Goal: Information Seeking & Learning: Check status

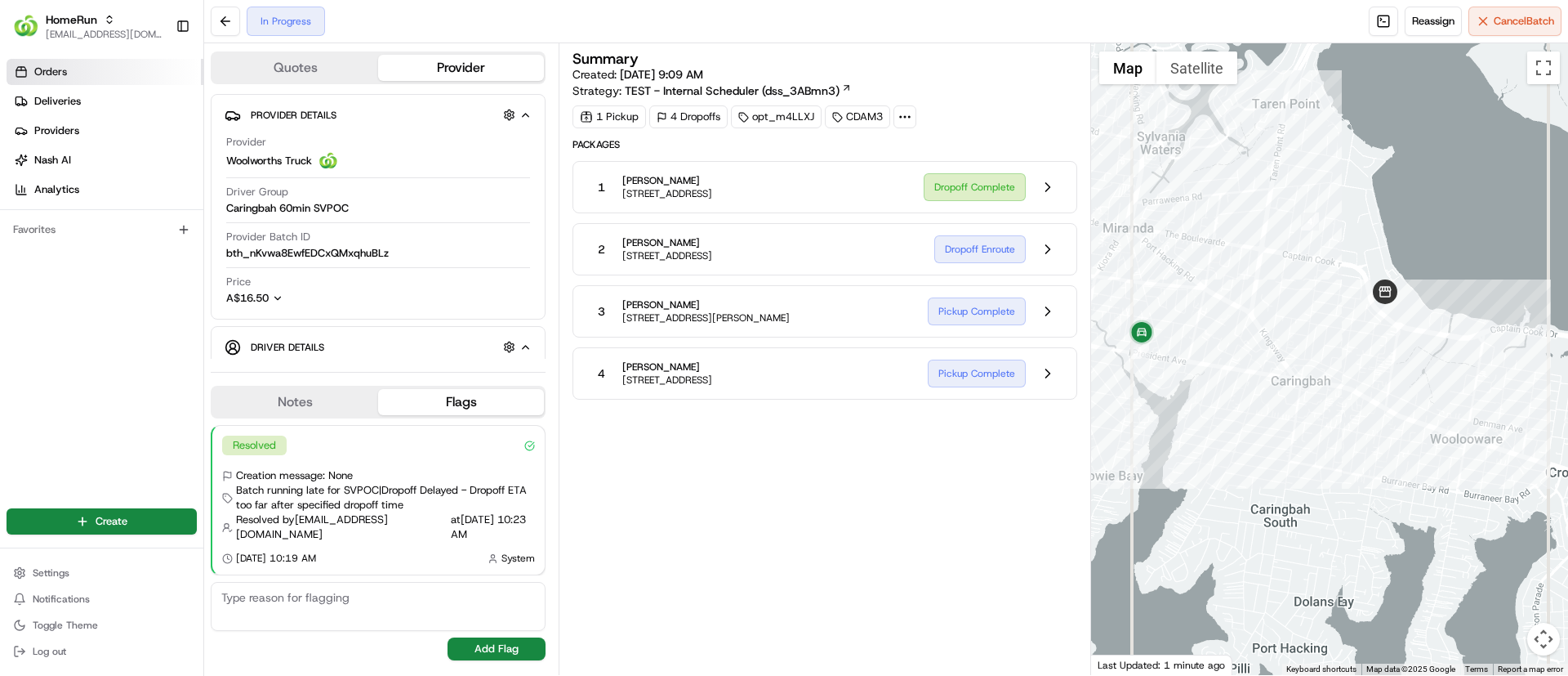
click at [35, 70] on span "Orders" at bounding box center [50, 72] width 33 height 15
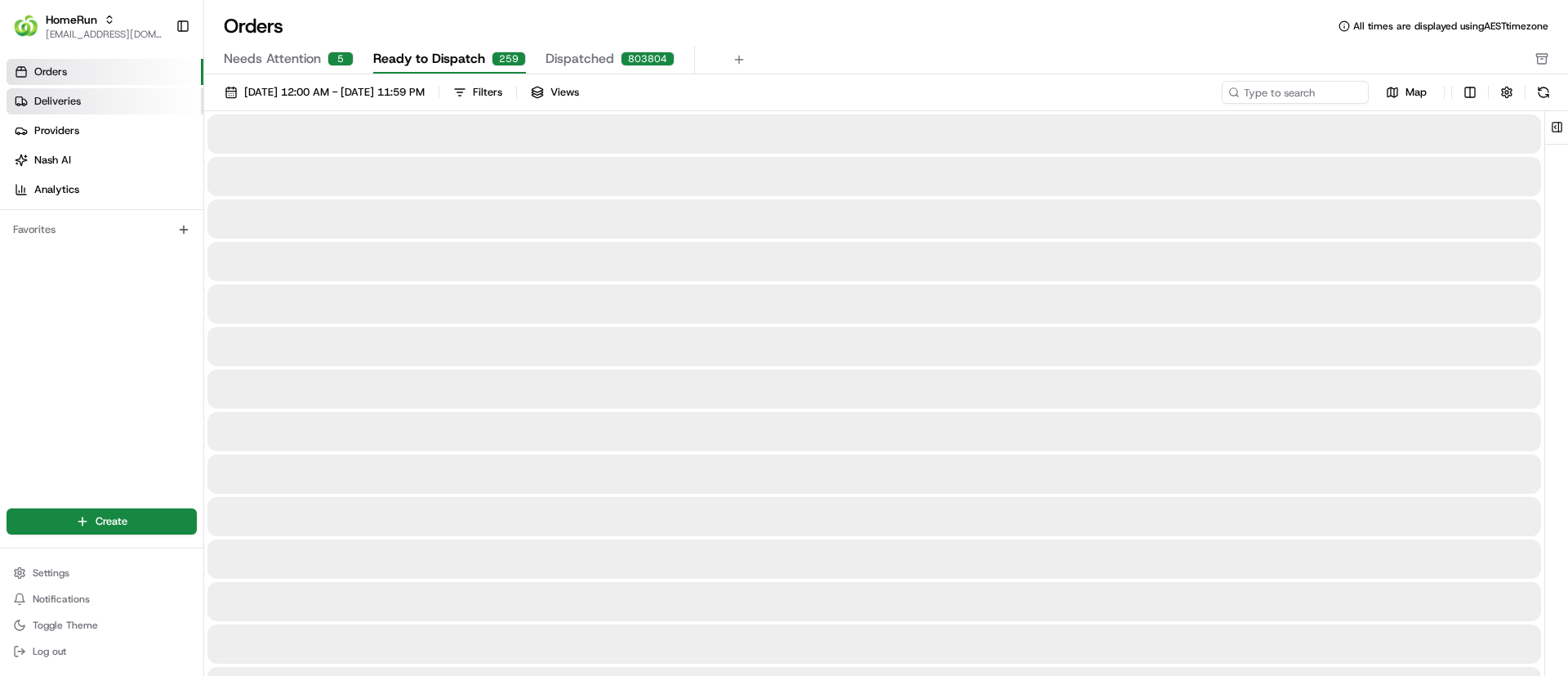
click at [96, 93] on link "Deliveries" at bounding box center [105, 101] width 197 height 26
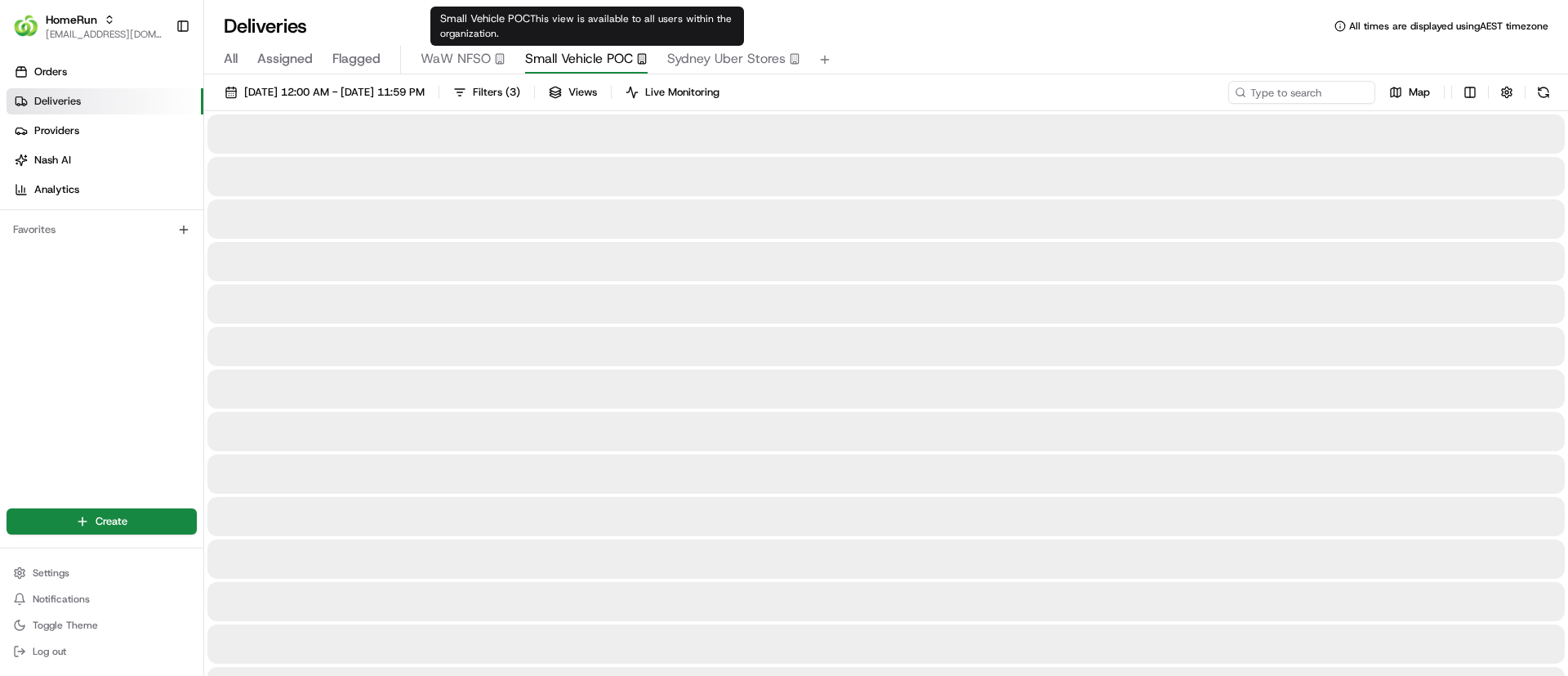
click at [559, 59] on span "Small Vehicle POC" at bounding box center [579, 59] width 108 height 20
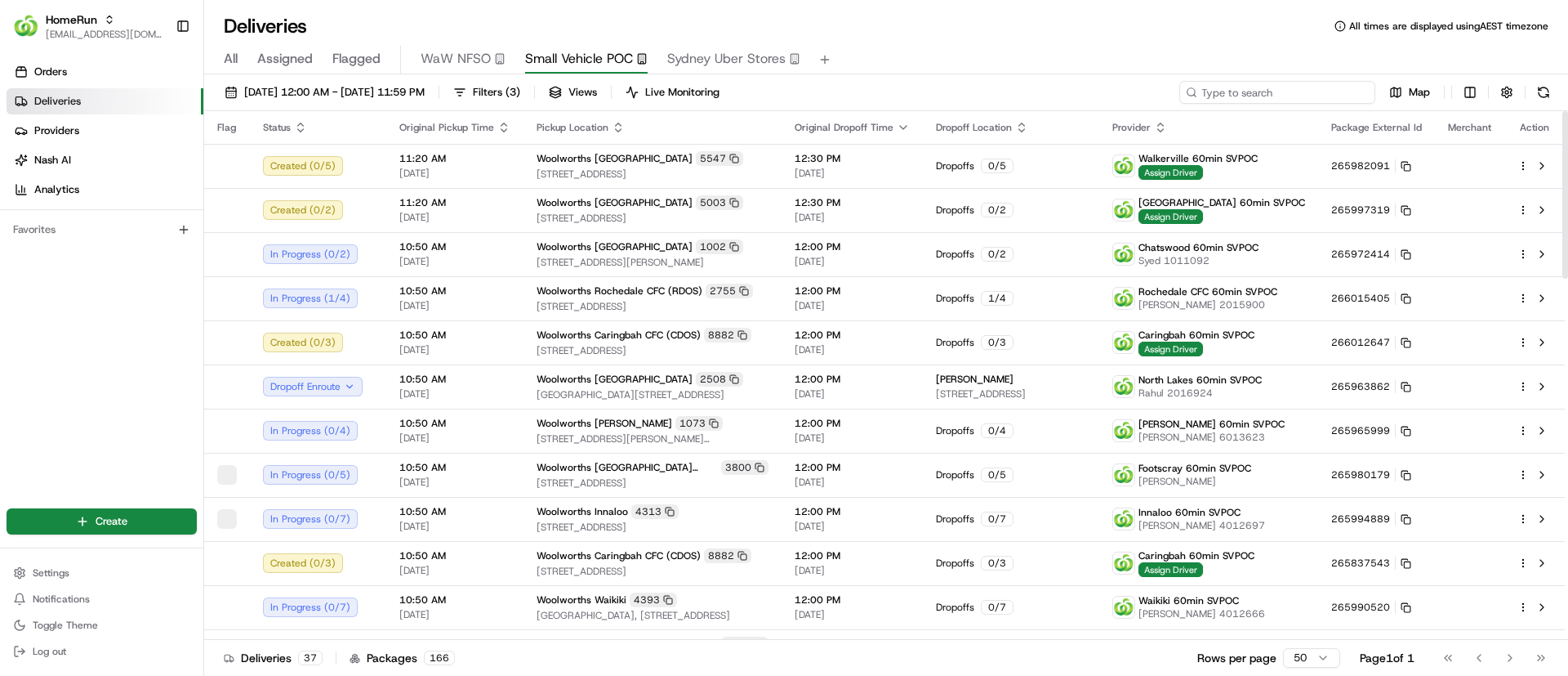
click at [1287, 92] on input at bounding box center [1277, 93] width 196 height 23
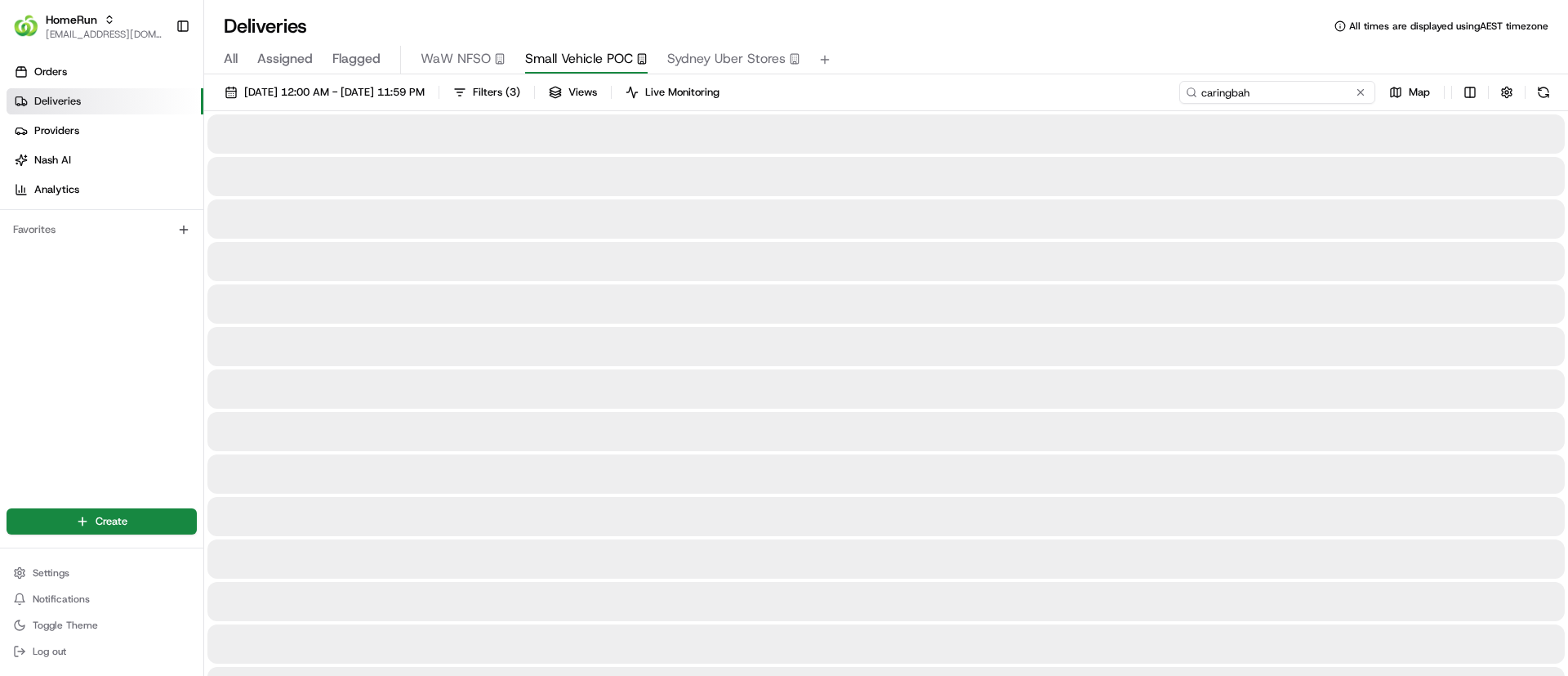
type input "caringbah"
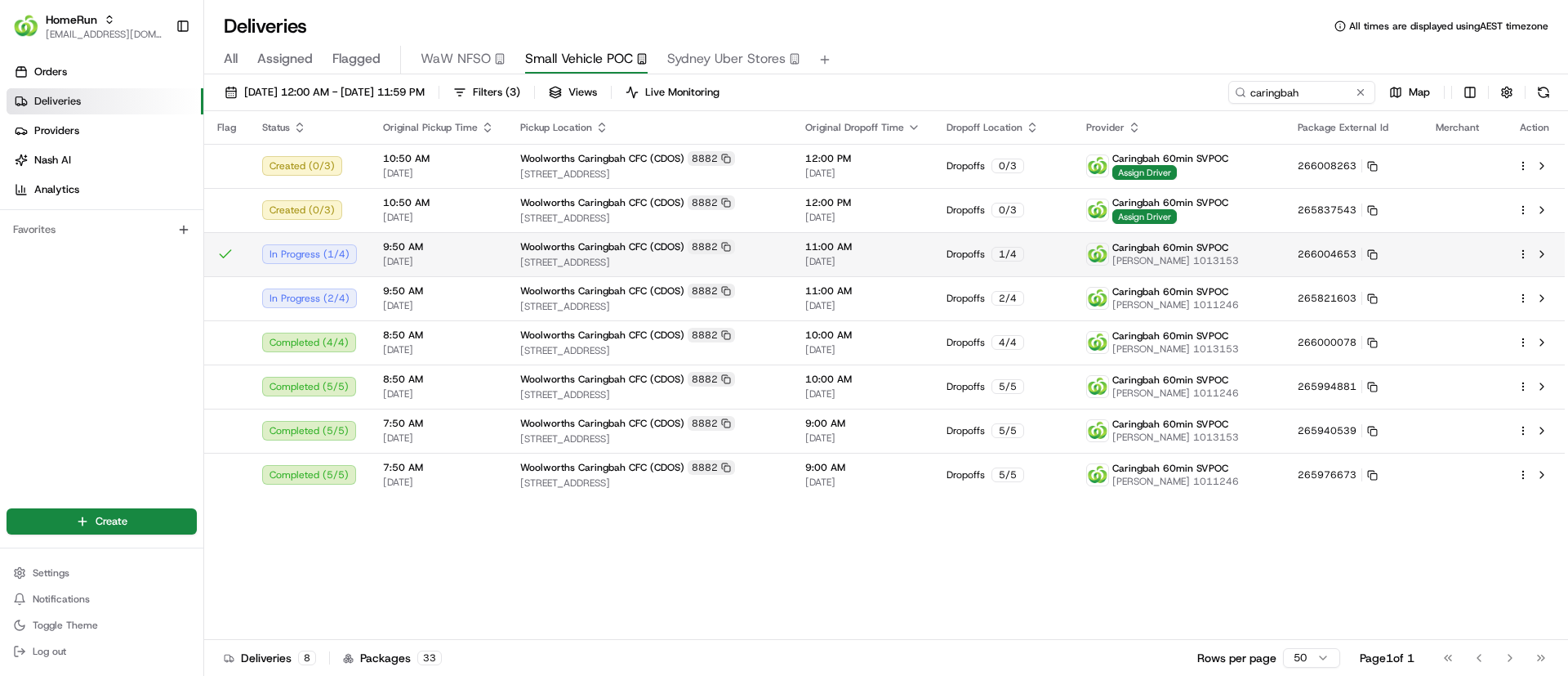
click at [1524, 246] on div at bounding box center [1534, 254] width 34 height 20
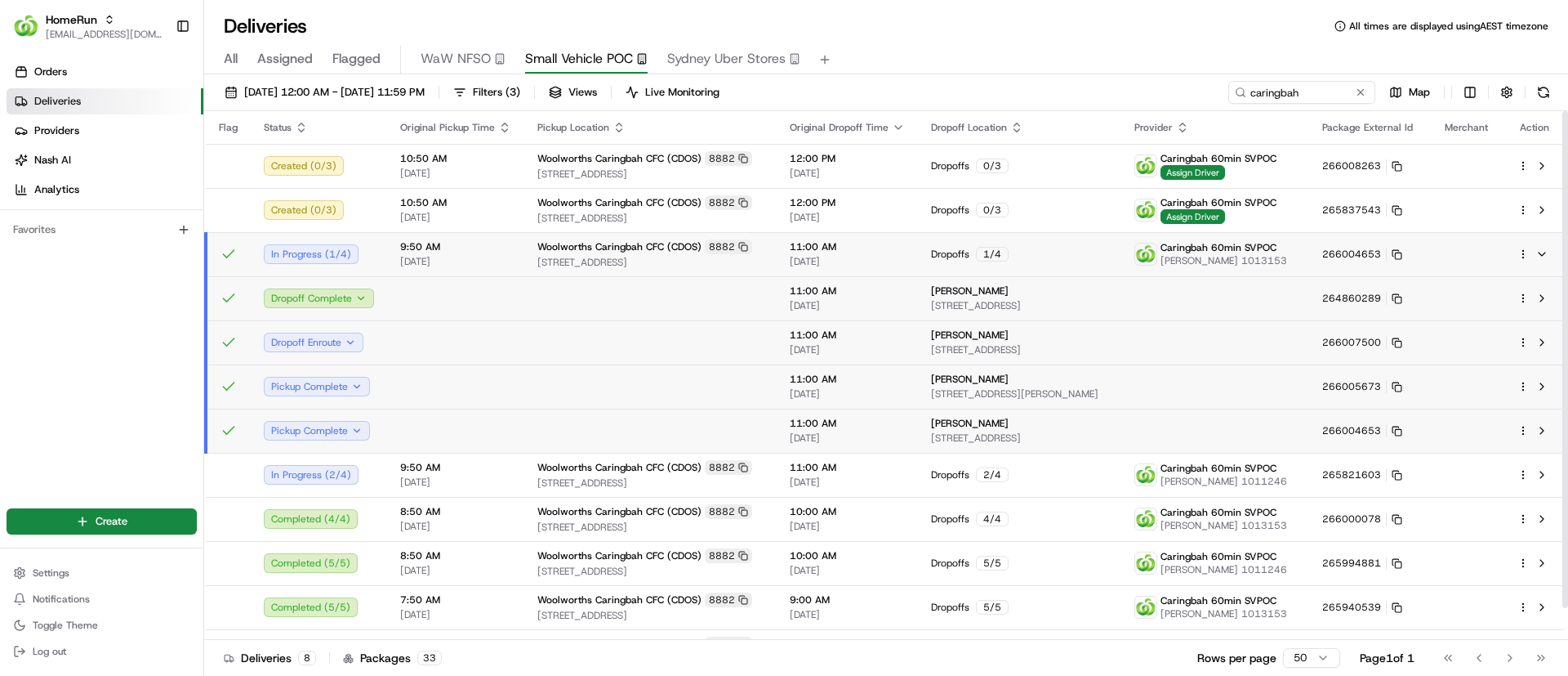
click at [1524, 251] on html "HomeRun psteele@woolworths.com.au Toggle Sidebar Orders Deliveries Providers Na…" at bounding box center [784, 338] width 1568 height 676
click at [1403, 300] on icon at bounding box center [1402, 306] width 13 height 13
click at [1399, 301] on icon at bounding box center [1402, 306] width 13 height 13
click at [1398, 301] on icon at bounding box center [1402, 306] width 13 height 13
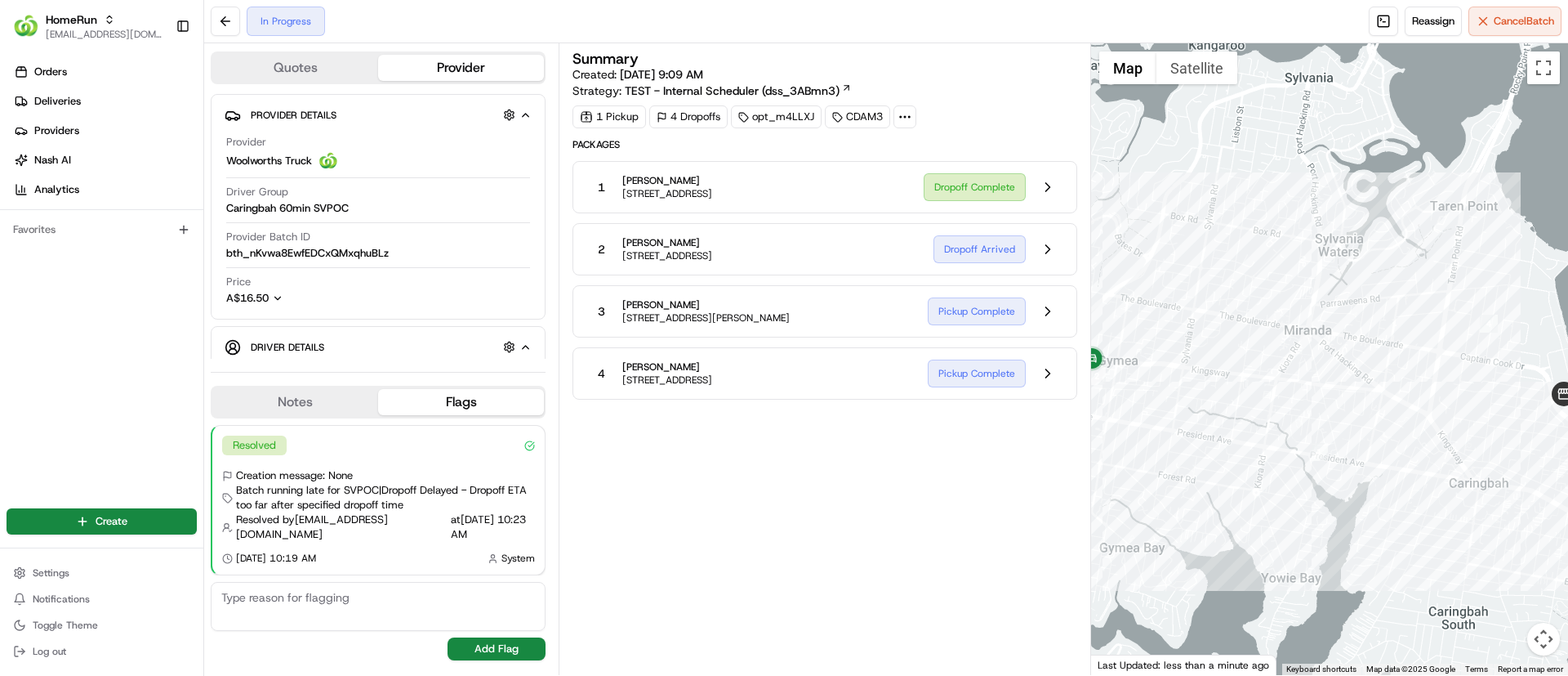
drag, startPoint x: 1469, startPoint y: 284, endPoint x: 1296, endPoint y: 348, distance: 184.5
click at [1296, 348] on div at bounding box center [1329, 359] width 477 height 632
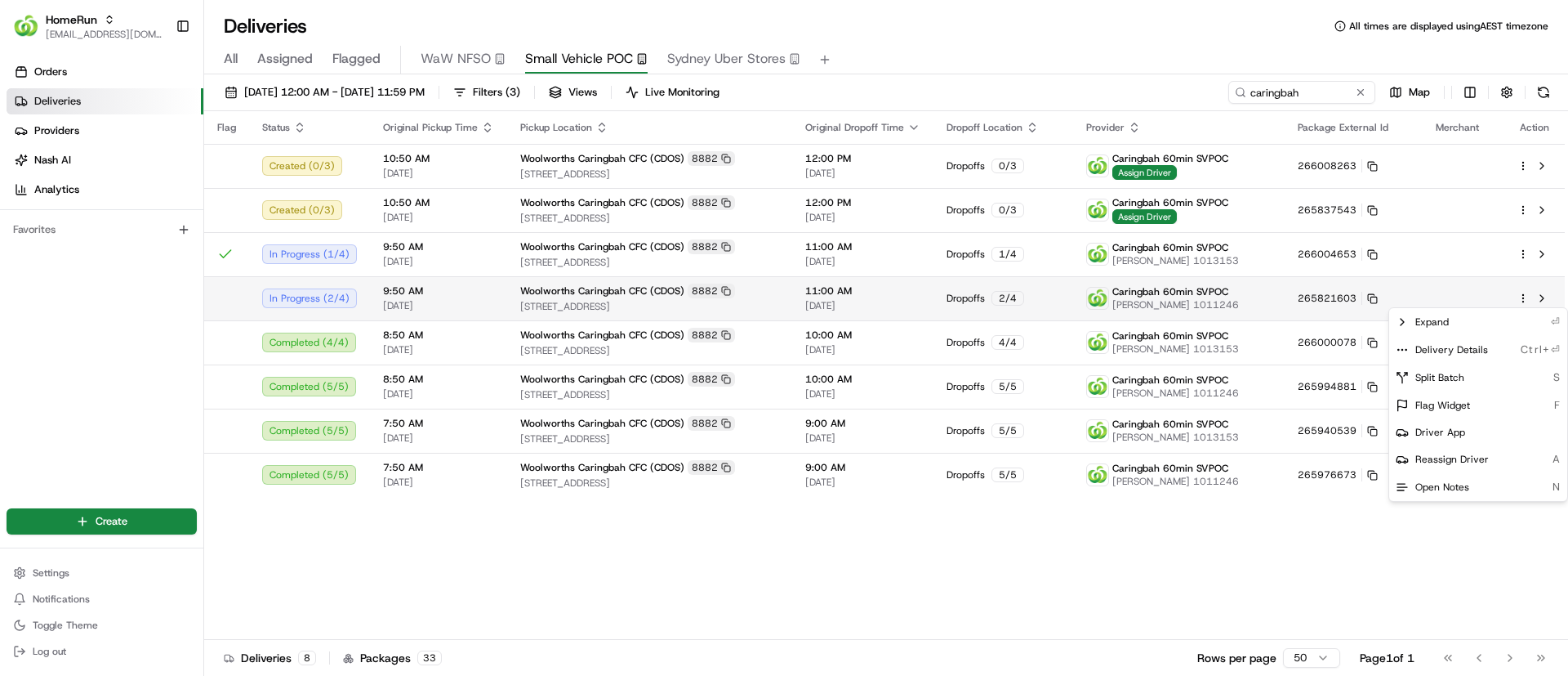
click at [1523, 295] on html "HomeRun psteele@woolworths.com.au Toggle Sidebar Orders Deliveries Providers Na…" at bounding box center [784, 338] width 1568 height 676
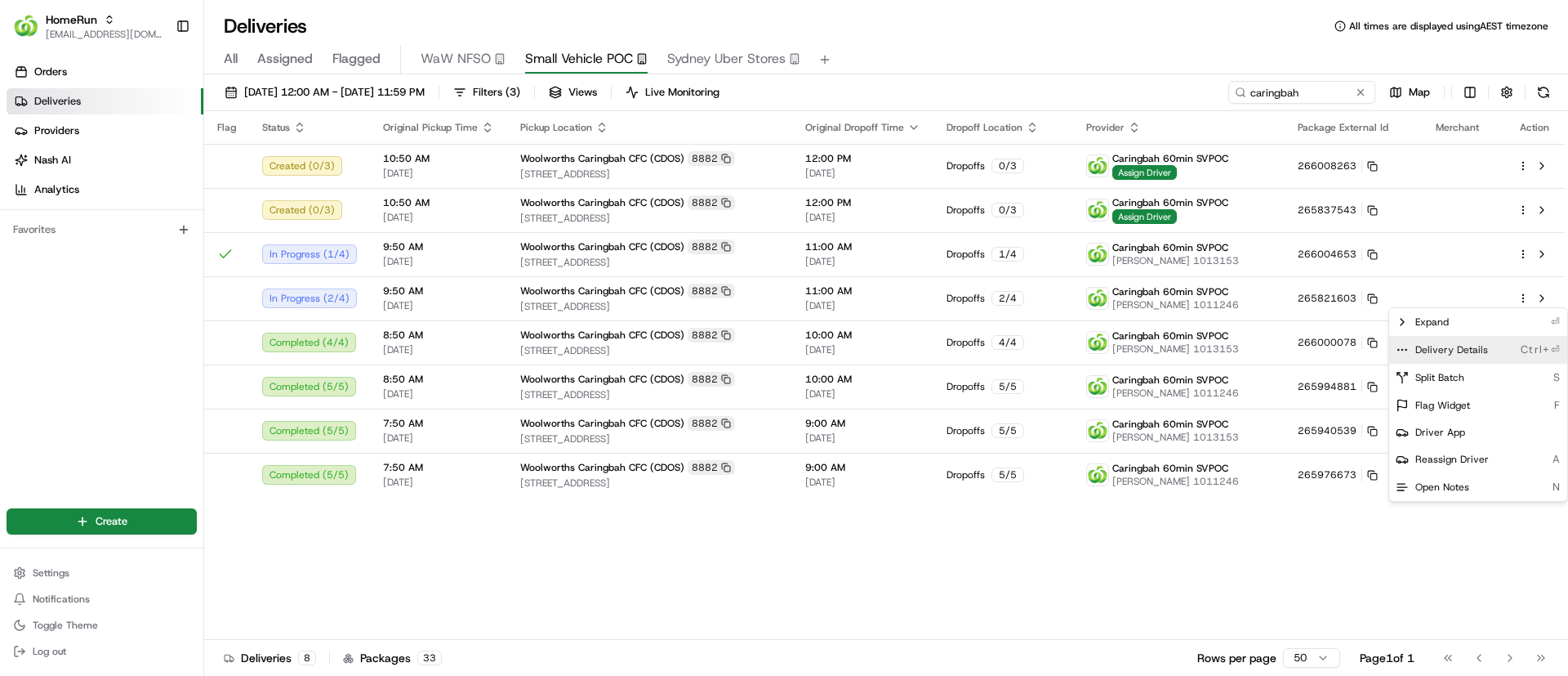
click at [1403, 347] on icon at bounding box center [1402, 350] width 13 height 13
click at [819, 562] on html "HomeRun psteele@woolworths.com.au Toggle Sidebar Orders Deliveries Providers Na…" at bounding box center [784, 338] width 1568 height 676
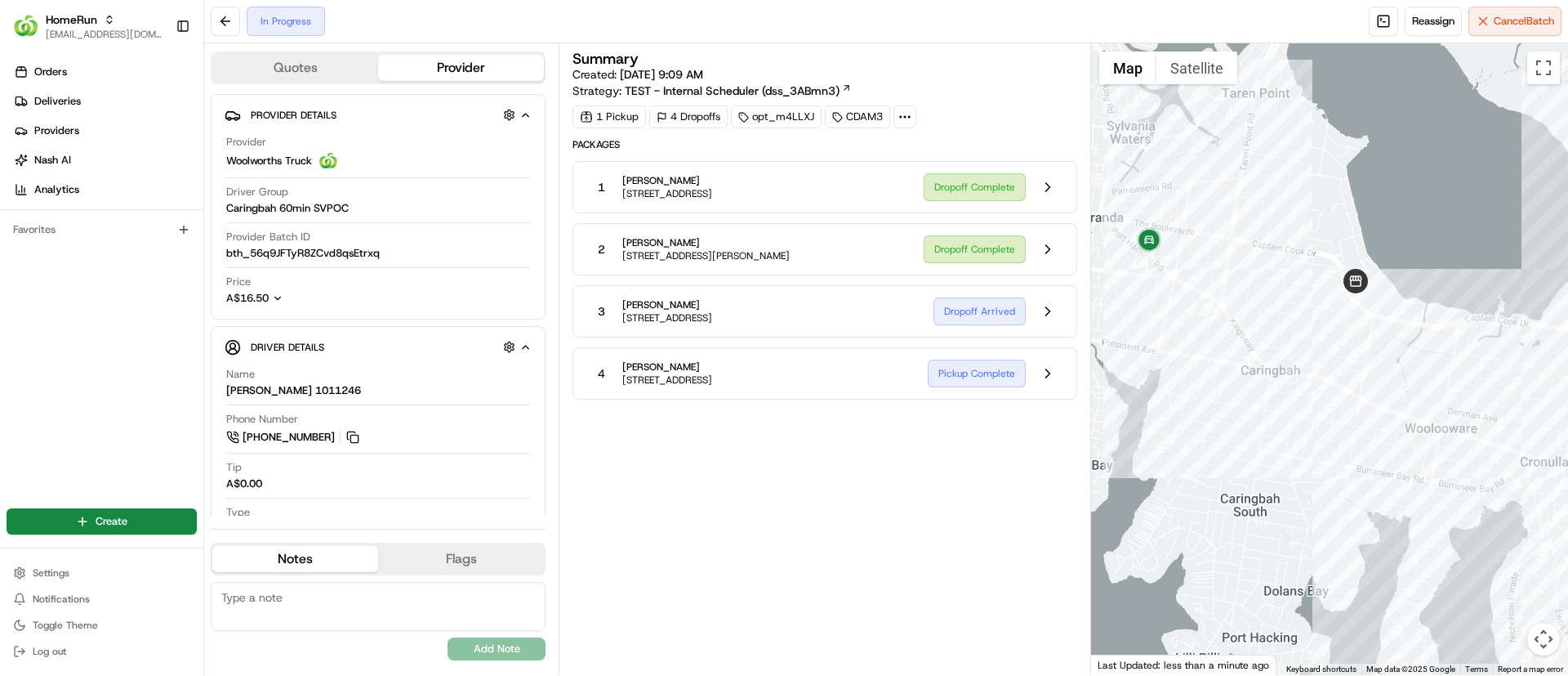
drag, startPoint x: 1309, startPoint y: 380, endPoint x: 1369, endPoint y: 539, distance: 169.9
click at [1369, 539] on div at bounding box center [1329, 359] width 477 height 632
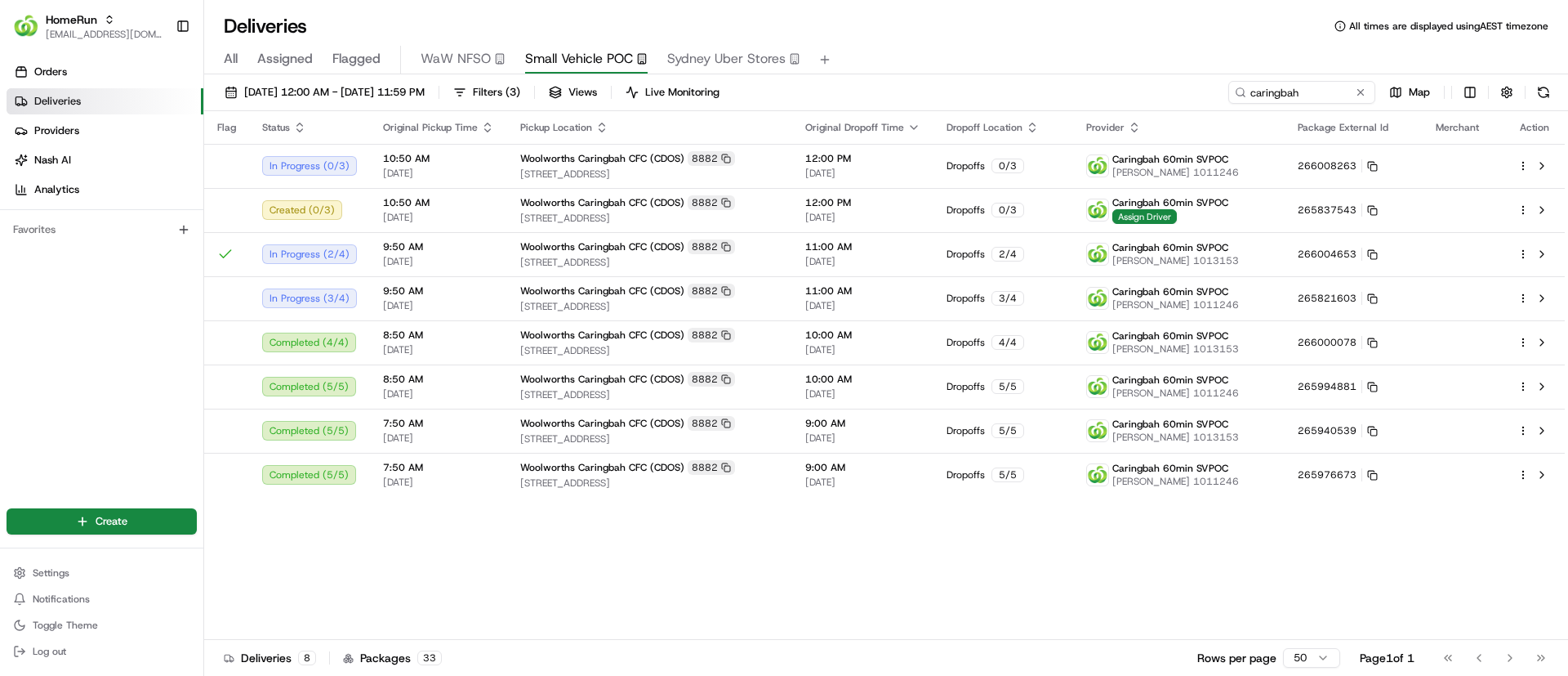
click at [546, 579] on div "Flag Status Original Pickup Time Pickup Location Original Dropoff Time Dropoff …" at bounding box center [884, 376] width 1360 height 529
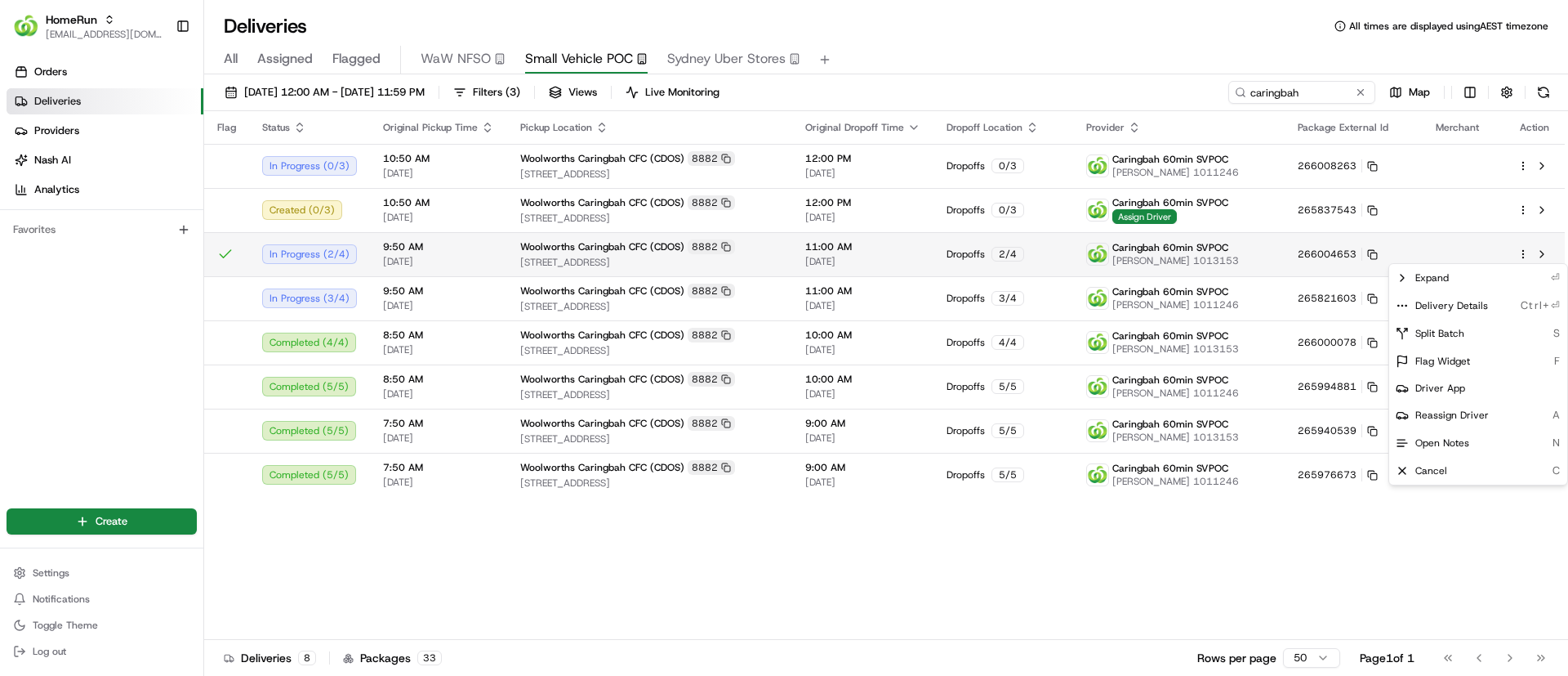
click at [1523, 253] on html "HomeRun [EMAIL_ADDRESS][DOMAIN_NAME] Toggle Sidebar Orders Deliveries Providers…" at bounding box center [784, 338] width 1568 height 676
click at [1403, 301] on icon at bounding box center [1402, 306] width 13 height 13
click at [802, 570] on html "HomeRun psteele@woolworths.com.au Toggle Sidebar Orders Deliveries Providers Na…" at bounding box center [784, 338] width 1568 height 676
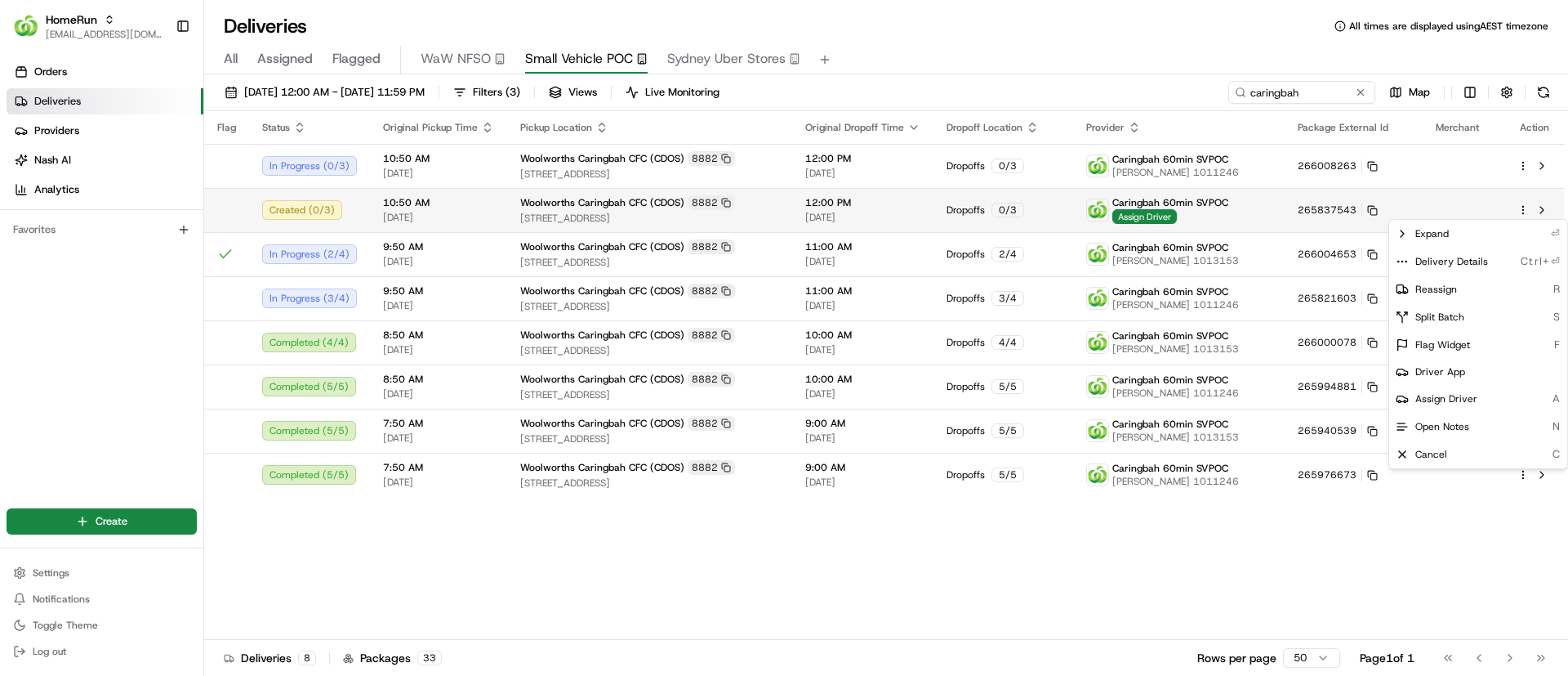
click at [1523, 206] on html "HomeRun [EMAIL_ADDRESS][DOMAIN_NAME] Toggle Sidebar Orders Deliveries Providers…" at bounding box center [784, 338] width 1568 height 676
click at [1402, 261] on circle at bounding box center [1401, 261] width 1 height 1
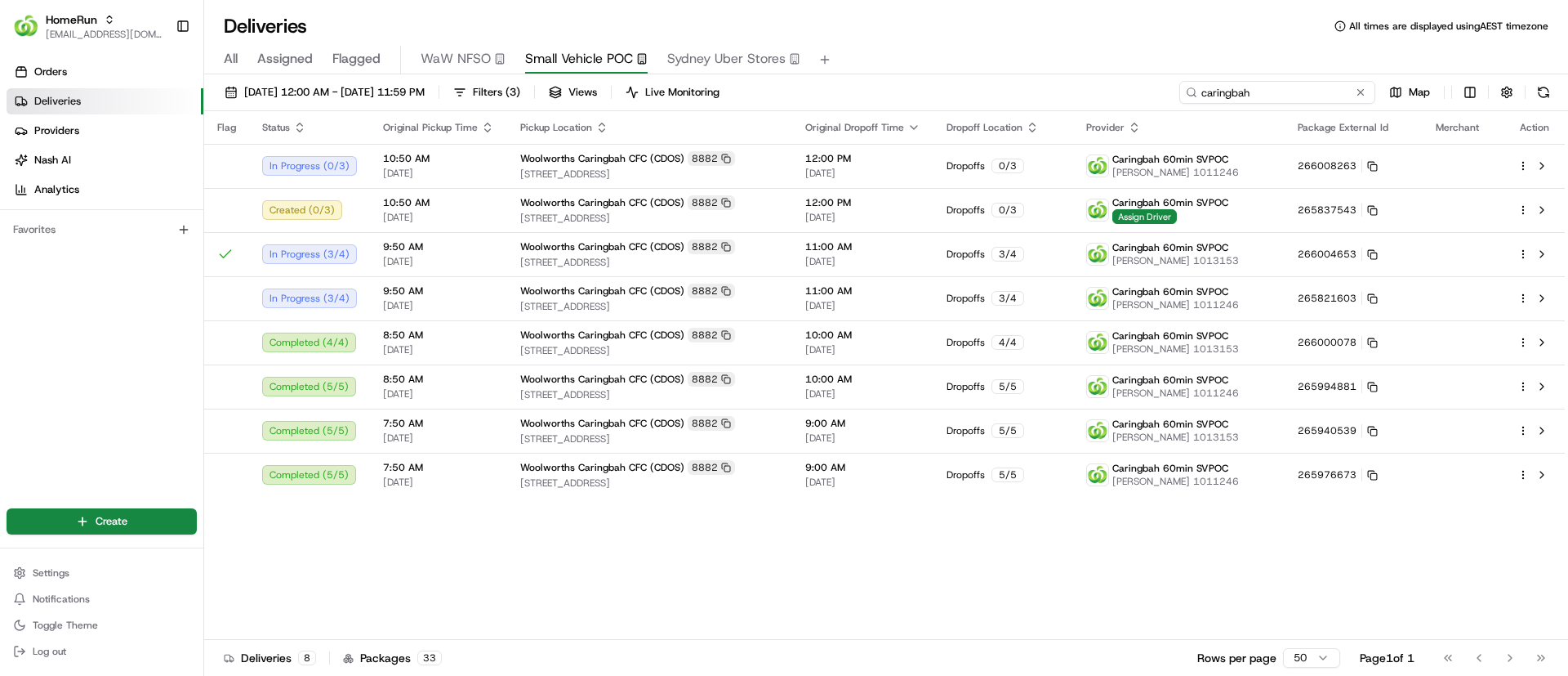
drag, startPoint x: 1308, startPoint y: 89, endPoint x: 1114, endPoint y: 94, distance: 194.1
click at [1114, 94] on div "[DATE] 12:00 AM - [DATE] 11:59 PM Filters ( 3 ) Views Live Monitoring caringbah…" at bounding box center [885, 96] width 1363 height 30
paste input "VDOS"
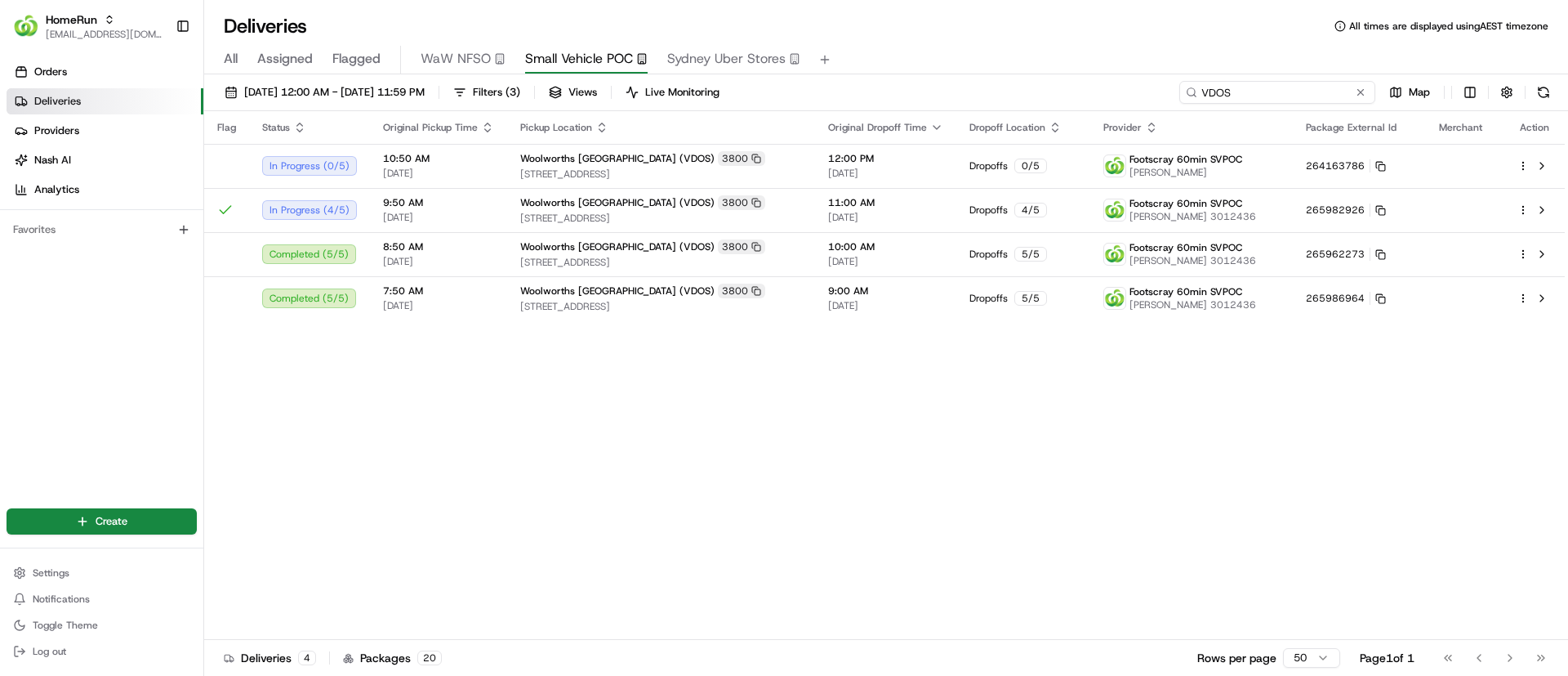
drag, startPoint x: 1245, startPoint y: 89, endPoint x: 1129, endPoint y: 100, distance: 116.5
click at [1129, 100] on div "[DATE] 12:00 AM - [DATE] 11:59 PM Filters ( 3 ) Views Live Monitoring VDOS Map" at bounding box center [885, 96] width 1363 height 30
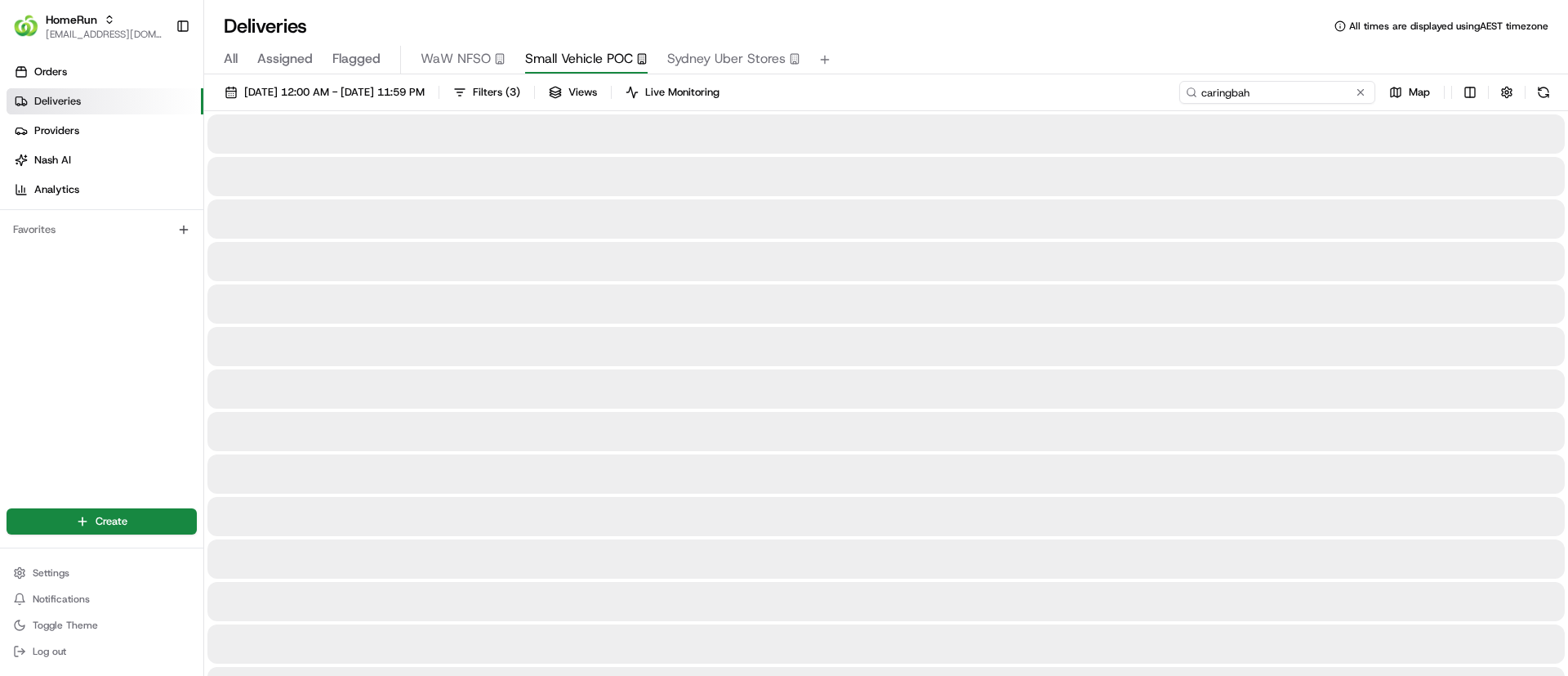
type input "caringbah"
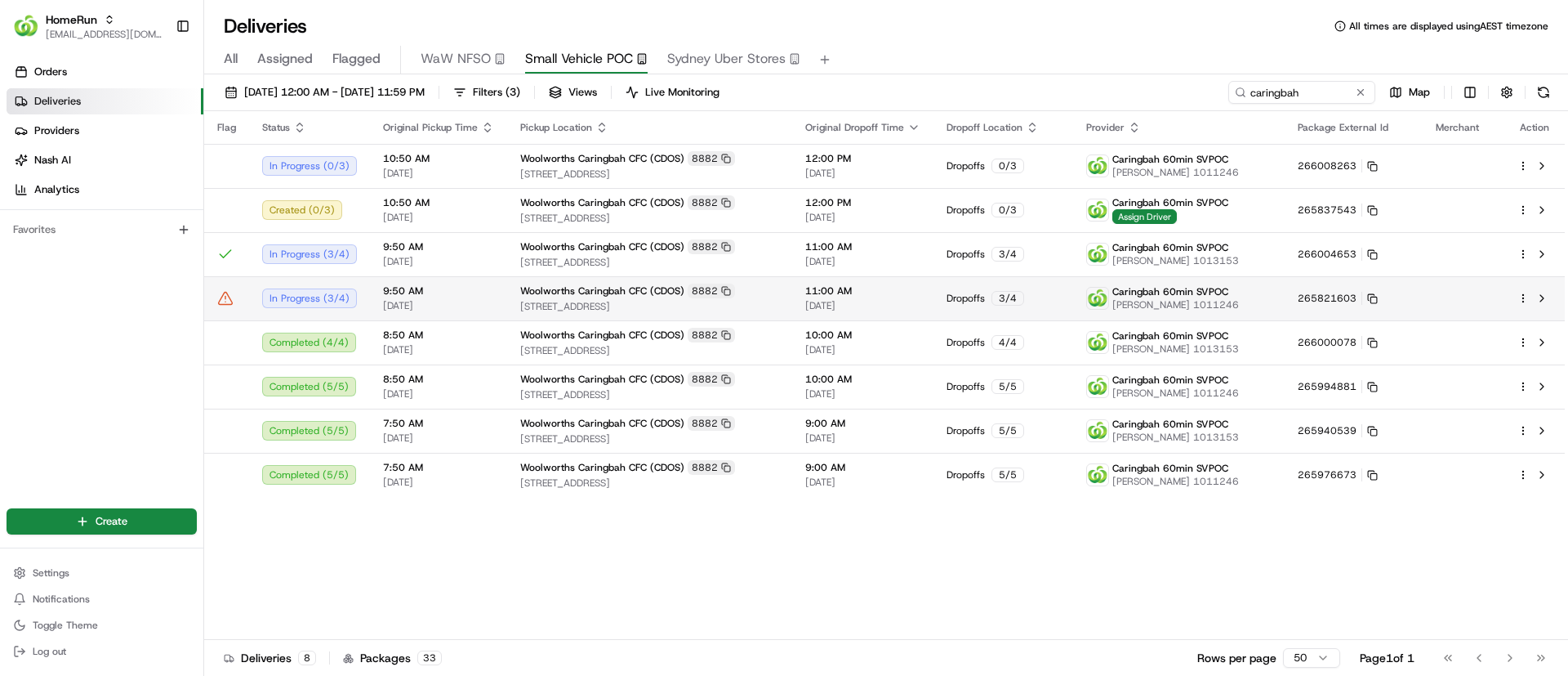
click at [1524, 295] on html "HomeRun psteele@woolworths.com.au Toggle Sidebar Orders Deliveries Providers Na…" at bounding box center [784, 338] width 1568 height 676
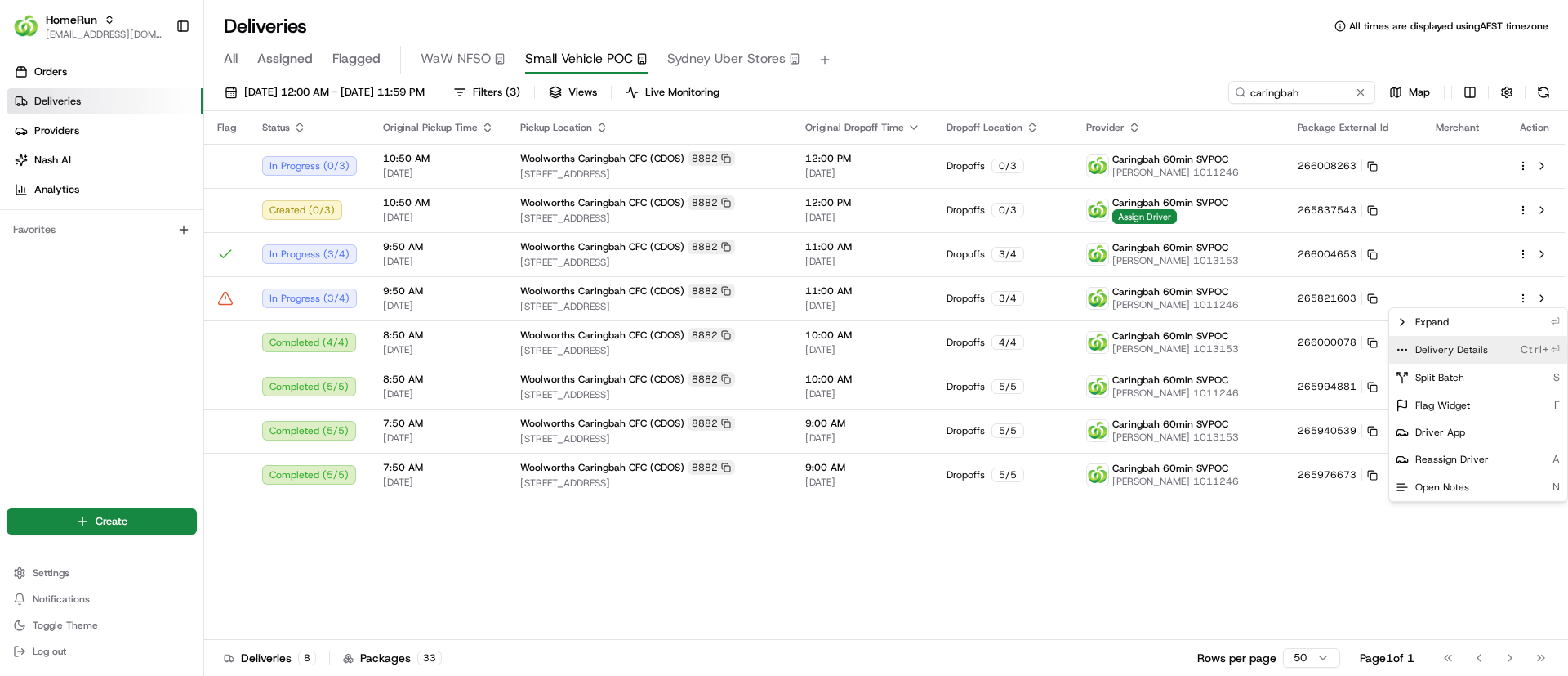
click at [1404, 346] on icon at bounding box center [1402, 350] width 13 height 13
click at [507, 617] on html "HomeRun psteele@woolworths.com.au Toggle Sidebar Orders Deliveries Providers Na…" at bounding box center [784, 338] width 1568 height 676
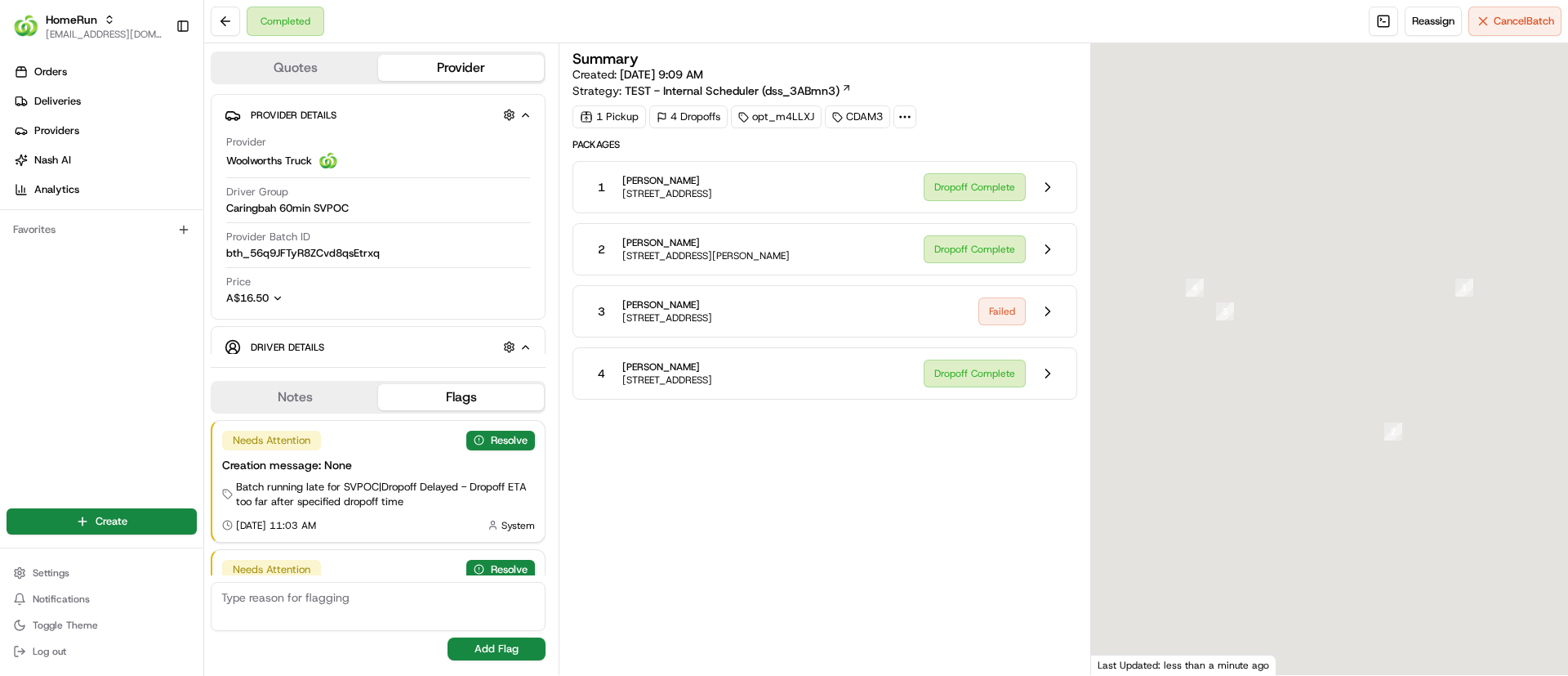
scroll to position [82, 0]
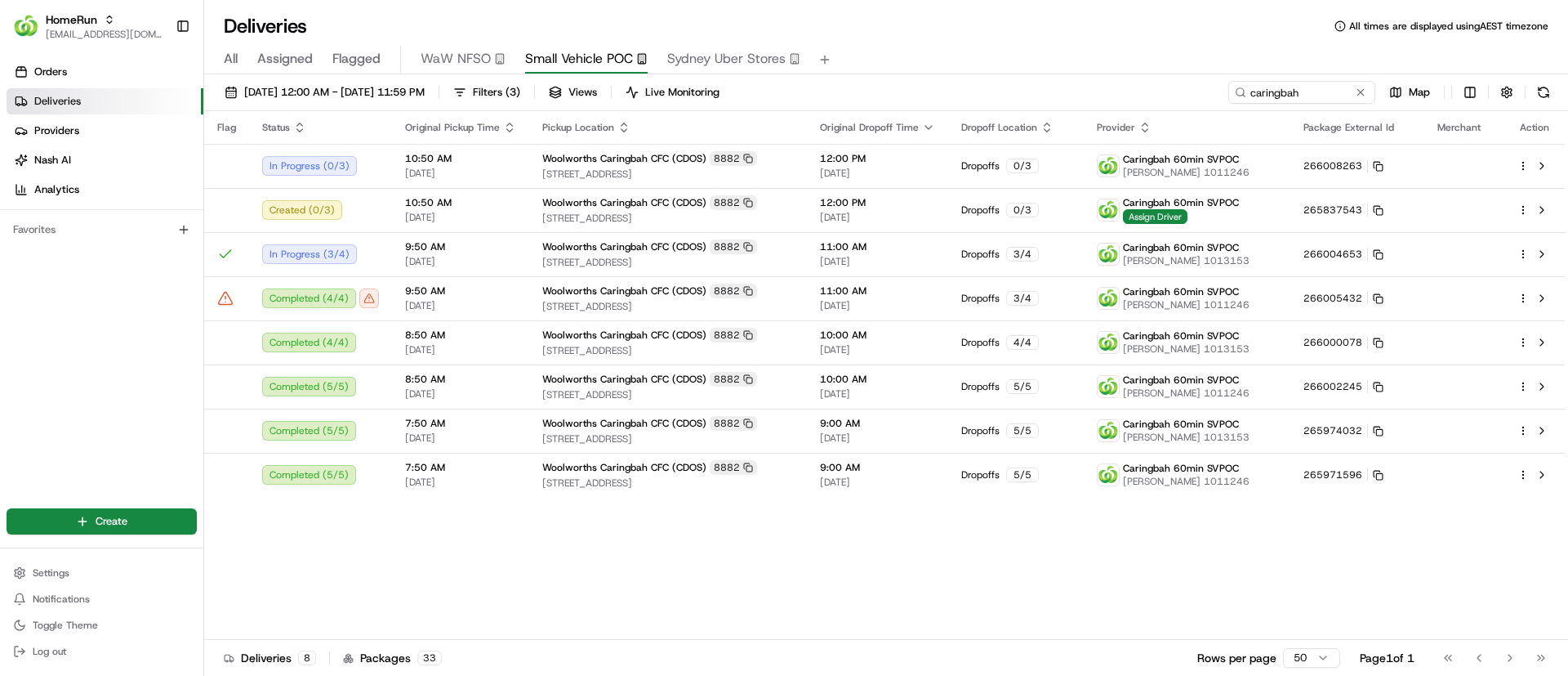
click at [472, 579] on div "Flag Status Original Pickup Time Pickup Location Original Dropoff Time Dropoff …" at bounding box center [884, 376] width 1360 height 529
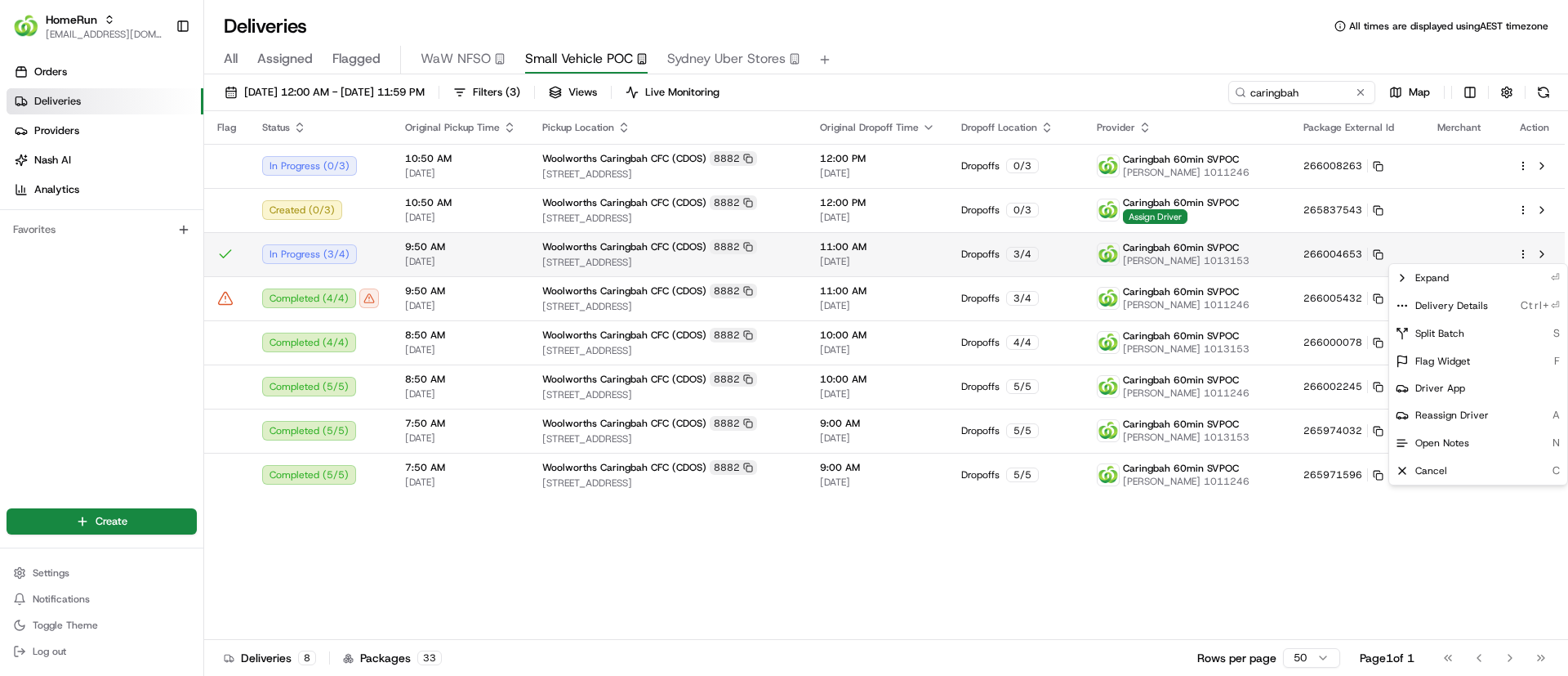
click at [1525, 248] on html "HomeRun [EMAIL_ADDRESS][DOMAIN_NAME] Toggle Sidebar Orders Deliveries Providers…" at bounding box center [784, 338] width 1568 height 676
click at [1398, 305] on circle at bounding box center [1398, 305] width 1 height 1
click at [1192, 580] on html "HomeRun psteele@woolworths.com.au Toggle Sidebar Orders Deliveries Providers Na…" at bounding box center [784, 338] width 1568 height 676
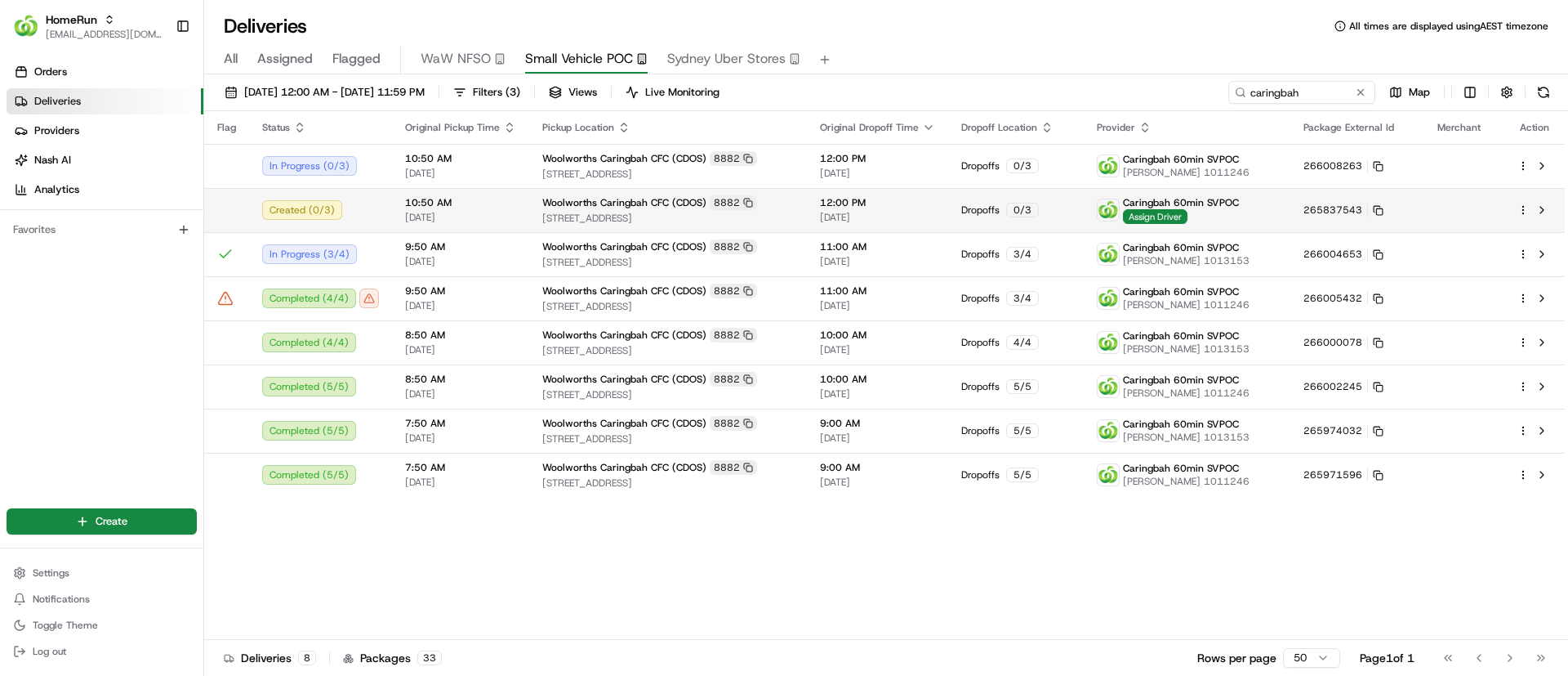
click at [1523, 206] on html "HomeRun psteele@woolworths.com.au Toggle Sidebar Orders Deliveries Providers Na…" at bounding box center [784, 338] width 1568 height 676
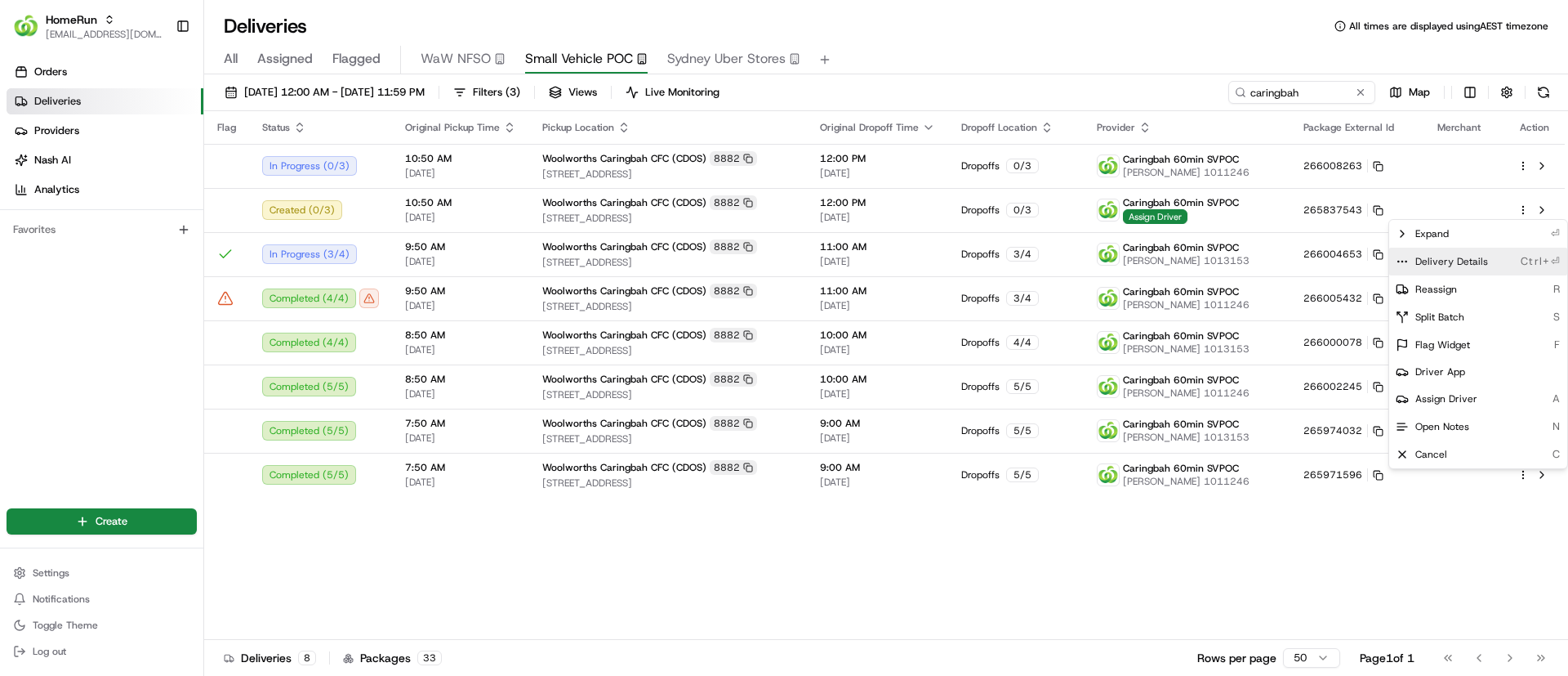
click at [1397, 260] on icon at bounding box center [1402, 262] width 13 height 13
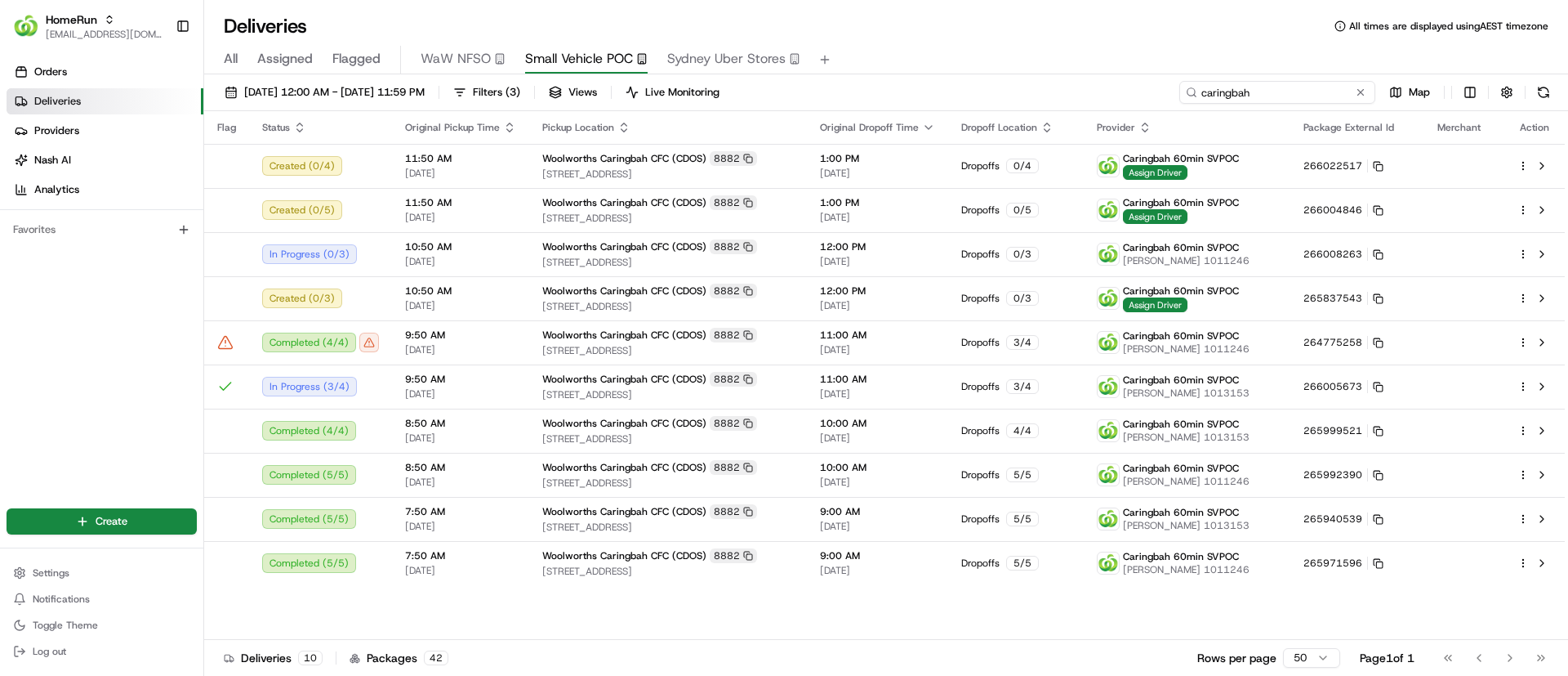
click at [1306, 94] on input "caringbah" at bounding box center [1277, 93] width 196 height 23
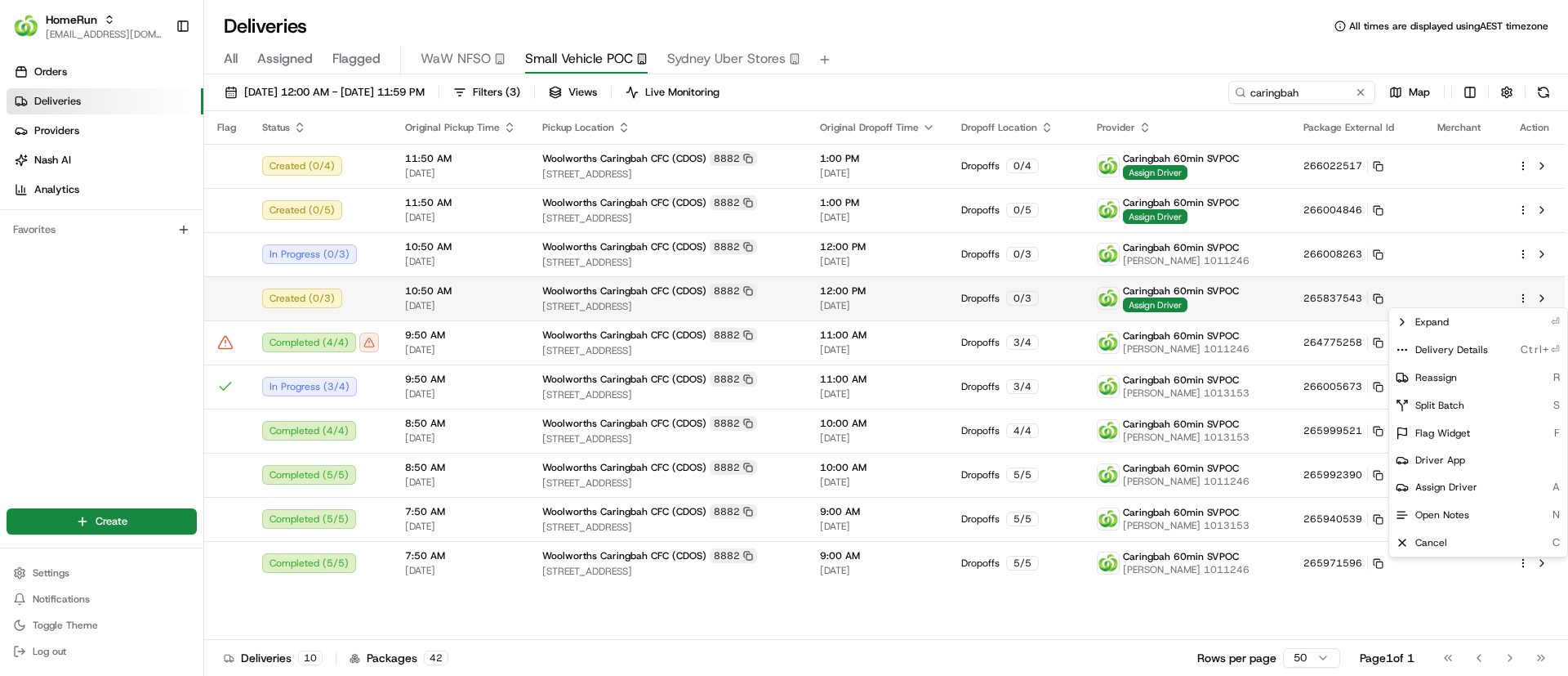
click at [1524, 295] on html "HomeRun psteele@woolworths.com.au Toggle Sidebar Orders Deliveries Providers Na…" at bounding box center [784, 338] width 1568 height 676
click at [1521, 295] on html "HomeRun [EMAIL_ADDRESS][DOMAIN_NAME] Toggle Sidebar Orders Deliveries Providers…" at bounding box center [784, 338] width 1568 height 676
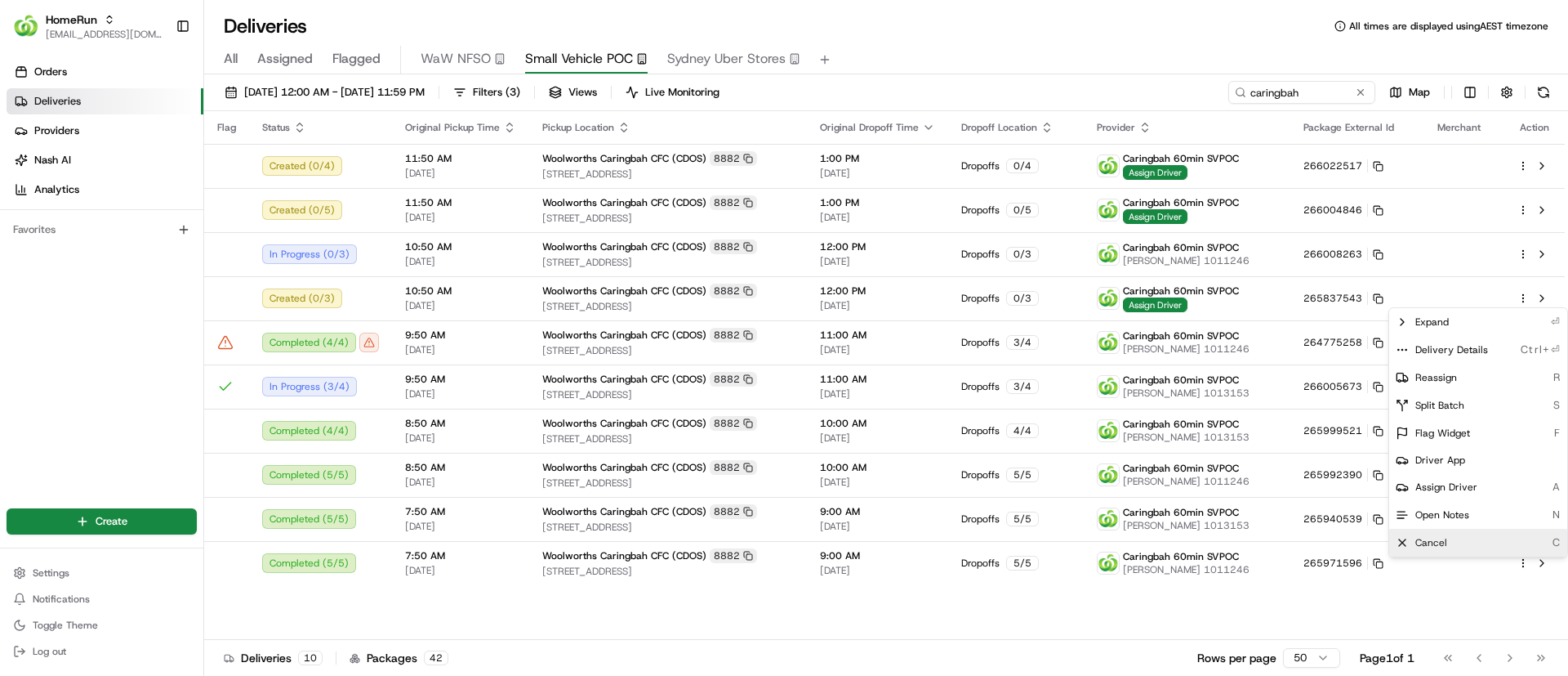
click at [1406, 546] on icon at bounding box center [1402, 543] width 13 height 13
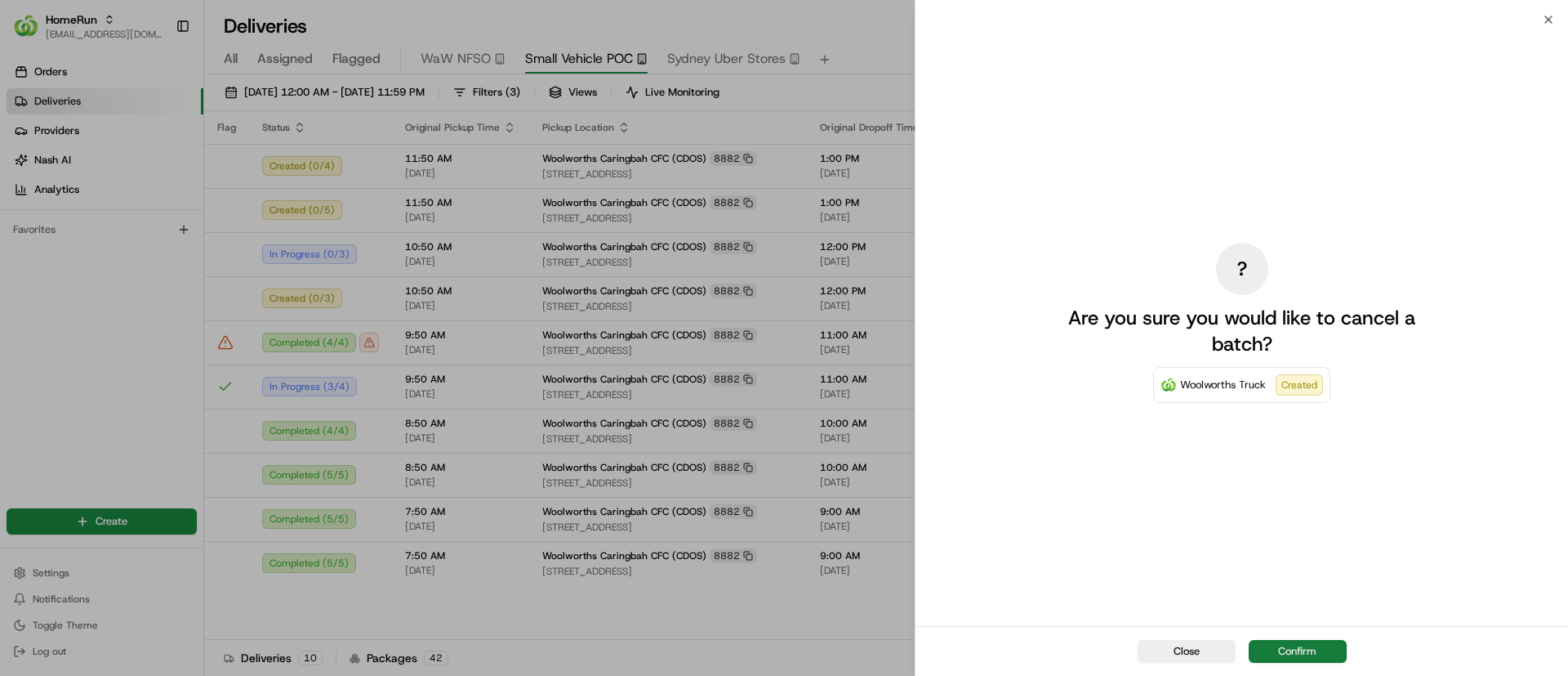
click at [1324, 647] on button "Confirm" at bounding box center [1297, 651] width 98 height 23
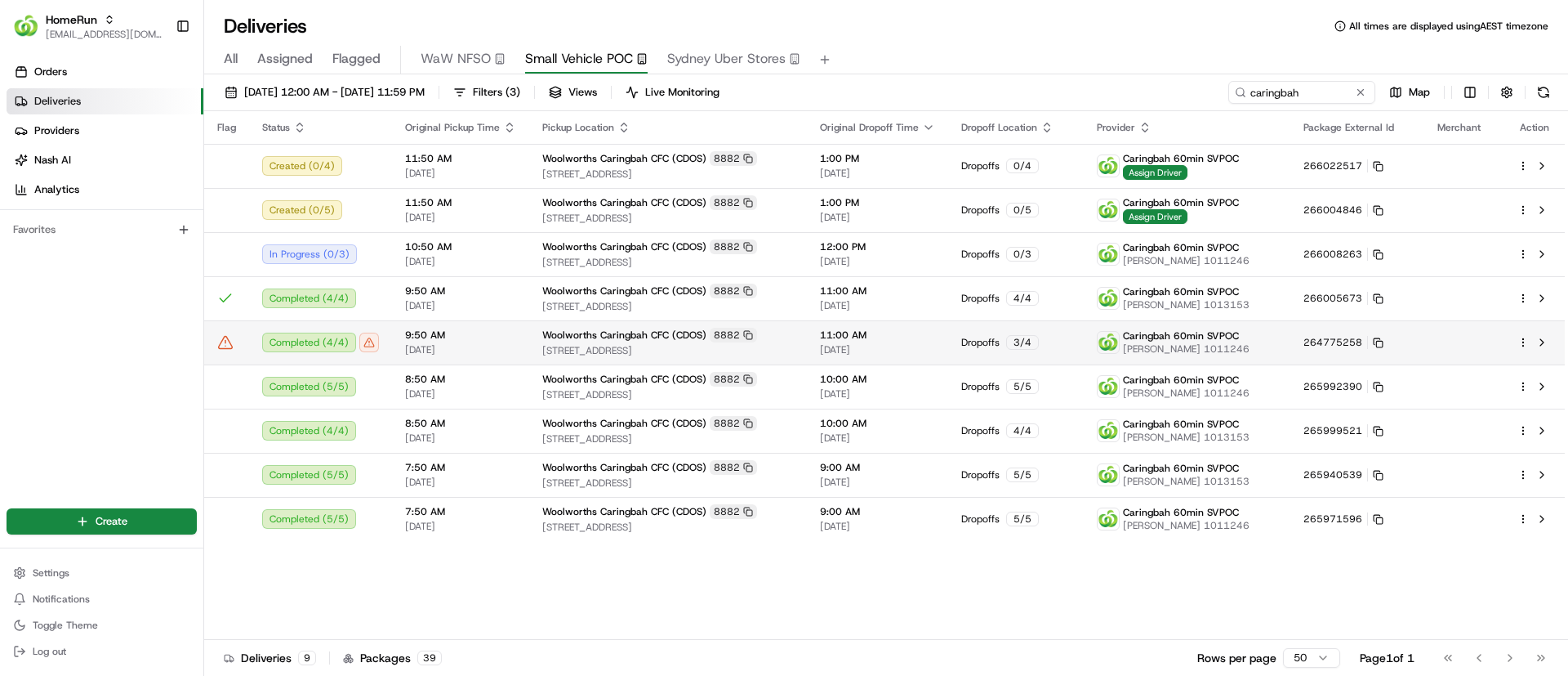
click at [1525, 338] on html "HomeRun [EMAIL_ADDRESS][DOMAIN_NAME] Toggle Sidebar Orders Deliveries Providers…" at bounding box center [784, 338] width 1568 height 676
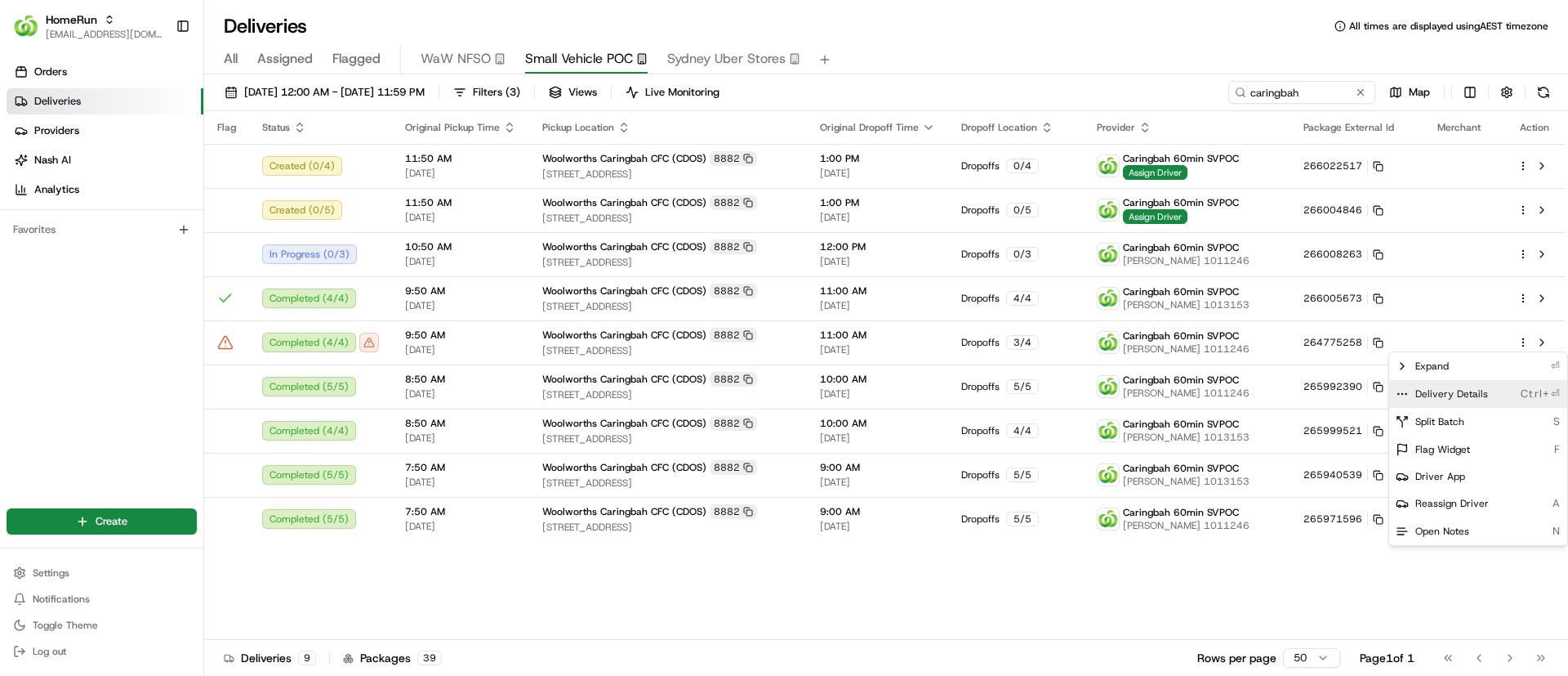
click at [1402, 389] on icon at bounding box center [1402, 394] width 13 height 13
click at [1321, 87] on html "HomeRun [EMAIL_ADDRESS][DOMAIN_NAME] Toggle Sidebar Orders Deliveries Providers…" at bounding box center [784, 338] width 1568 height 676
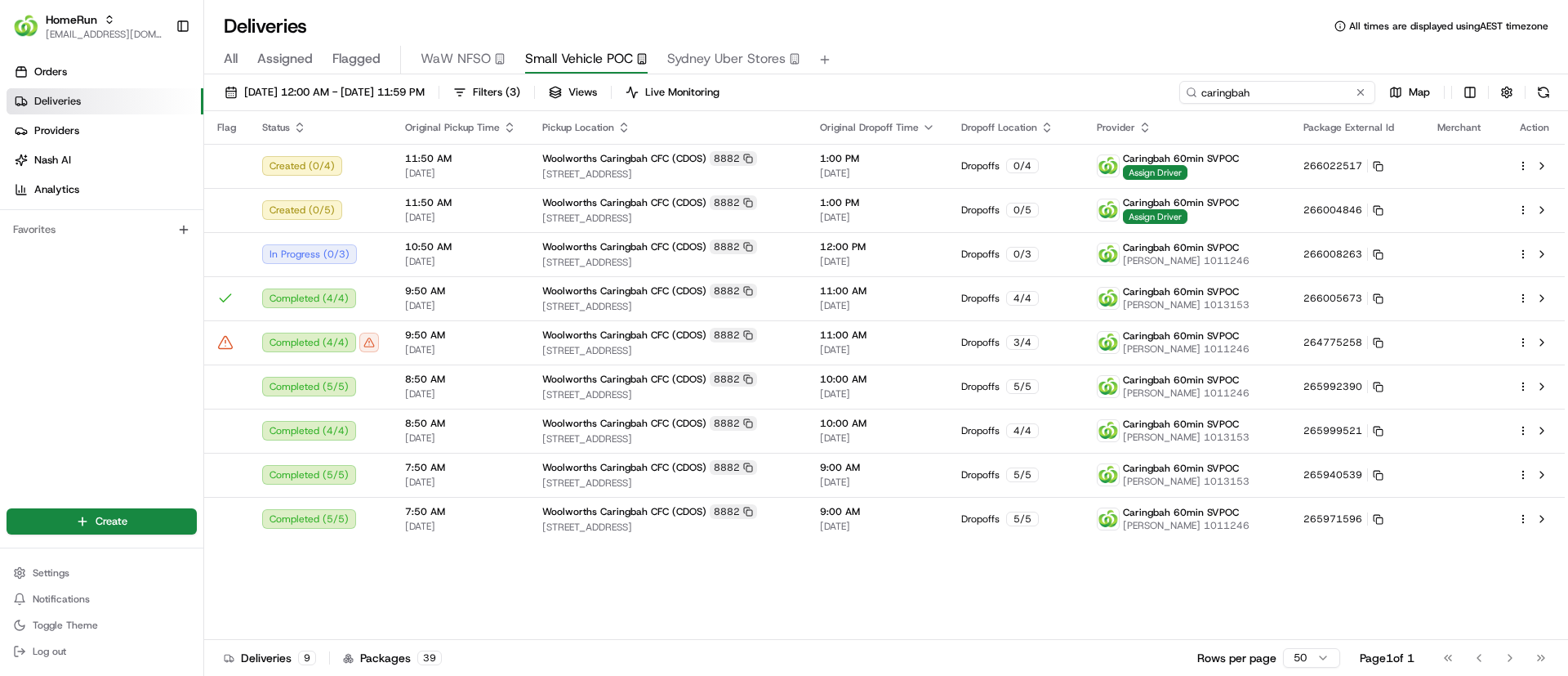
click at [1321, 88] on input "caringbah" at bounding box center [1277, 93] width 196 height 23
type input "c"
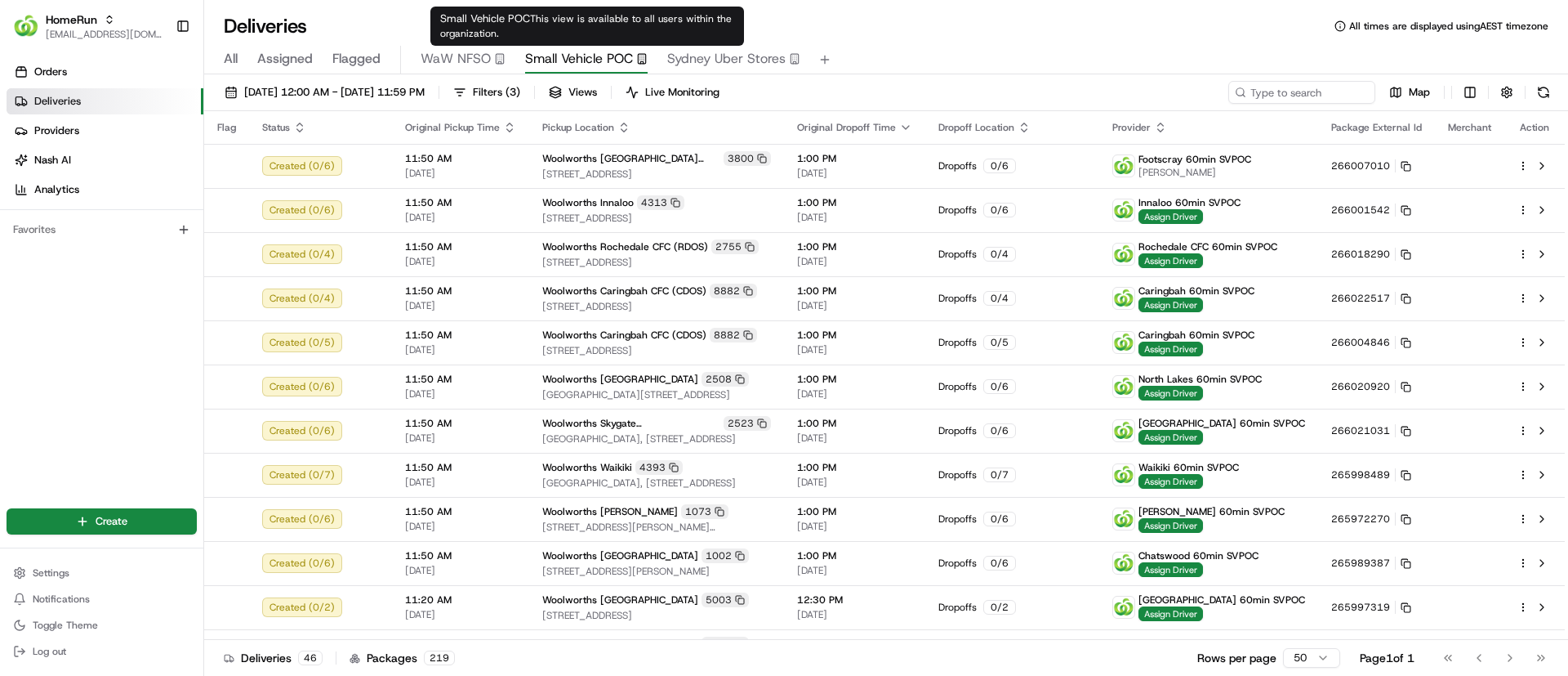
click at [559, 57] on span "Small Vehicle POC" at bounding box center [579, 59] width 108 height 20
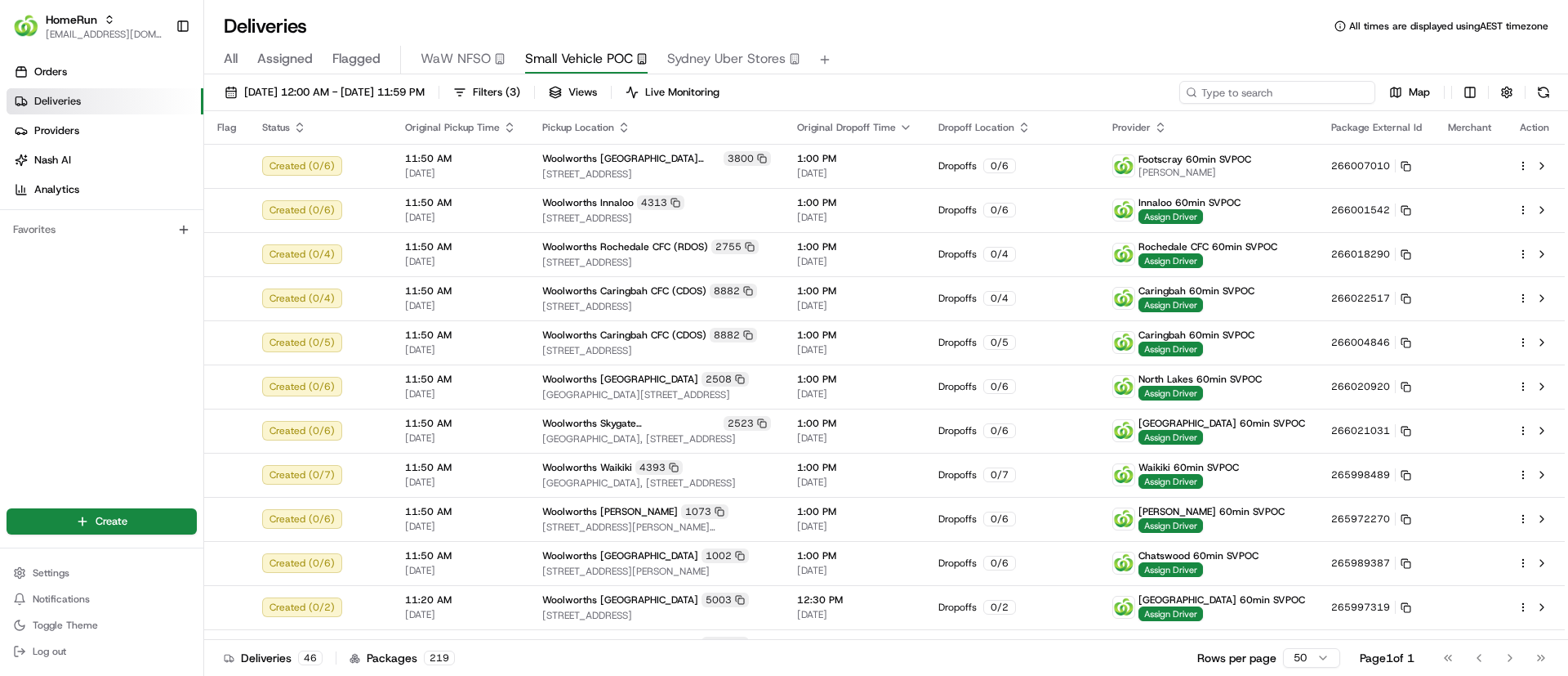
click at [1259, 94] on input at bounding box center [1277, 93] width 196 height 23
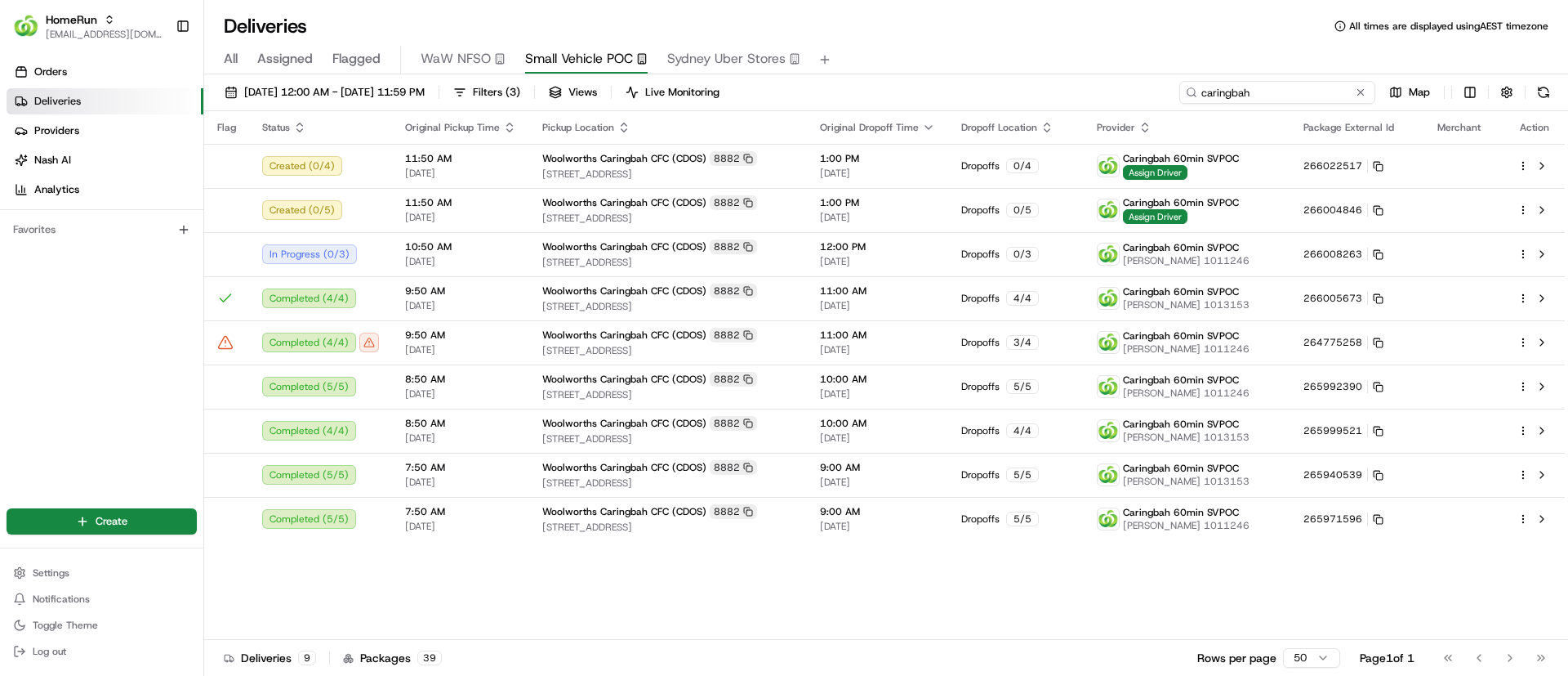
drag, startPoint x: 1271, startPoint y: 89, endPoint x: 1120, endPoint y: 83, distance: 151.1
click at [1120, 83] on div "[DATE] 12:00 AM - [DATE] 11:59 PM Filters ( 3 ) Views Live Monitoring caringbah…" at bounding box center [885, 96] width 1363 height 30
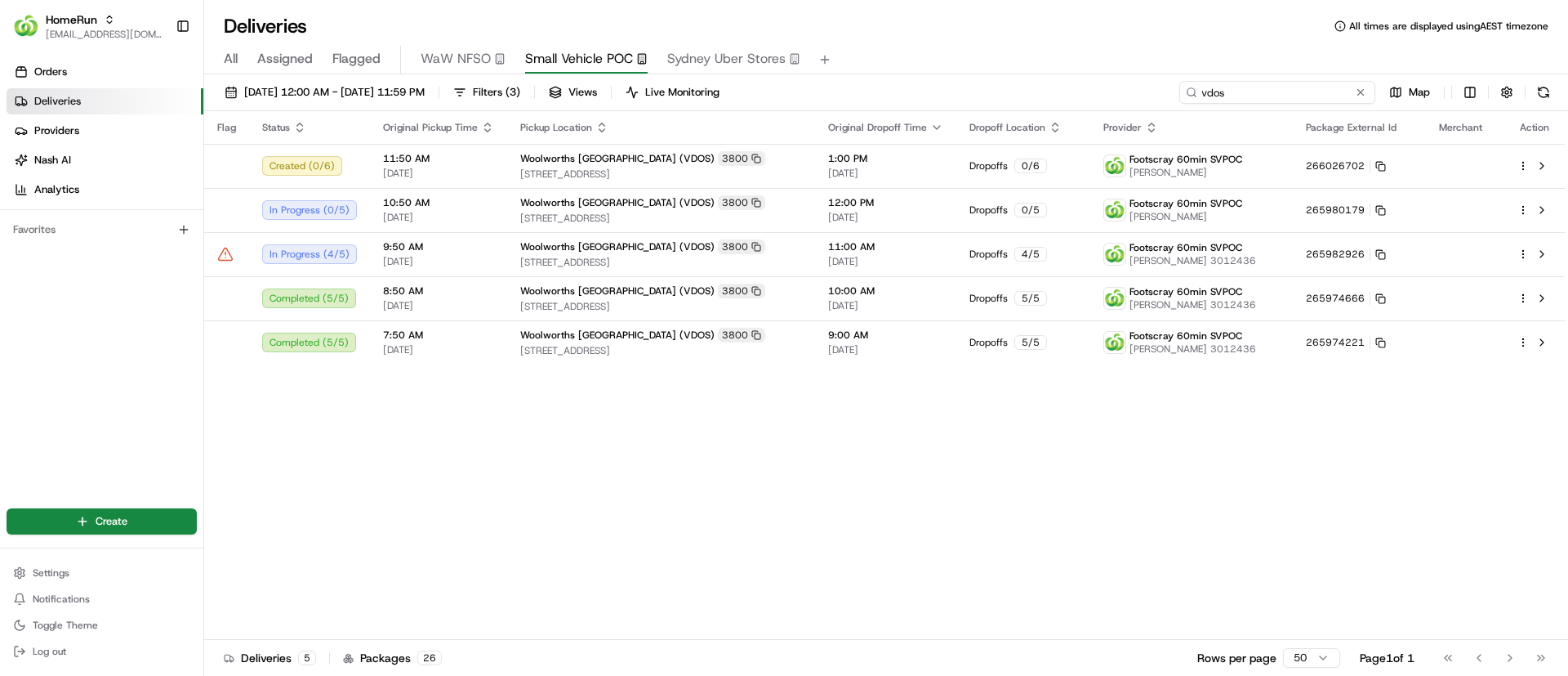
drag, startPoint x: 1250, startPoint y: 88, endPoint x: 1175, endPoint y: 85, distance: 75.1
click at [1175, 85] on div "[DATE] 12:00 AM - [DATE] 11:59 PM Filters ( 3 ) Views Live Monitoring vdos Map" at bounding box center [885, 96] width 1363 height 30
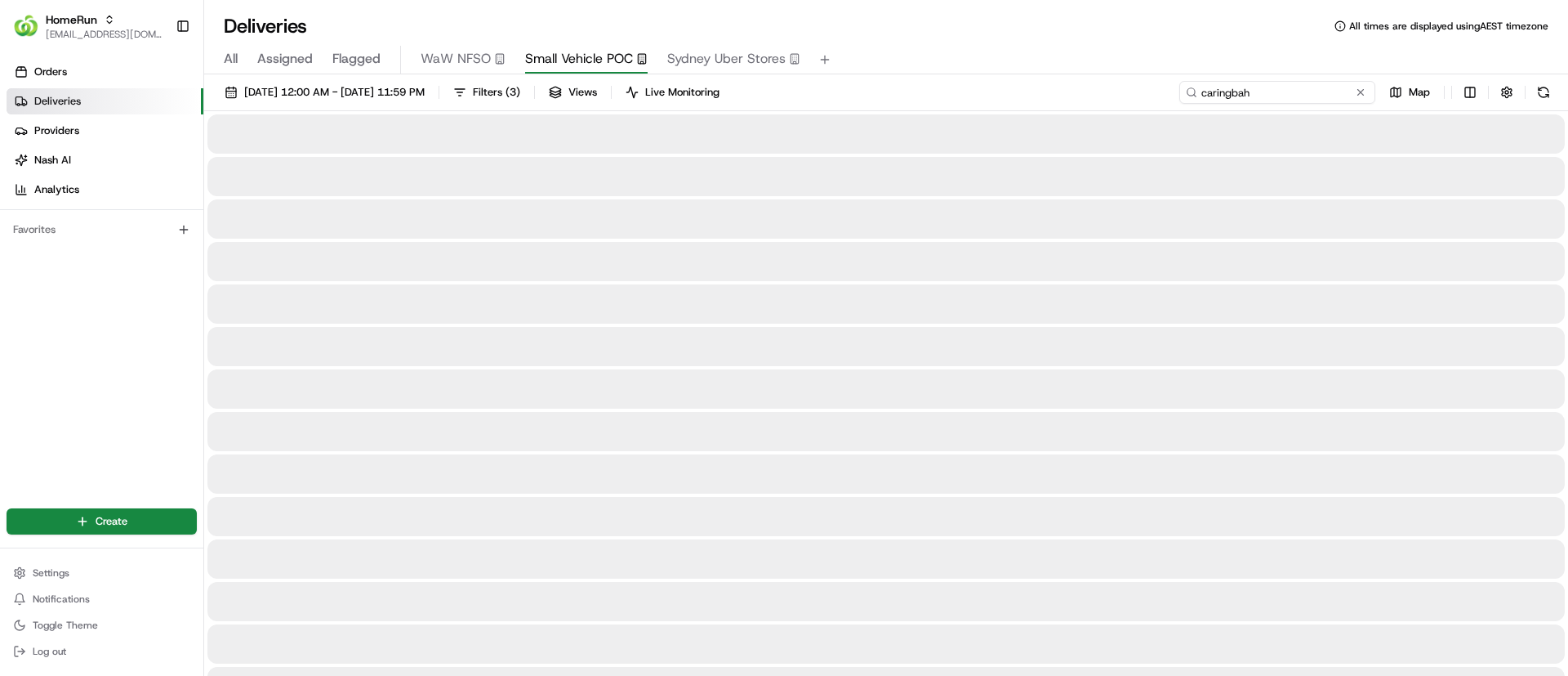
type input "caringbah"
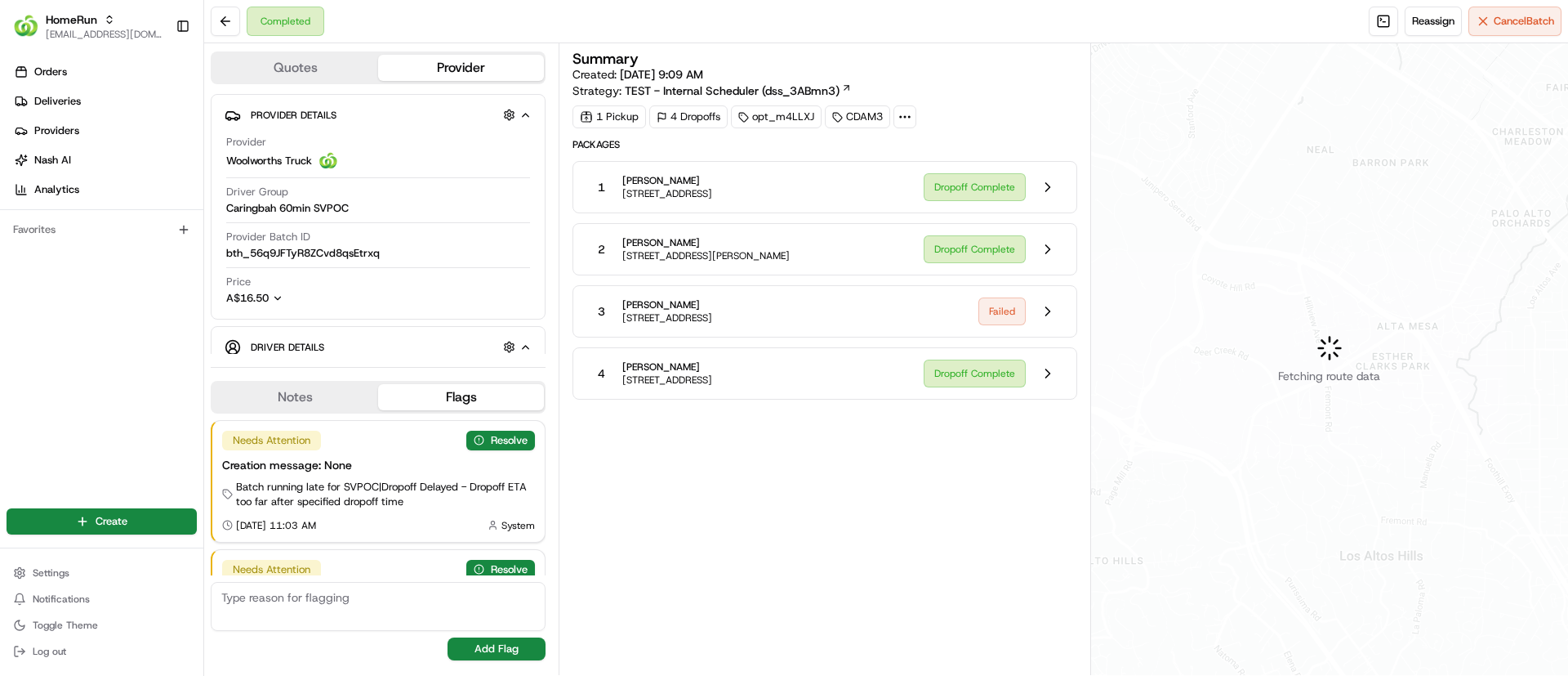
scroll to position [82, 0]
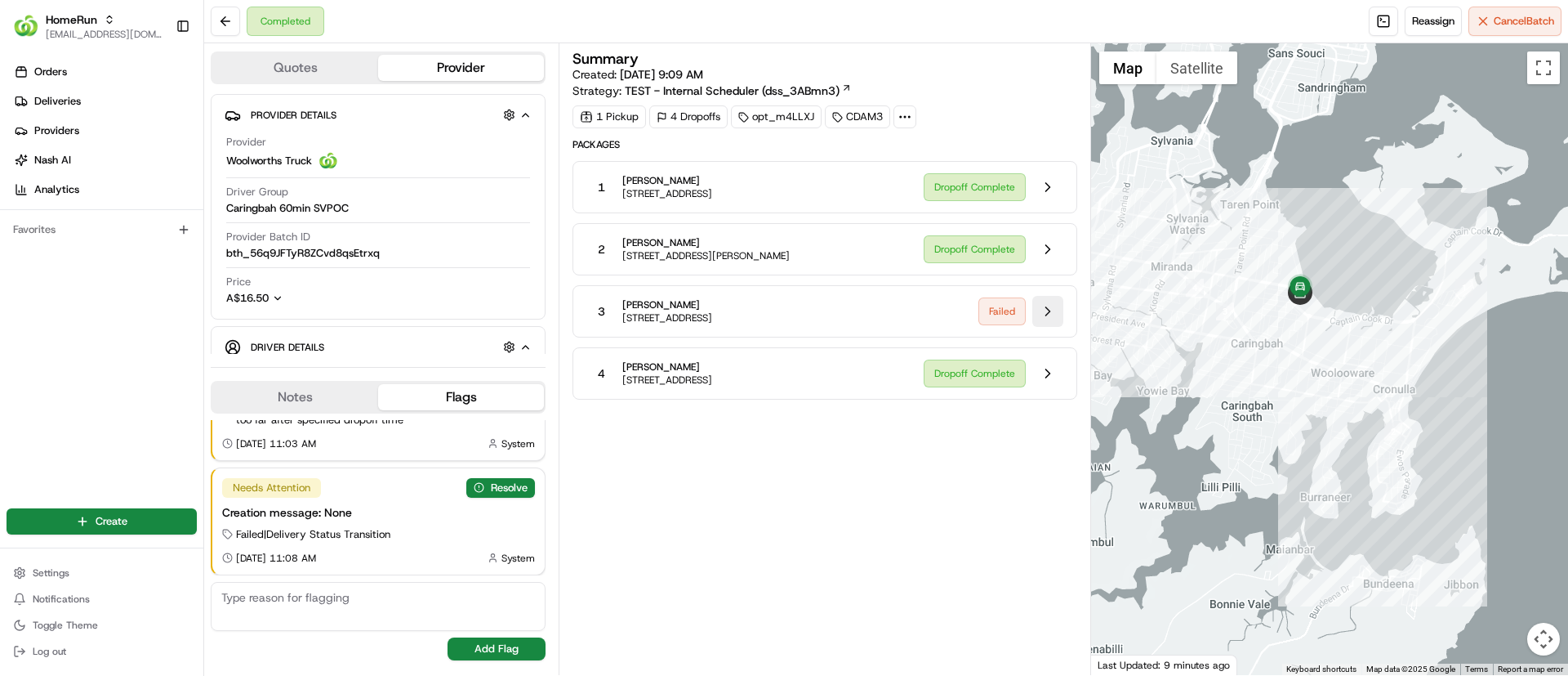
click at [1048, 314] on button at bounding box center [1047, 311] width 31 height 31
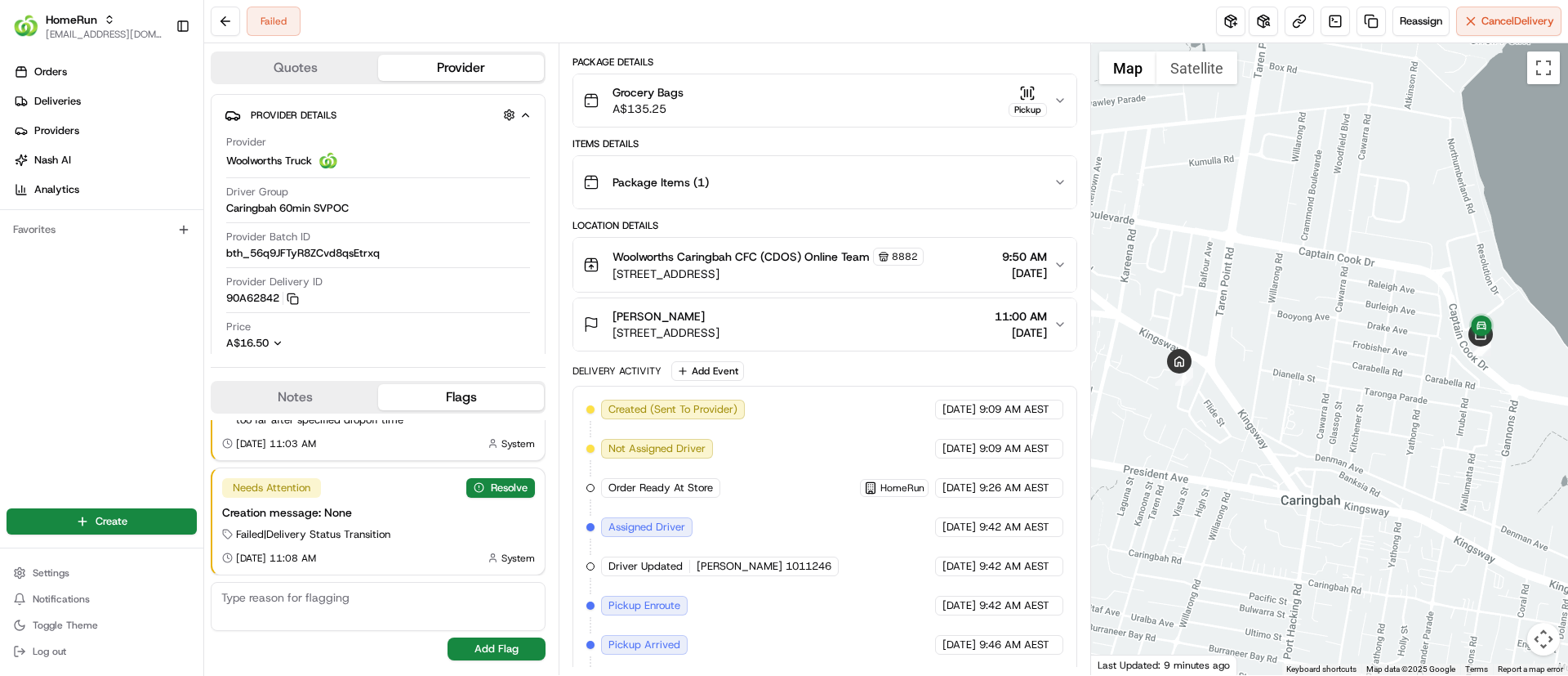
scroll to position [307, 0]
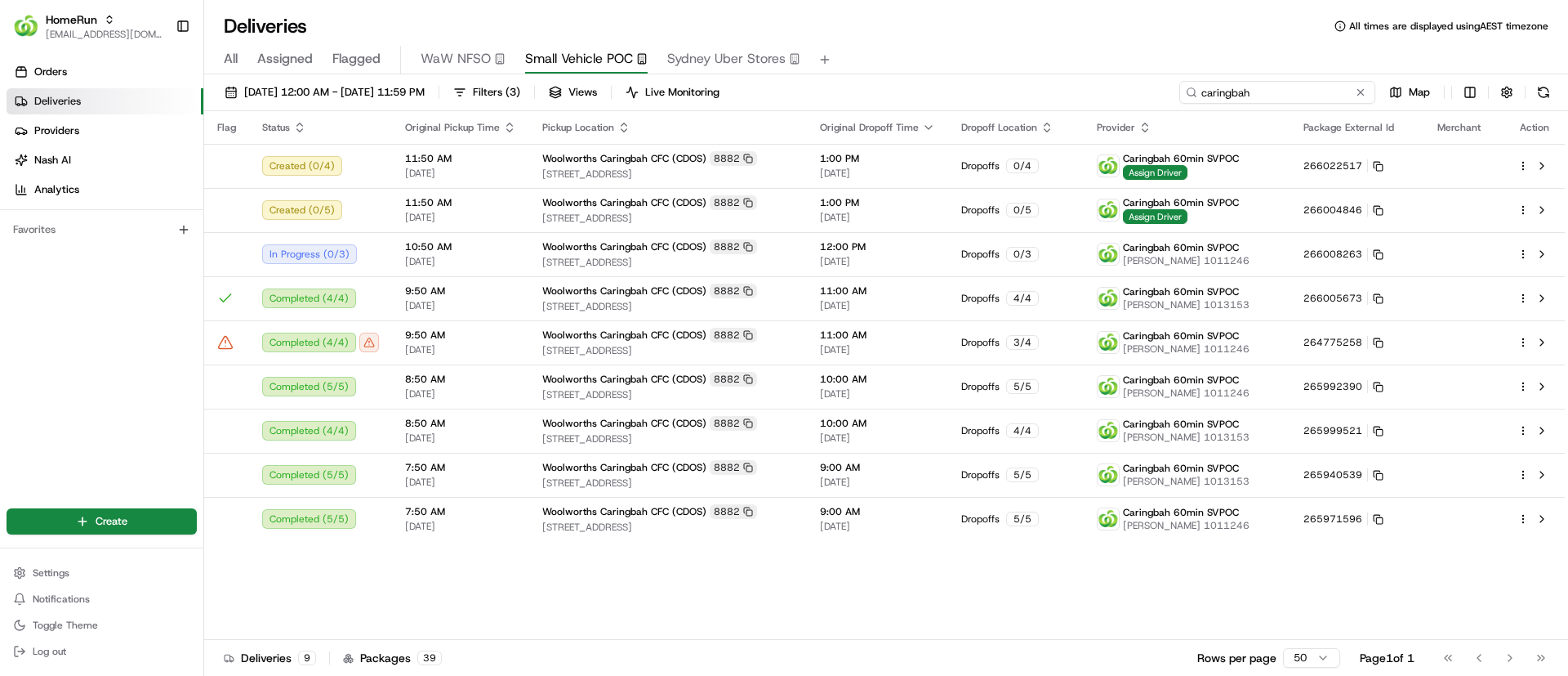
click at [1314, 91] on input "caringbah" at bounding box center [1277, 93] width 196 height 23
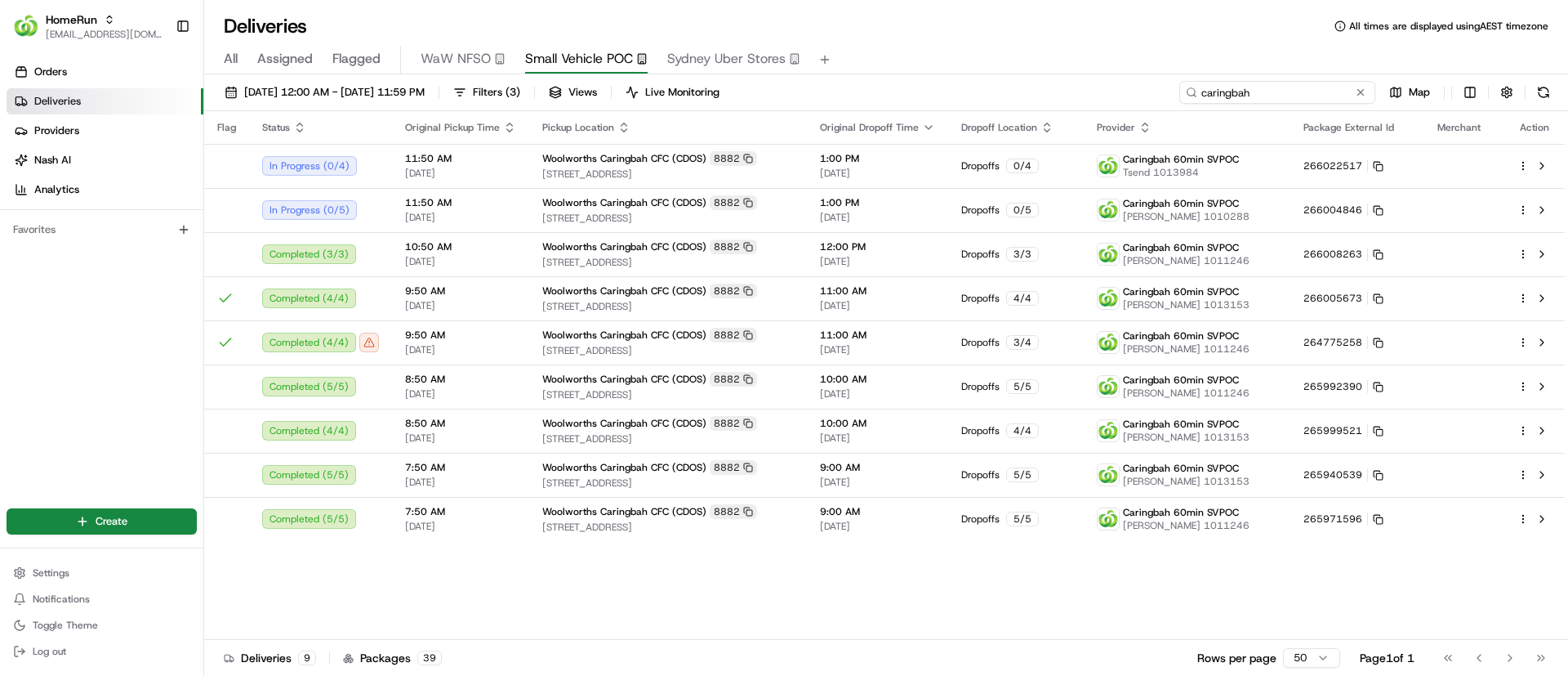
drag, startPoint x: 1317, startPoint y: 93, endPoint x: 1155, endPoint y: 105, distance: 162.4
click at [1155, 105] on div "23/08/2025 12:00 AM - 23/08/2025 11:59 PM Filters ( 3 ) Views Live Monitoring c…" at bounding box center [885, 96] width 1363 height 30
type input "v"
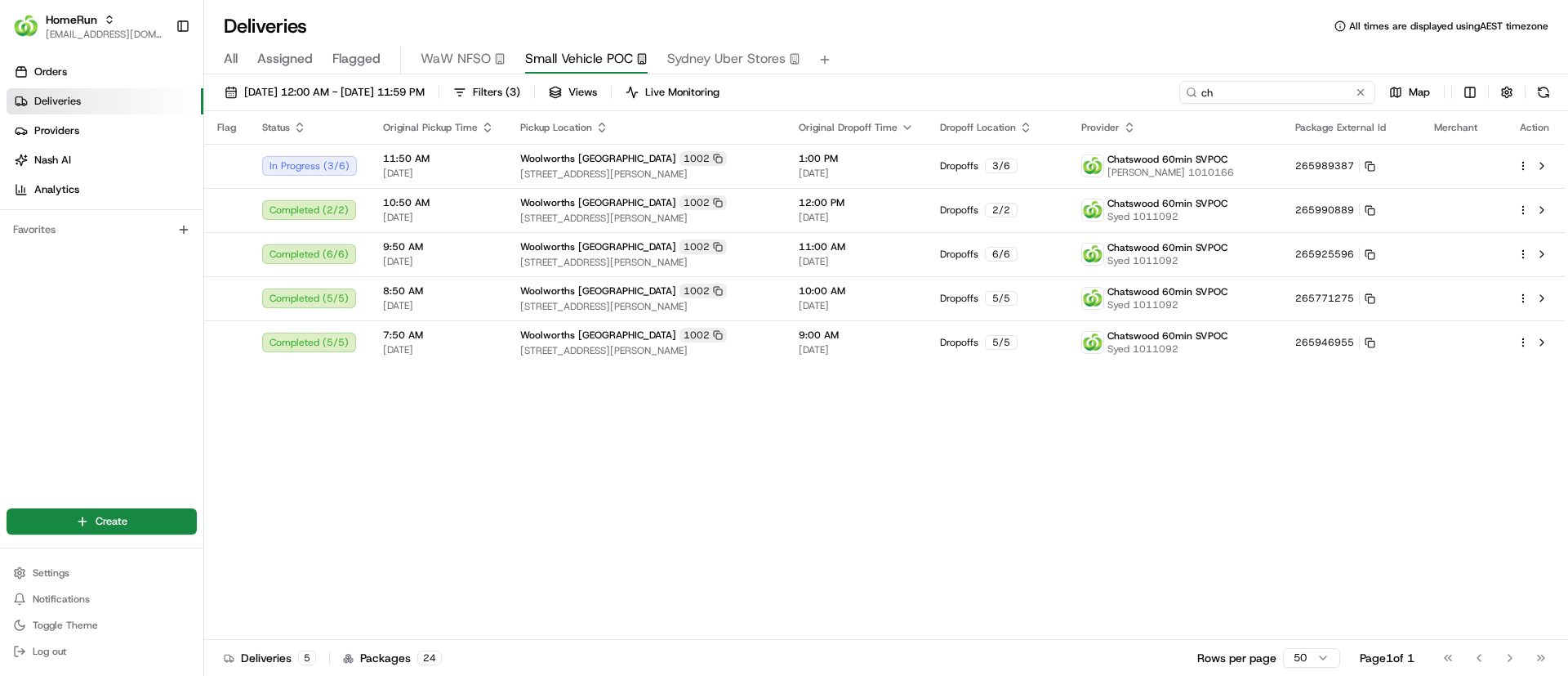
type input "c"
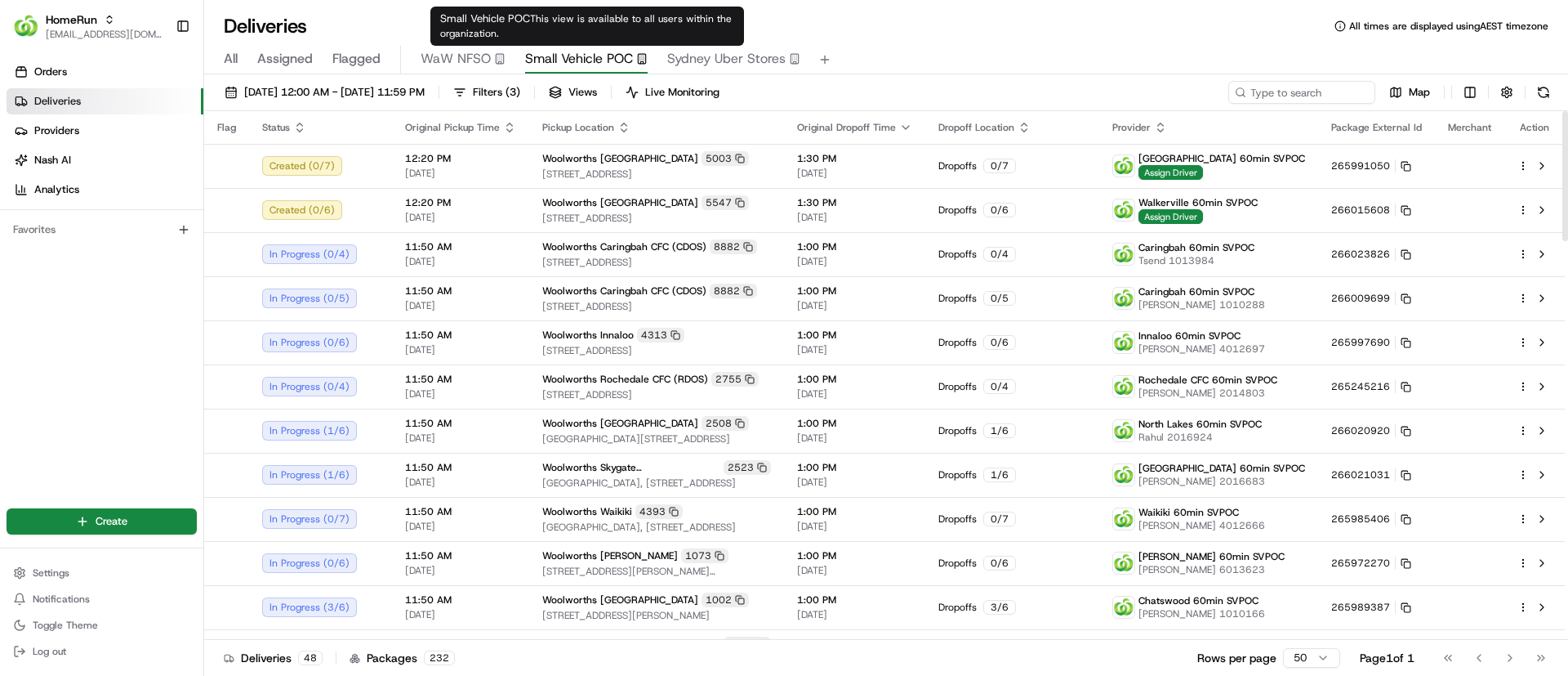
click at [568, 59] on span "Small Vehicle POC" at bounding box center [579, 59] width 108 height 20
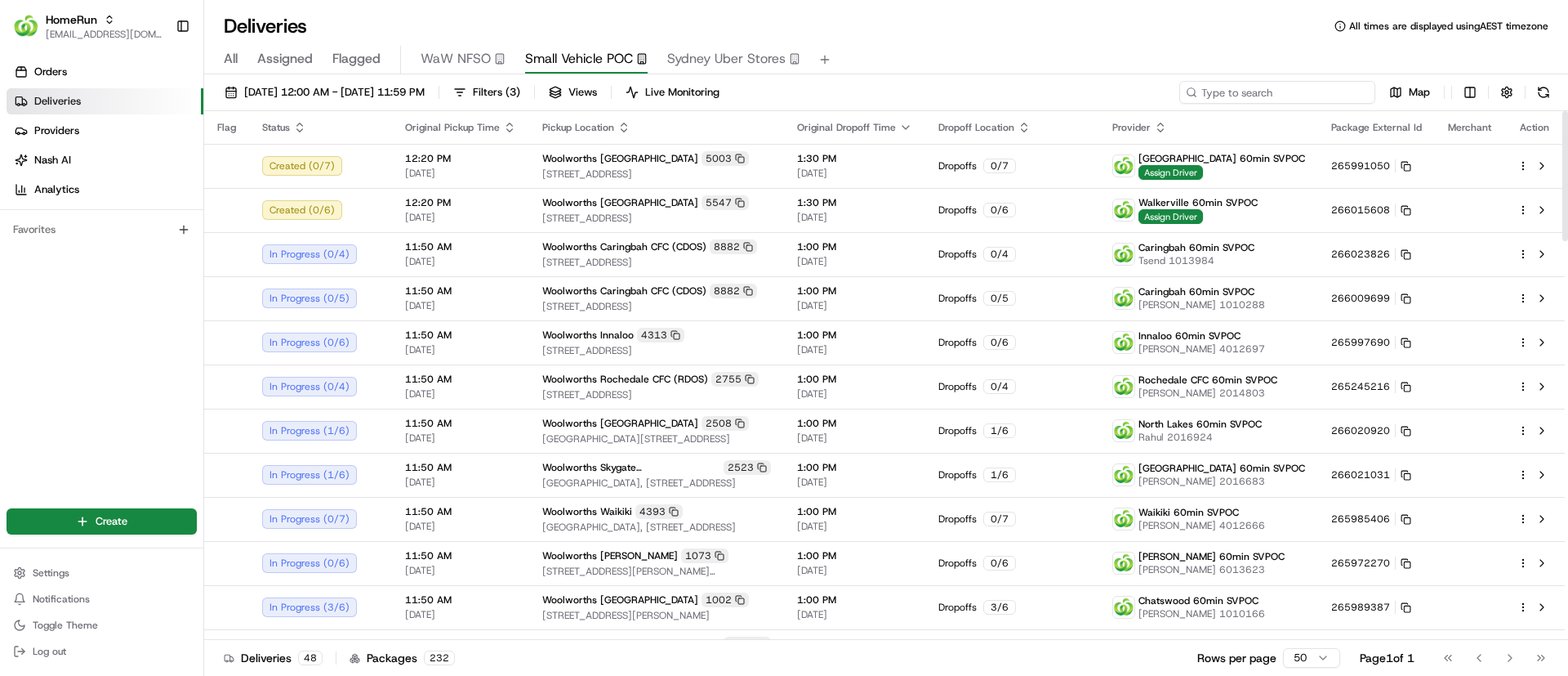
click at [1267, 94] on input at bounding box center [1277, 93] width 196 height 23
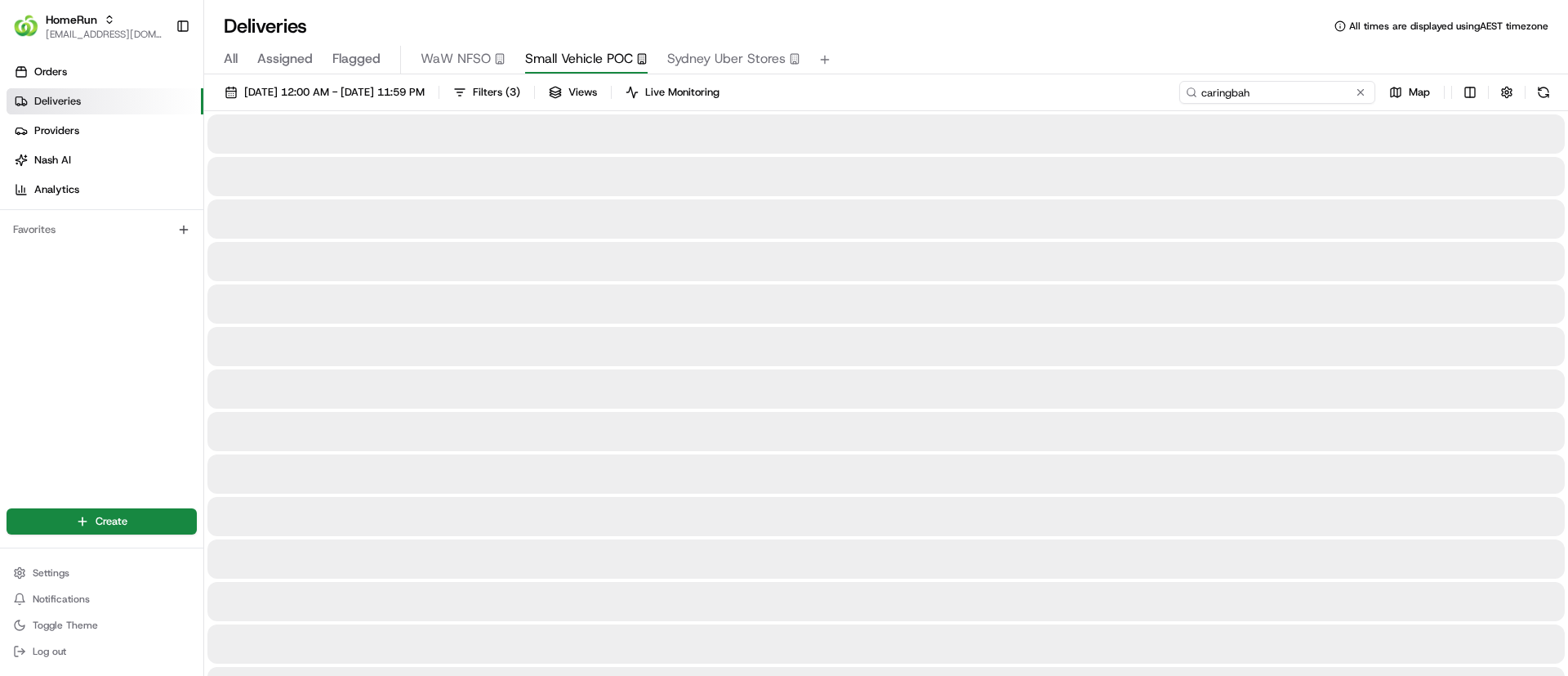
type input "caringbah"
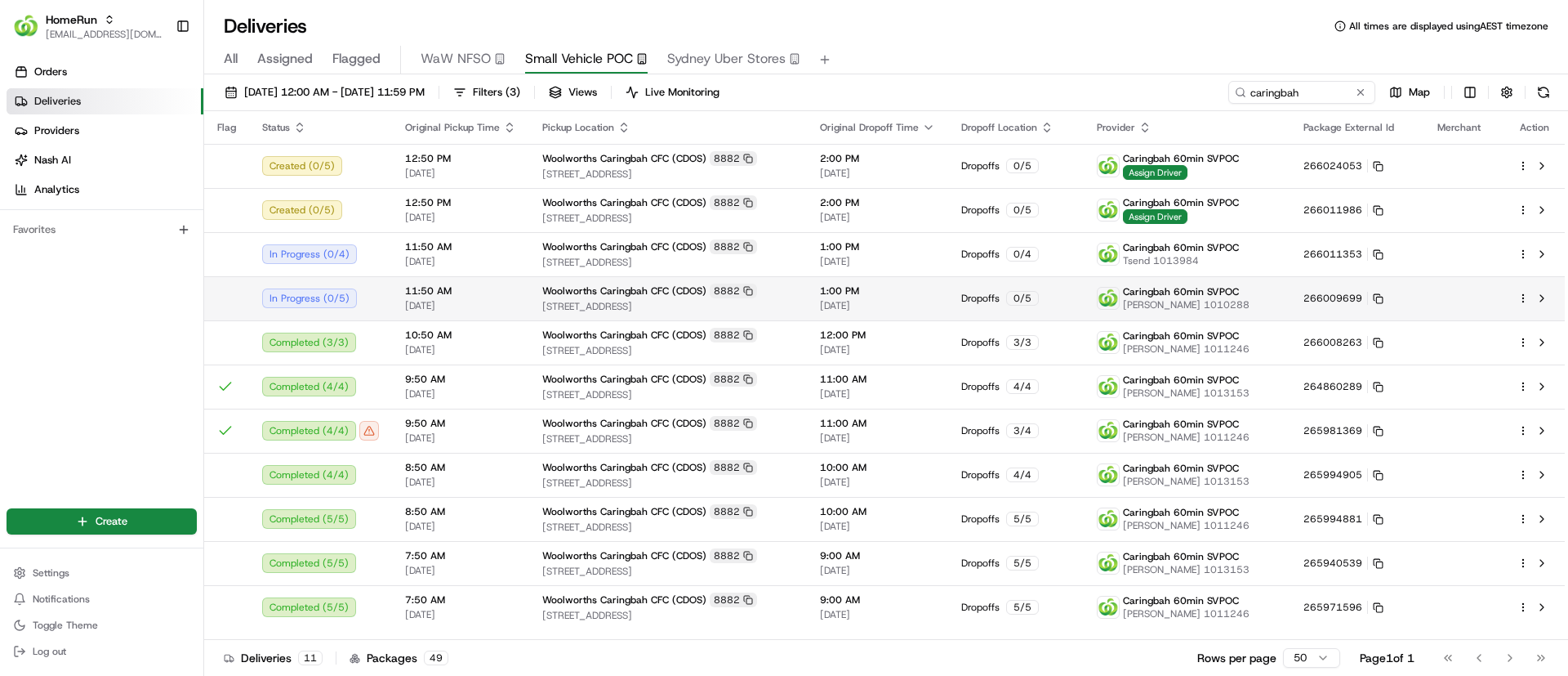
click at [1523, 296] on html "HomeRun [EMAIL_ADDRESS][DOMAIN_NAME] Toggle Sidebar Orders Deliveries Providers…" at bounding box center [784, 338] width 1568 height 676
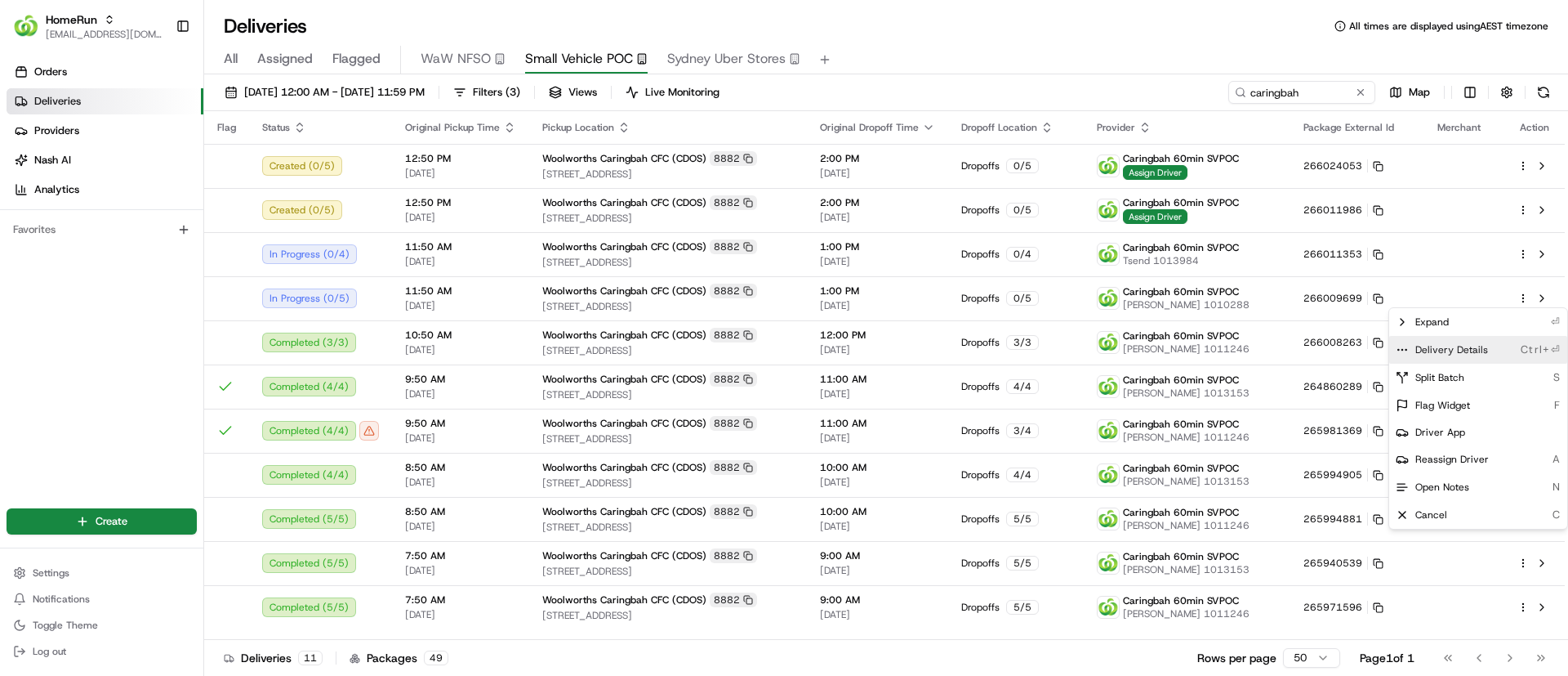
click at [1400, 347] on icon at bounding box center [1402, 350] width 13 height 13
drag, startPoint x: 1180, startPoint y: 27, endPoint x: 1156, endPoint y: 13, distance: 27.8
click at [1181, 26] on html "HomeRun psteele@woolworths.com.au Toggle Sidebar Orders Deliveries Providers Na…" at bounding box center [784, 338] width 1568 height 676
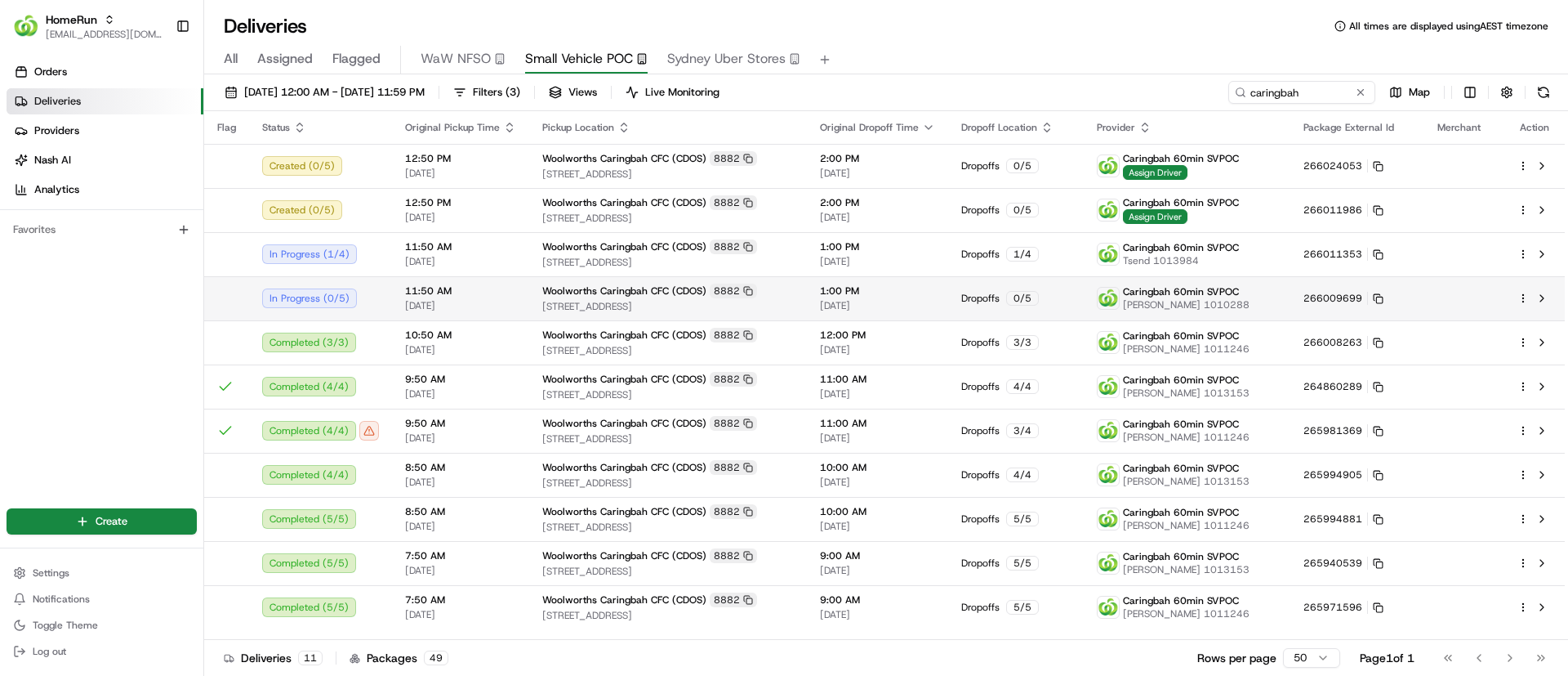
click at [1525, 299] on html "HomeRun [EMAIL_ADDRESS][DOMAIN_NAME] Toggle Sidebar Orders Deliveries Providers…" at bounding box center [784, 338] width 1568 height 676
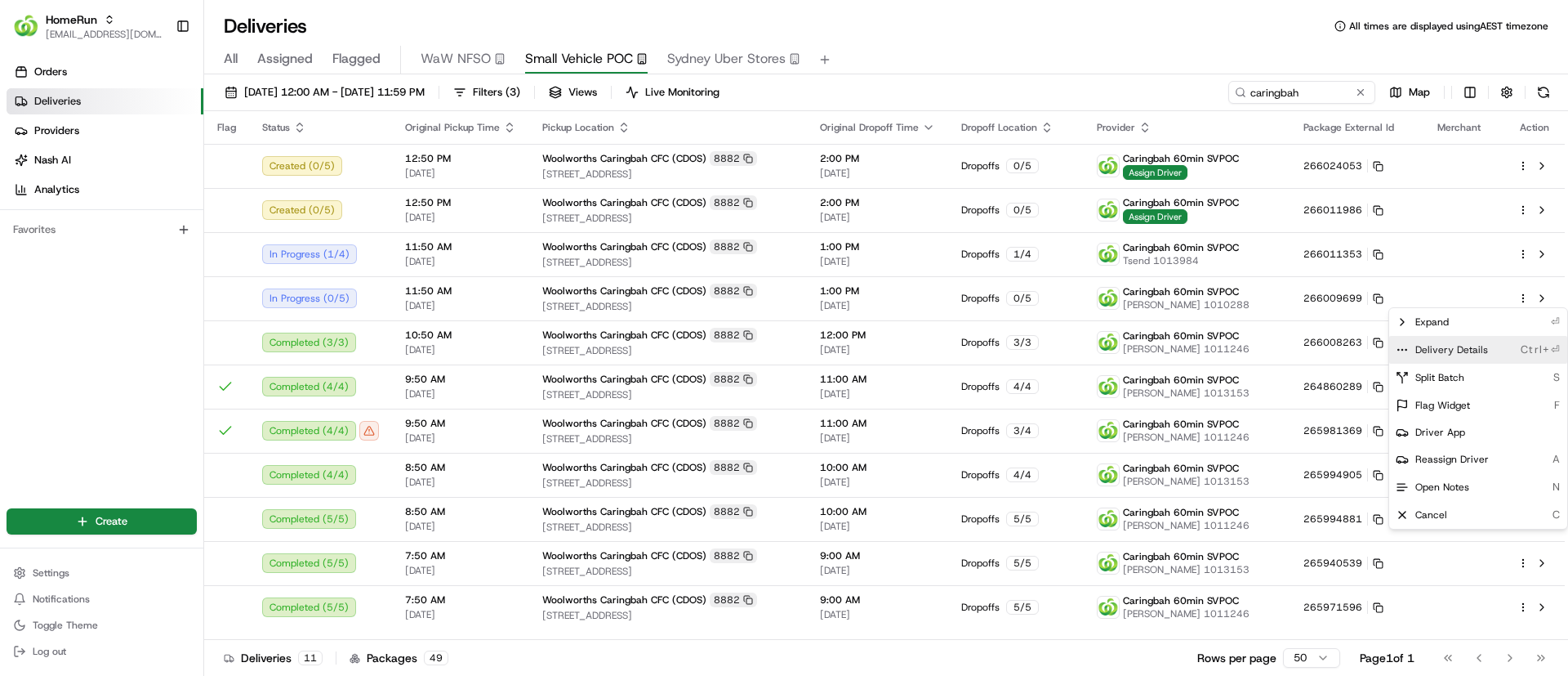
click at [1403, 347] on icon at bounding box center [1402, 350] width 13 height 13
click at [1326, 97] on html "HomeRun [EMAIL_ADDRESS][DOMAIN_NAME] Toggle Sidebar Orders Deliveries Providers…" at bounding box center [784, 338] width 1568 height 676
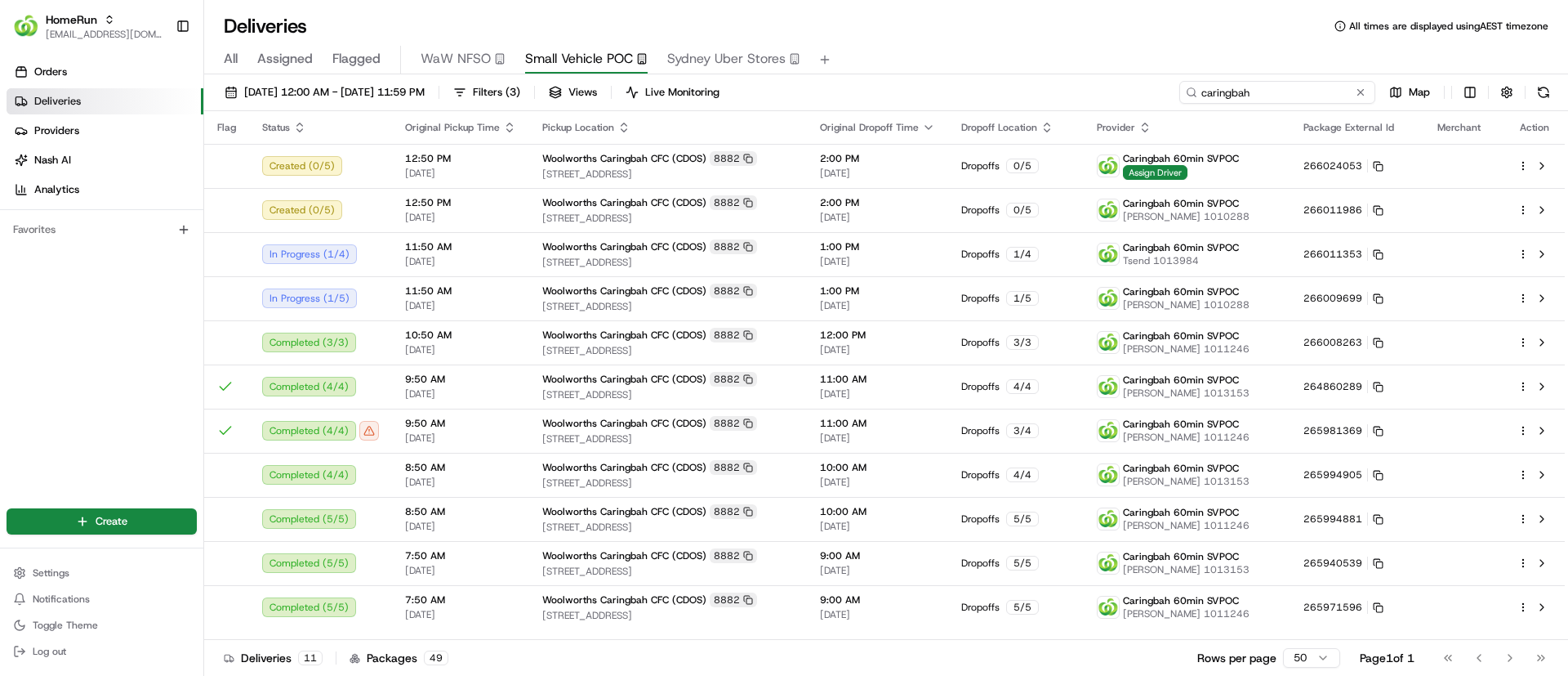
click at [1321, 93] on input "caringbah" at bounding box center [1277, 93] width 196 height 23
click at [1314, 90] on input "caringbah" at bounding box center [1277, 93] width 196 height 23
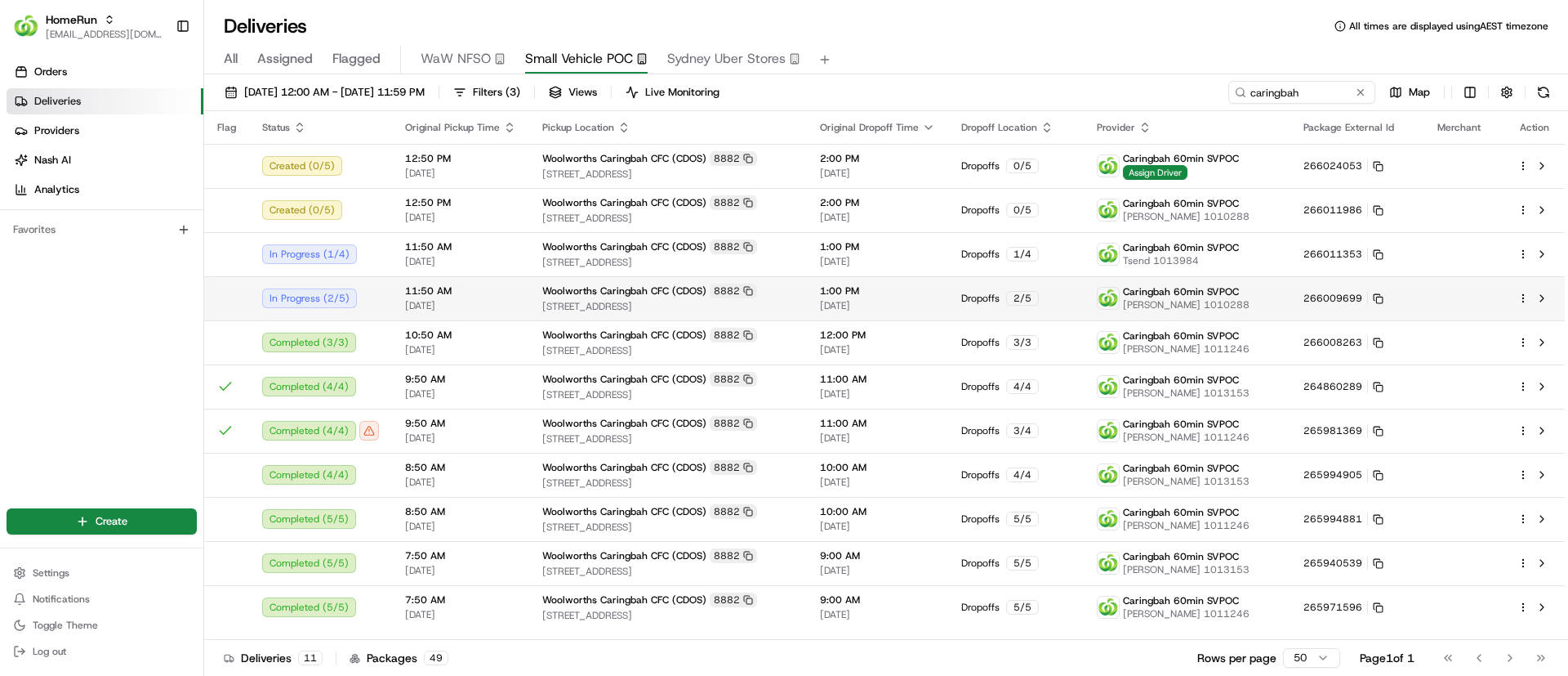
click at [1522, 294] on html "HomeRun [EMAIL_ADDRESS][DOMAIN_NAME] Toggle Sidebar Orders Deliveries Providers…" at bounding box center [784, 338] width 1568 height 676
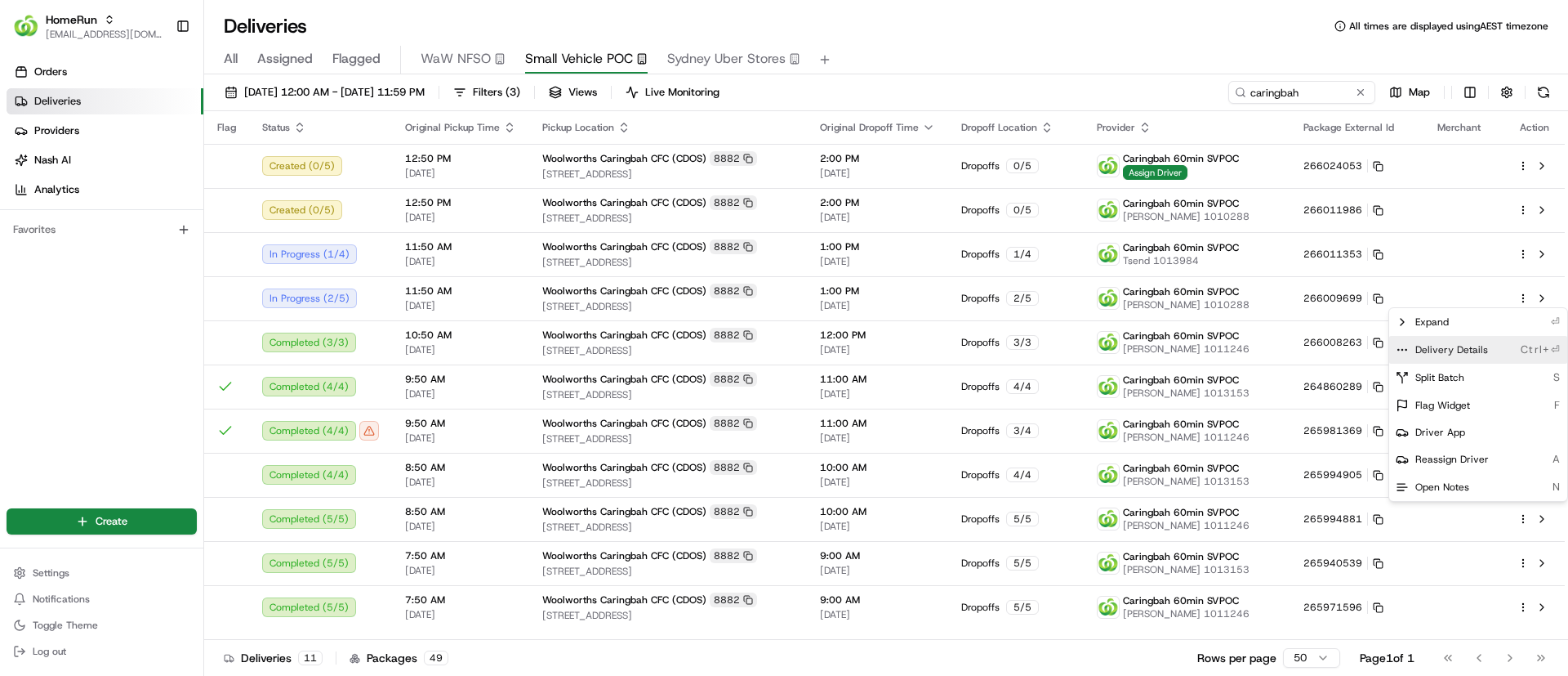
click at [1400, 346] on icon at bounding box center [1402, 350] width 13 height 13
click at [1102, 17] on html "HomeRun psteele@woolworths.com.au Toggle Sidebar Orders Deliveries Providers Na…" at bounding box center [784, 338] width 1568 height 676
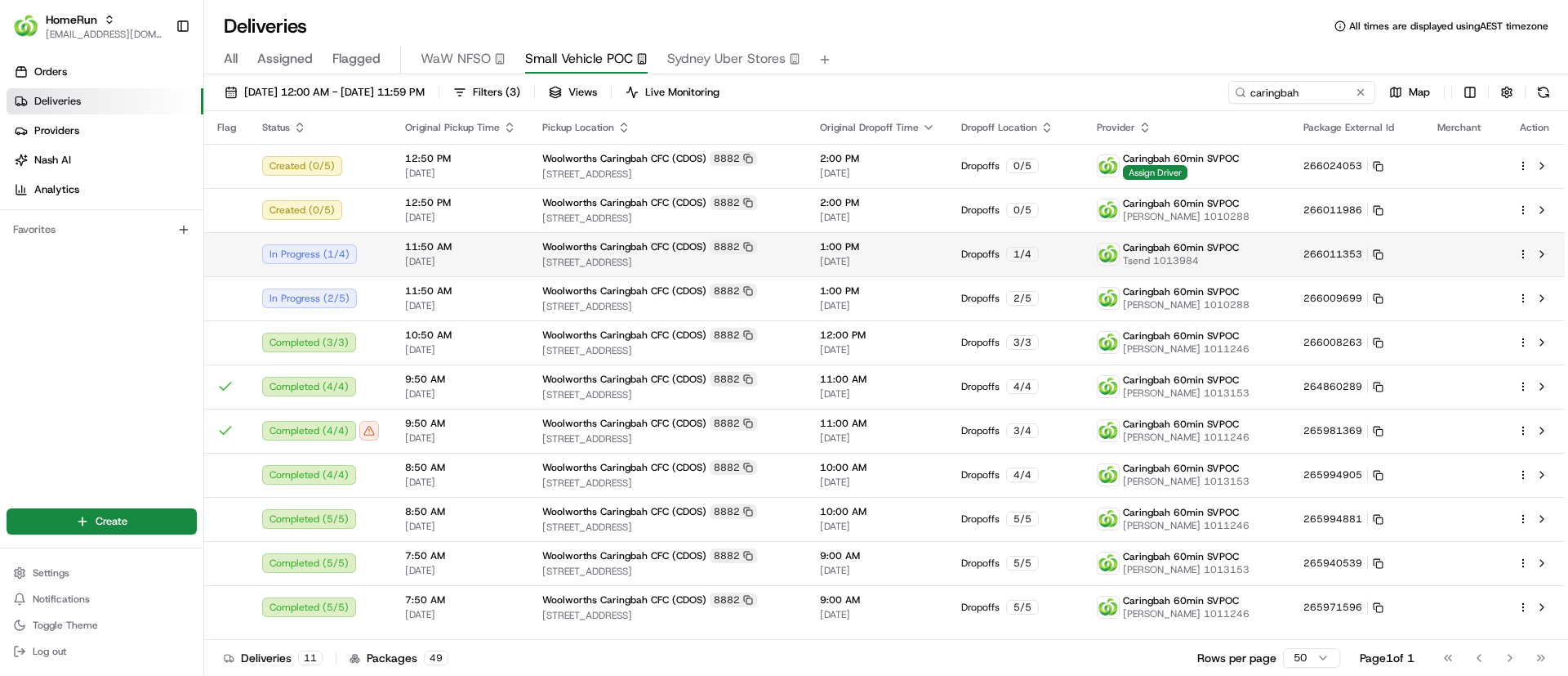
click at [1525, 249] on html "HomeRun psteele@woolworths.com.au Toggle Sidebar Orders Deliveries Providers Na…" at bounding box center [784, 338] width 1568 height 676
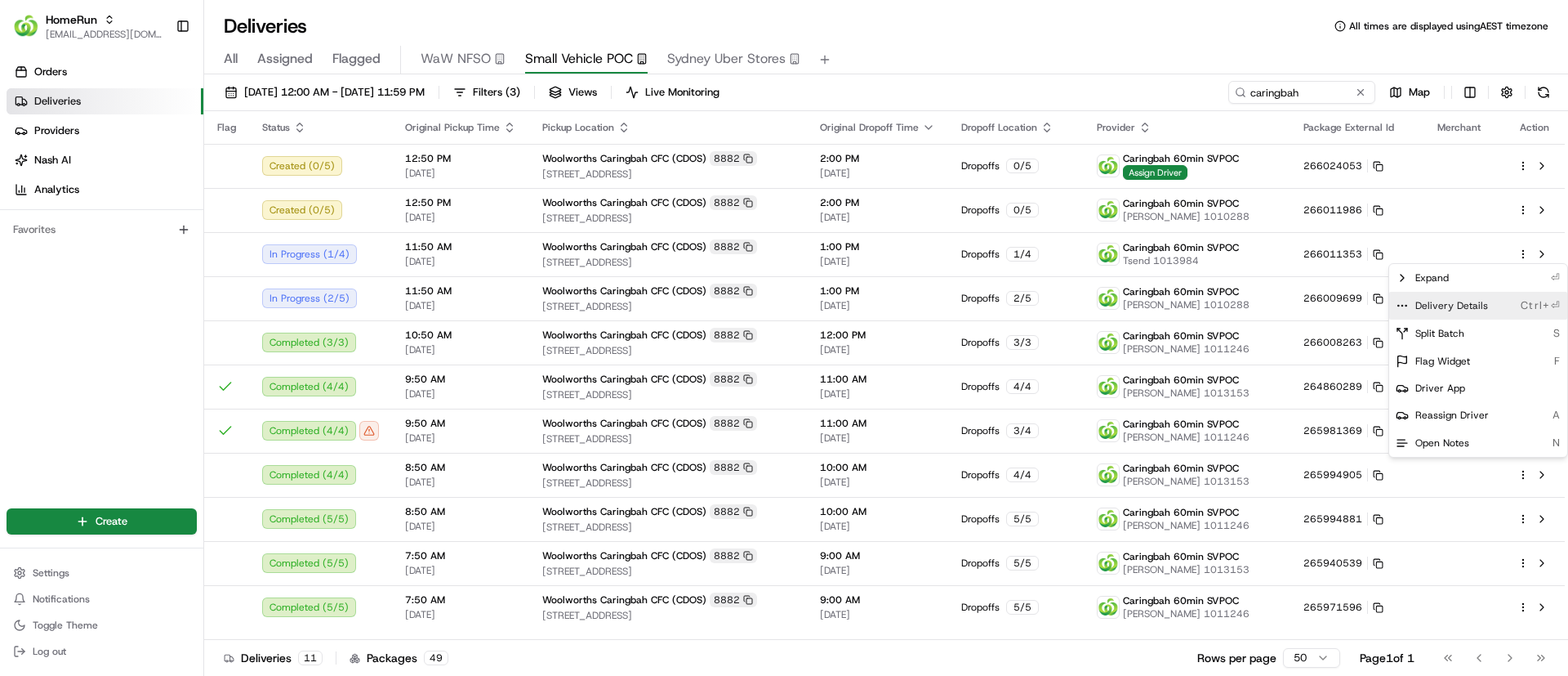
click at [1401, 301] on icon at bounding box center [1402, 306] width 13 height 13
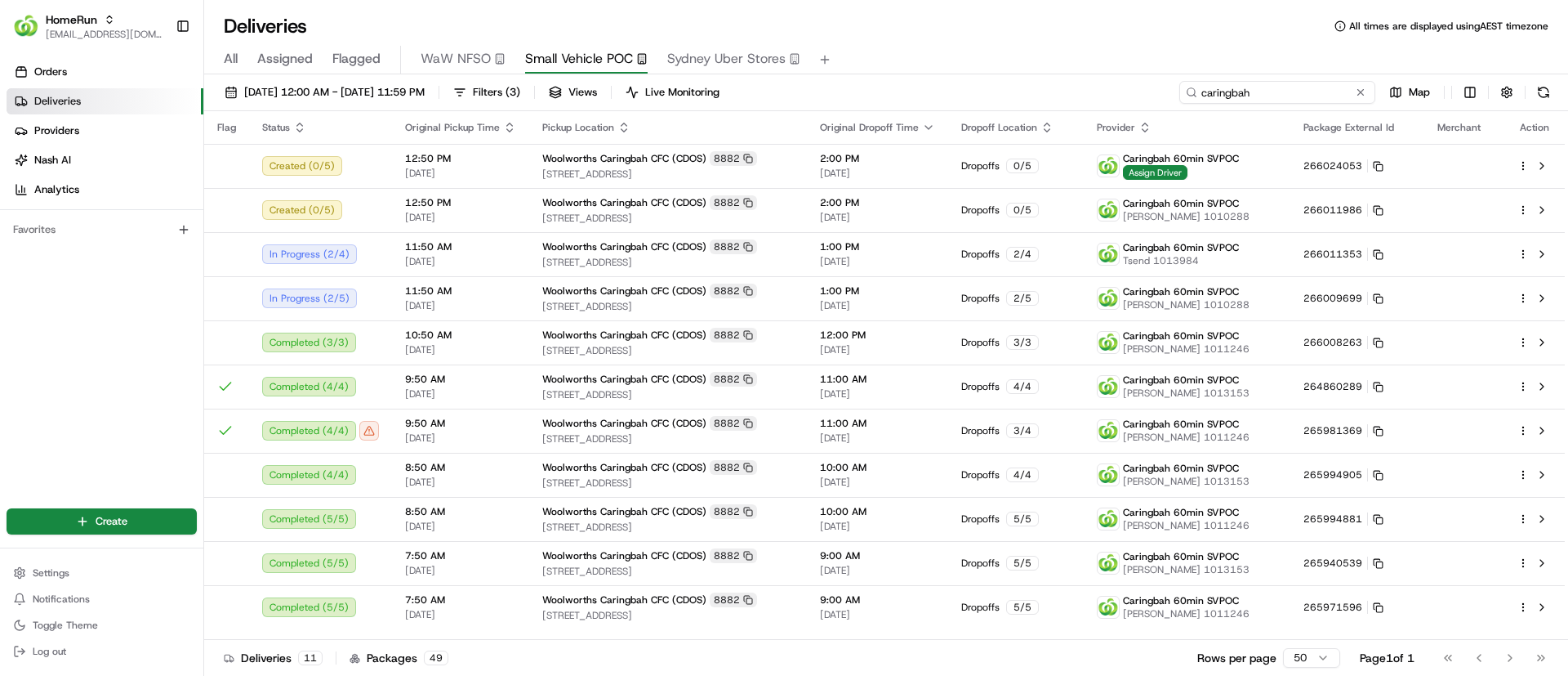
click at [1316, 86] on input "caringbah" at bounding box center [1277, 93] width 196 height 23
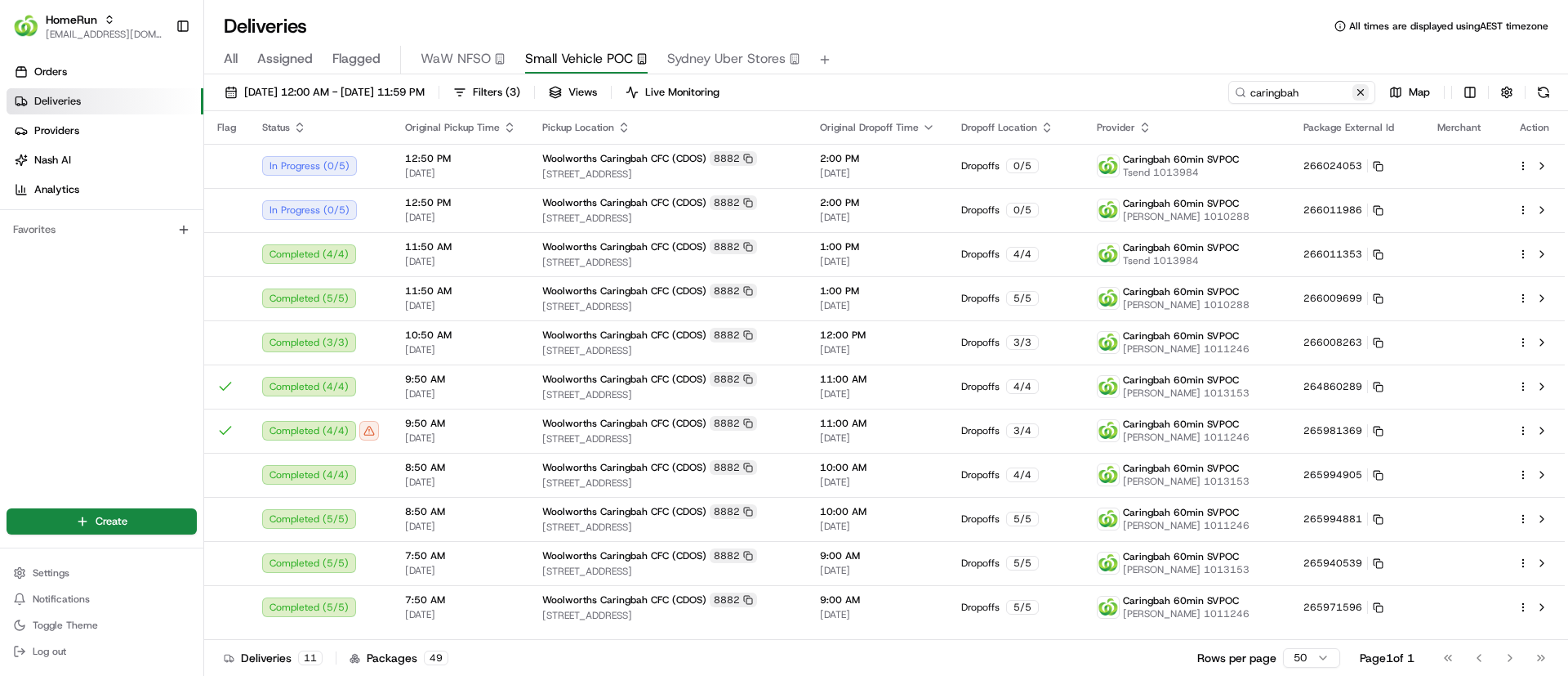
click at [1361, 87] on button at bounding box center [1359, 92] width 16 height 16
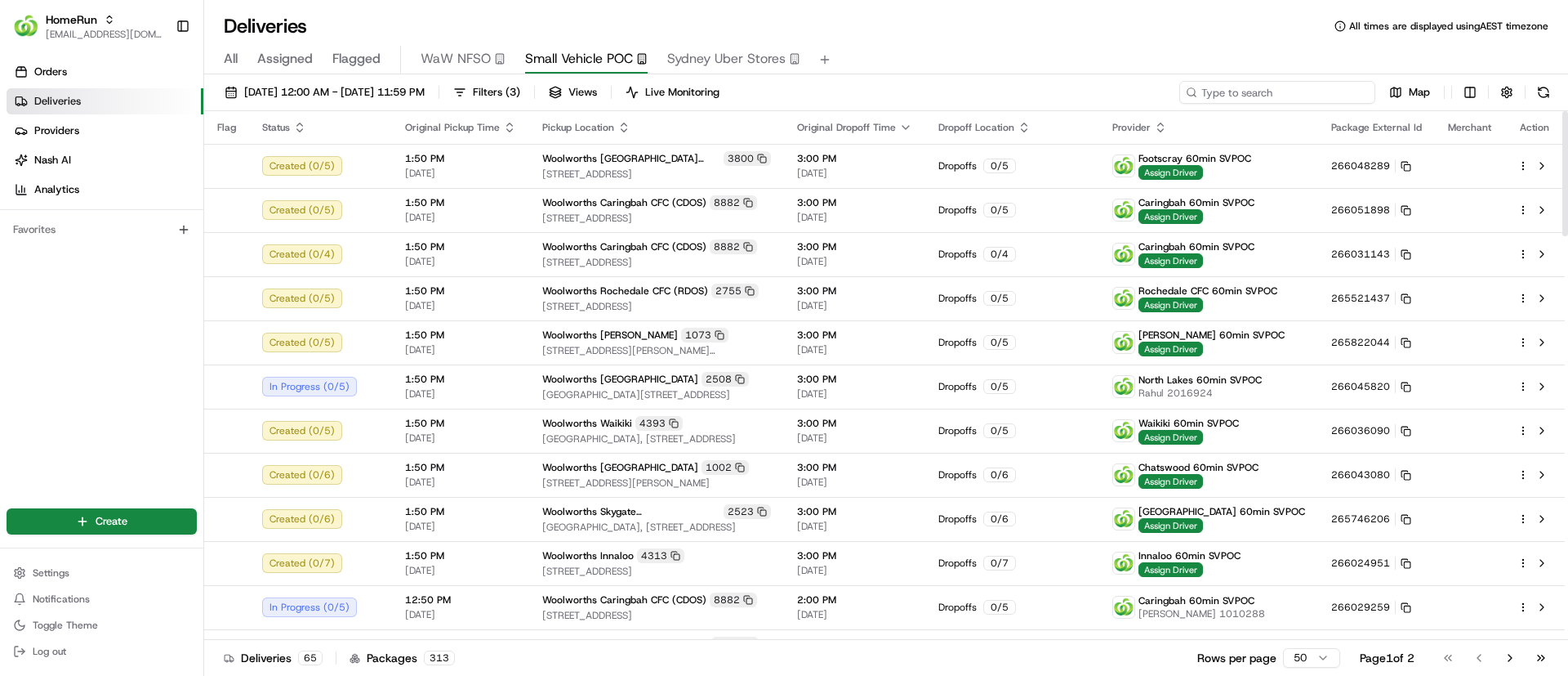
click at [1258, 98] on input at bounding box center [1277, 93] width 196 height 23
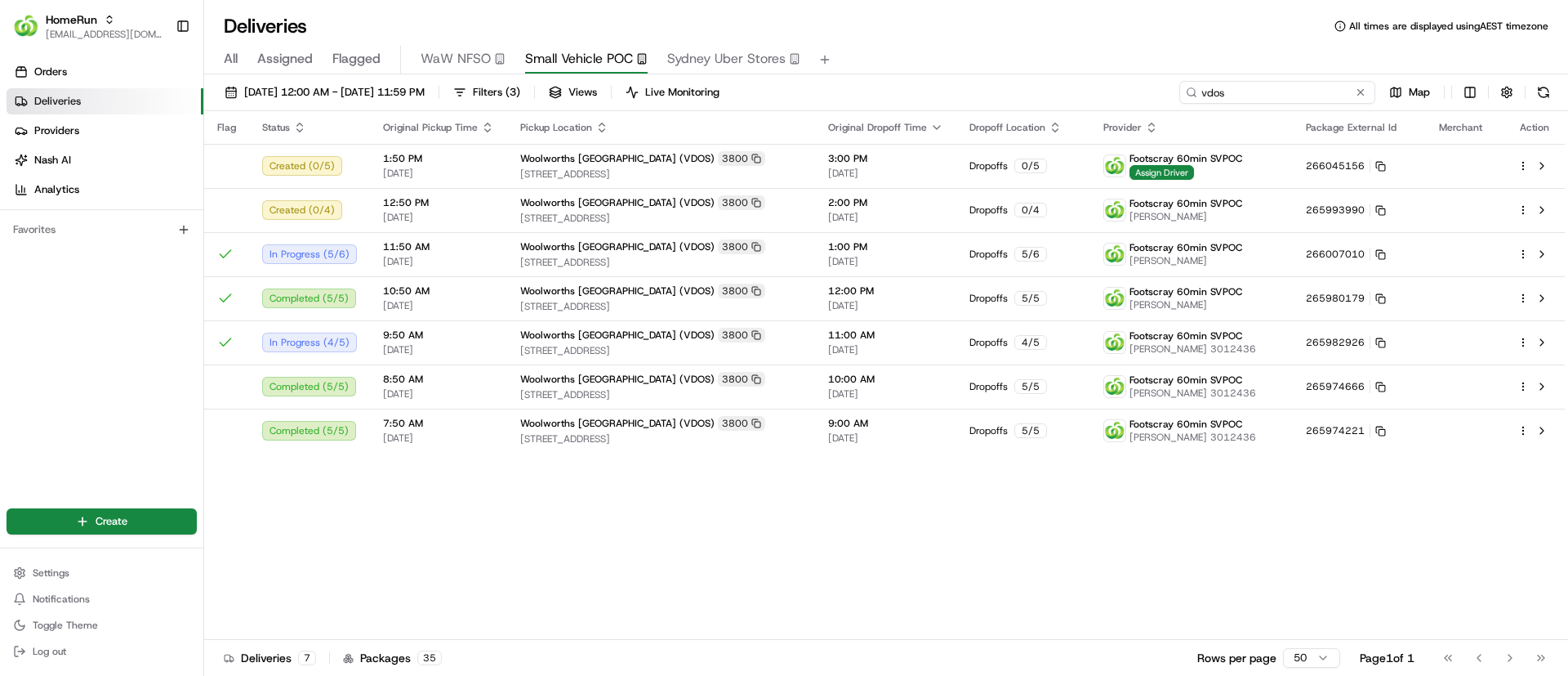
drag, startPoint x: 1237, startPoint y: 93, endPoint x: 1084, endPoint y: 94, distance: 153.0
click at [1084, 94] on div "23/08/2025 12:00 AM - 23/08/2025 11:59 PM Filters ( 3 ) Views Live Monitoring v…" at bounding box center [885, 96] width 1363 height 30
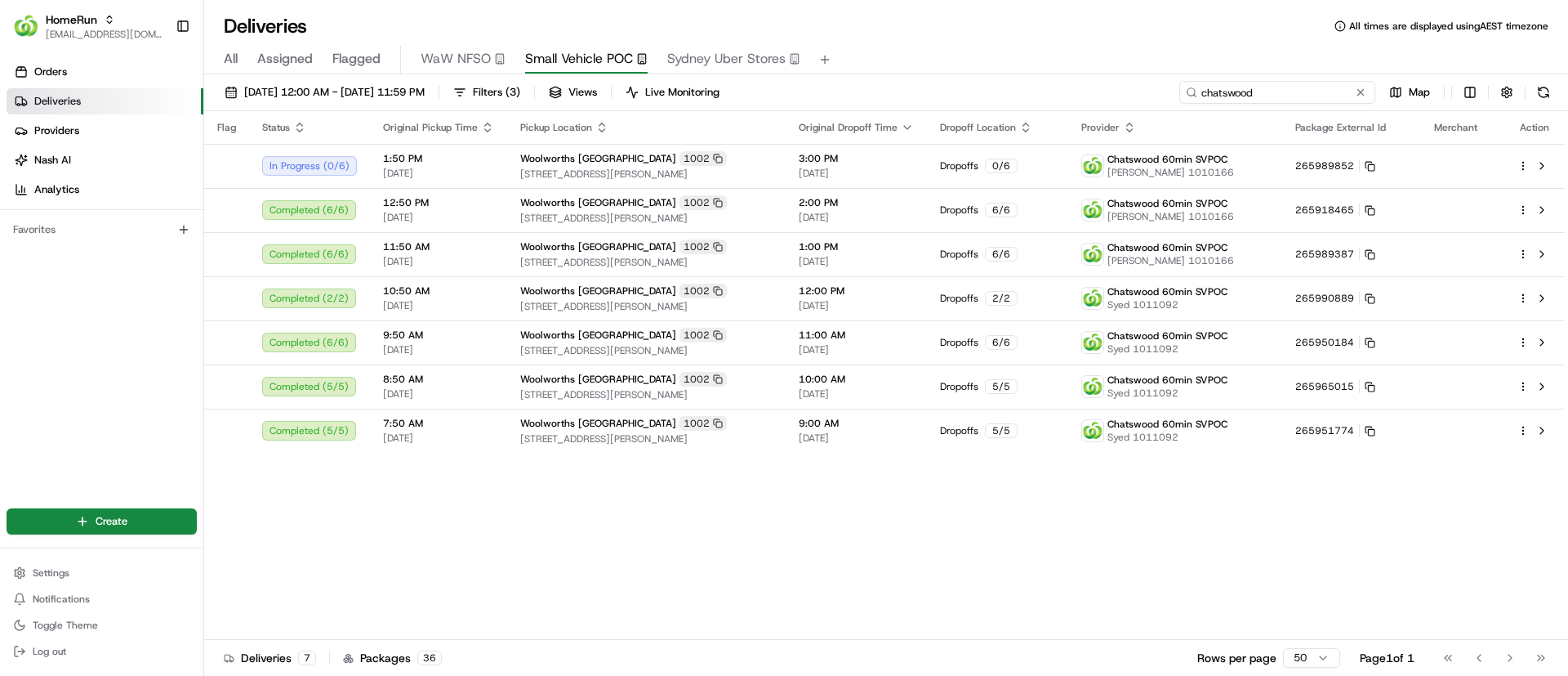
drag, startPoint x: 1288, startPoint y: 91, endPoint x: 1145, endPoint y: 86, distance: 143.1
click at [1145, 86] on div "23/08/2025 12:00 AM - 23/08/2025 11:59 PM Filters ( 3 ) Views Live Monitoring c…" at bounding box center [885, 96] width 1363 height 30
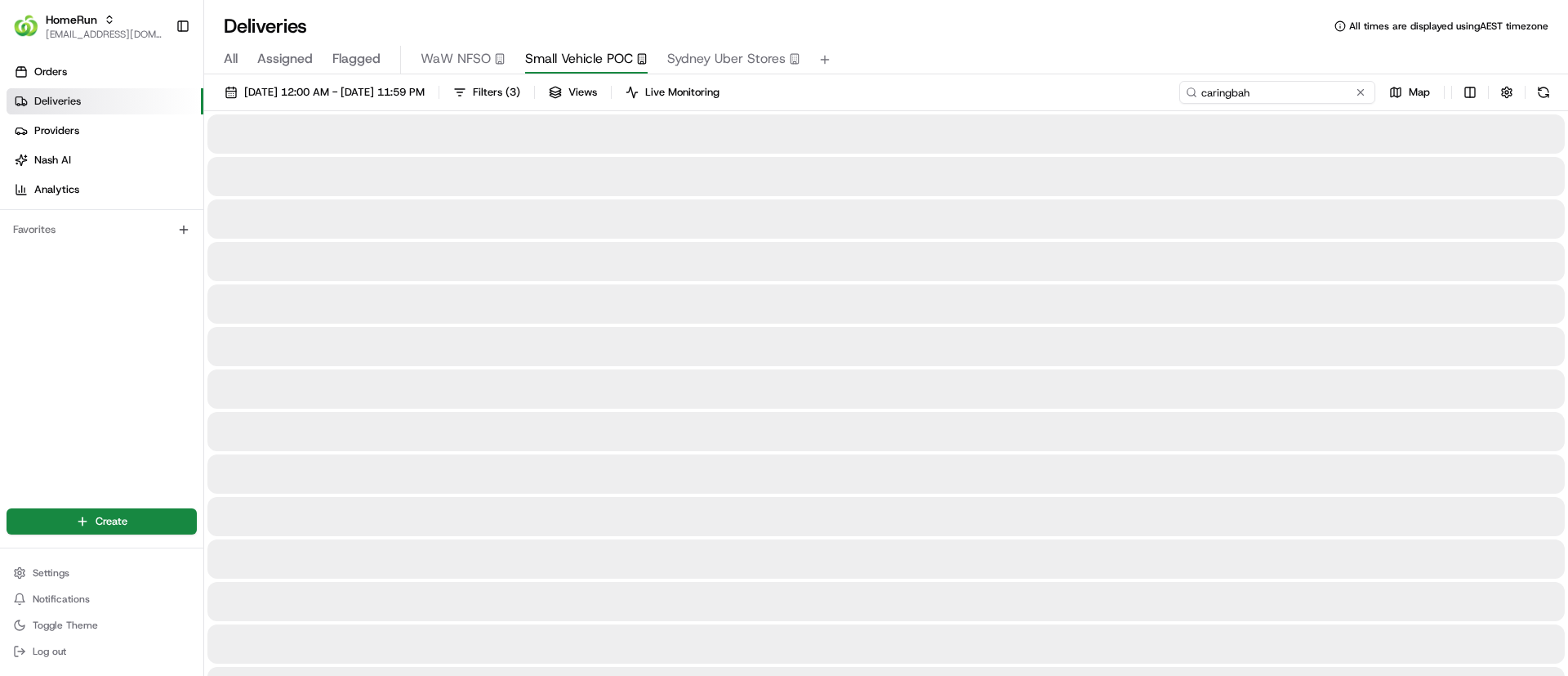
type input "caringbah"
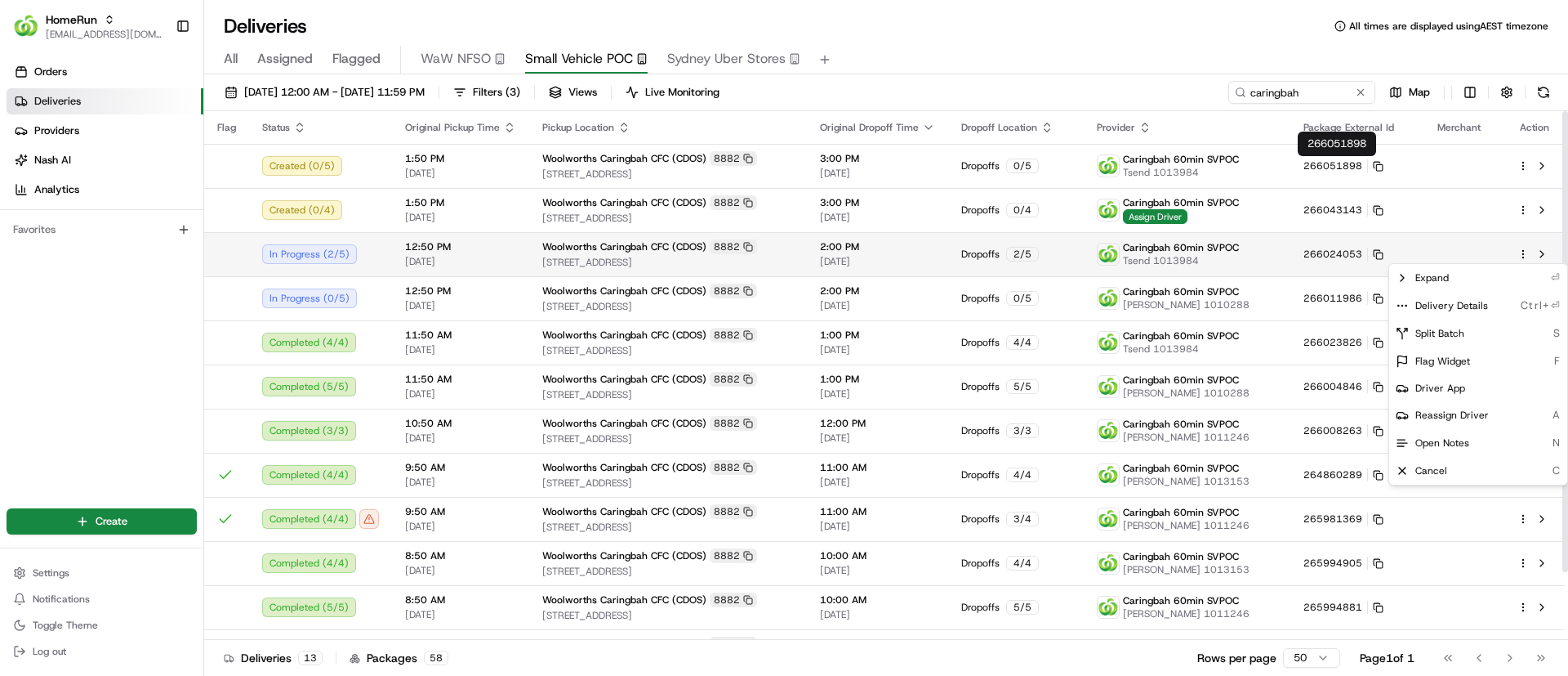
click at [1524, 249] on html "HomeRun psteele@woolworths.com.au Toggle Sidebar Orders Deliveries Providers Na…" at bounding box center [784, 338] width 1568 height 676
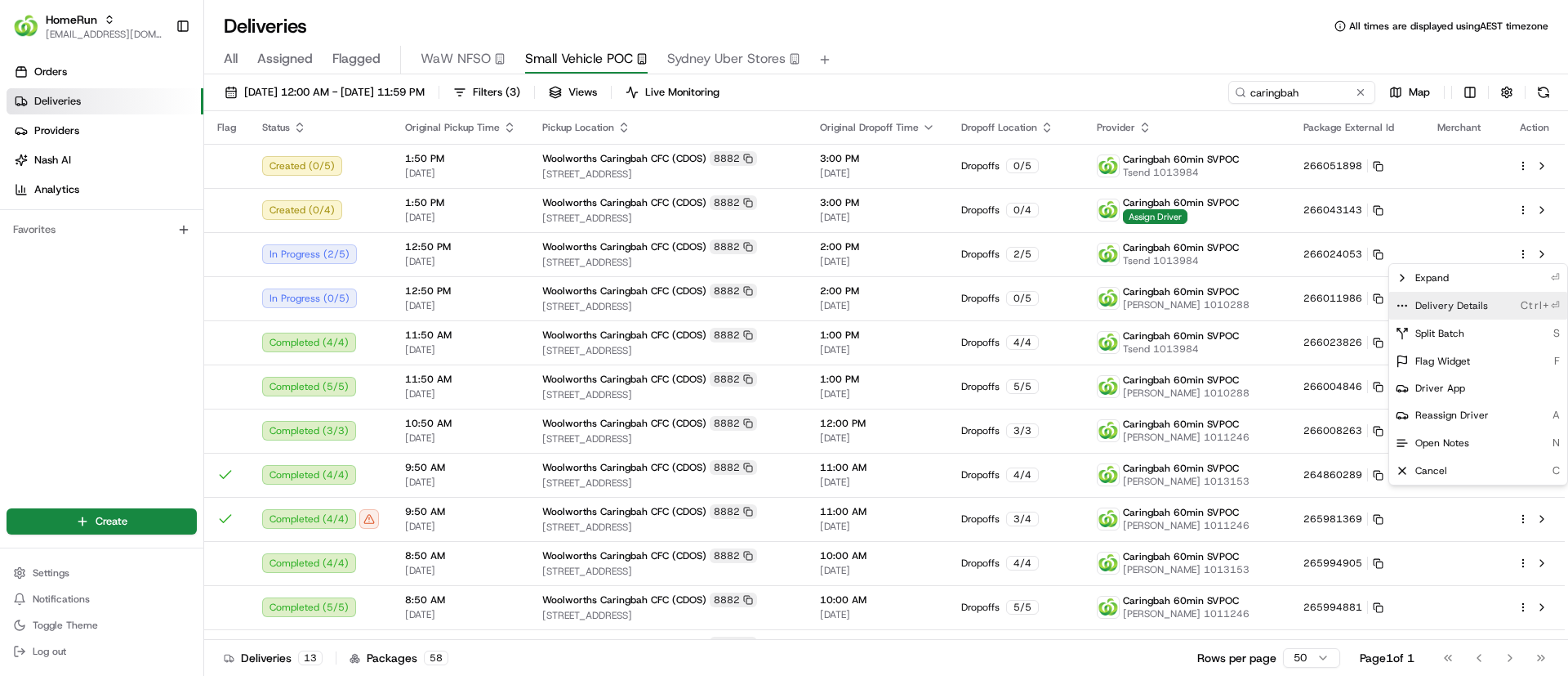
click at [1393, 302] on div "Delivery Details Ctrl+⏎" at bounding box center [1477, 305] width 178 height 27
click at [1157, 24] on html "HomeRun psteele@woolworths.com.au Toggle Sidebar Orders Deliveries Providers Na…" at bounding box center [784, 338] width 1568 height 676
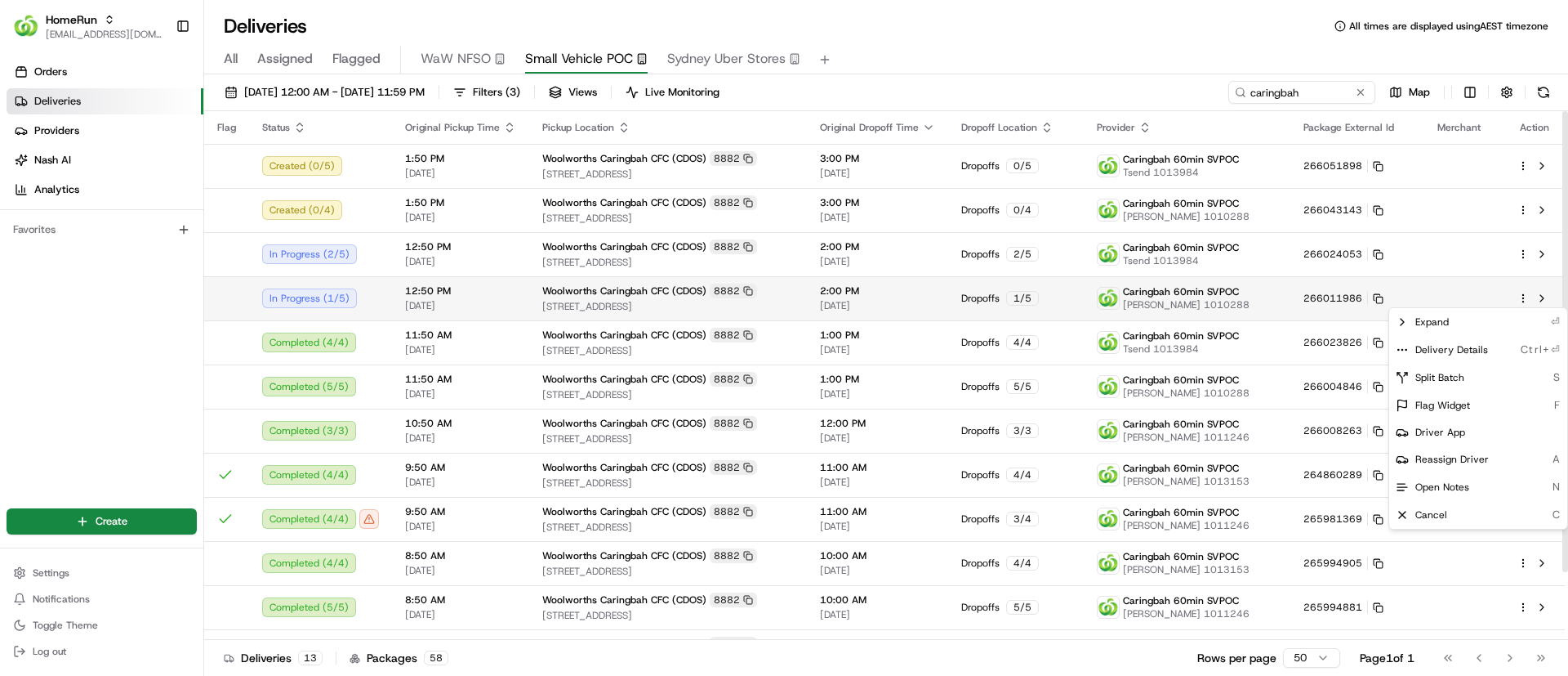
click at [1524, 296] on html "HomeRun psteele@woolworths.com.au Toggle Sidebar Orders Deliveries Providers Na…" at bounding box center [784, 338] width 1568 height 676
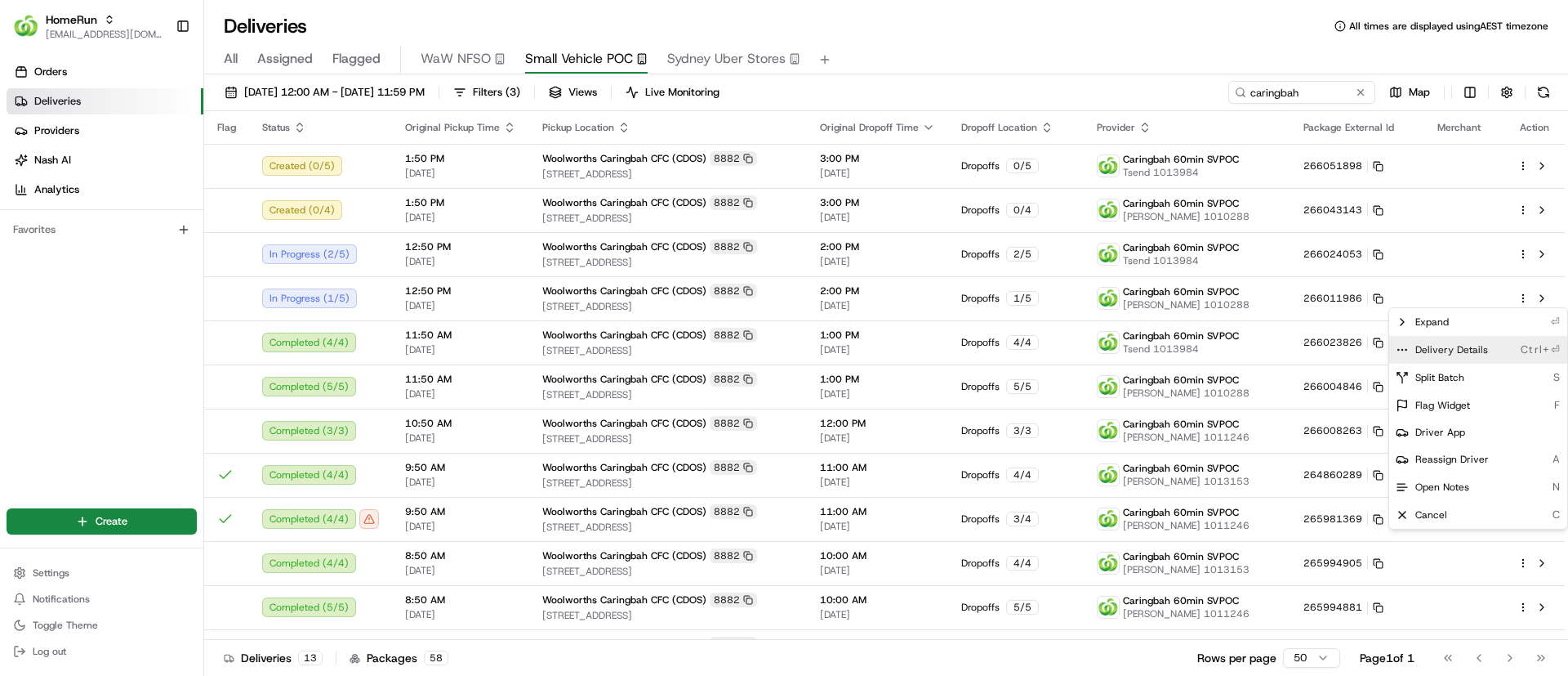
click at [1399, 346] on icon at bounding box center [1402, 350] width 13 height 13
click at [1051, 19] on html "HomeRun psteele@woolworths.com.au Toggle Sidebar Orders Deliveries Providers Na…" at bounding box center [784, 338] width 1568 height 676
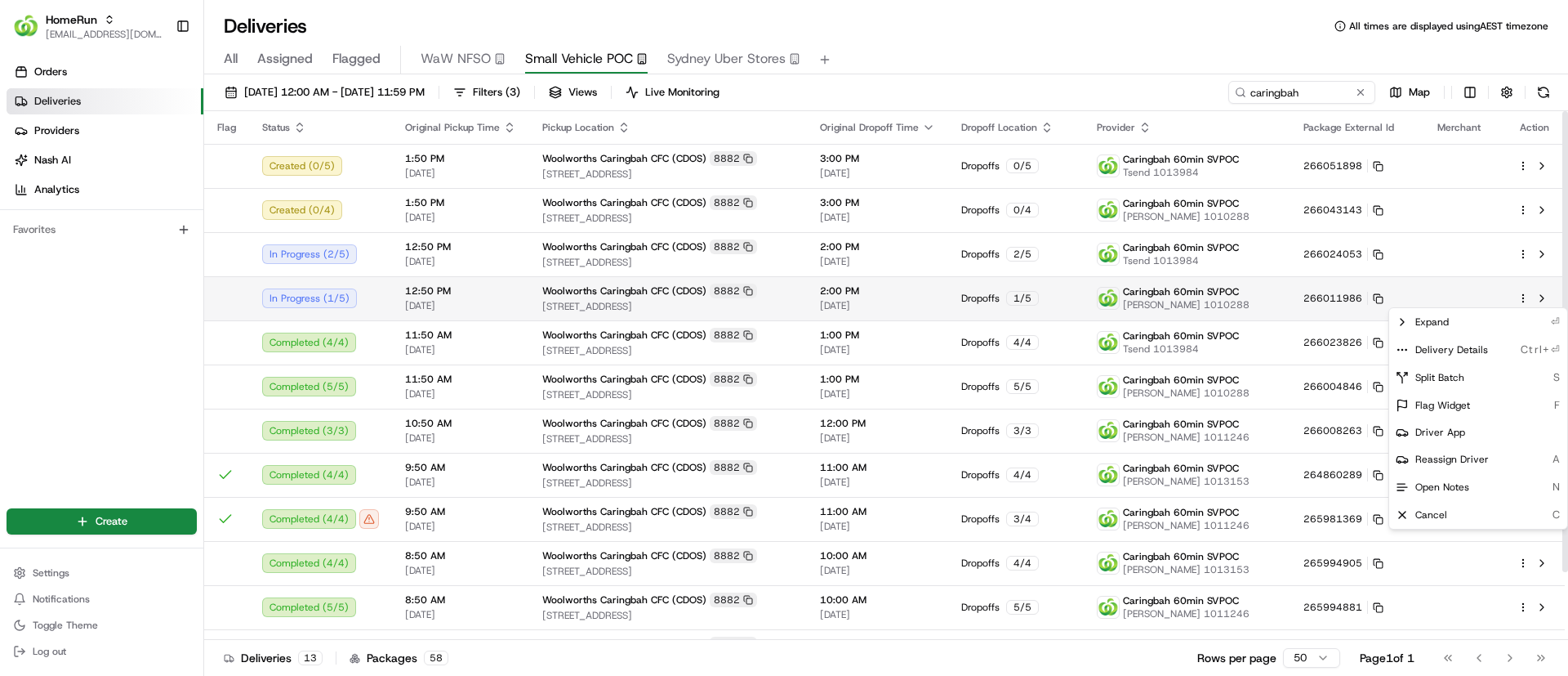
click at [1523, 296] on html "HomeRun psteele@woolworths.com.au Toggle Sidebar Orders Deliveries Providers Na…" at bounding box center [784, 338] width 1568 height 676
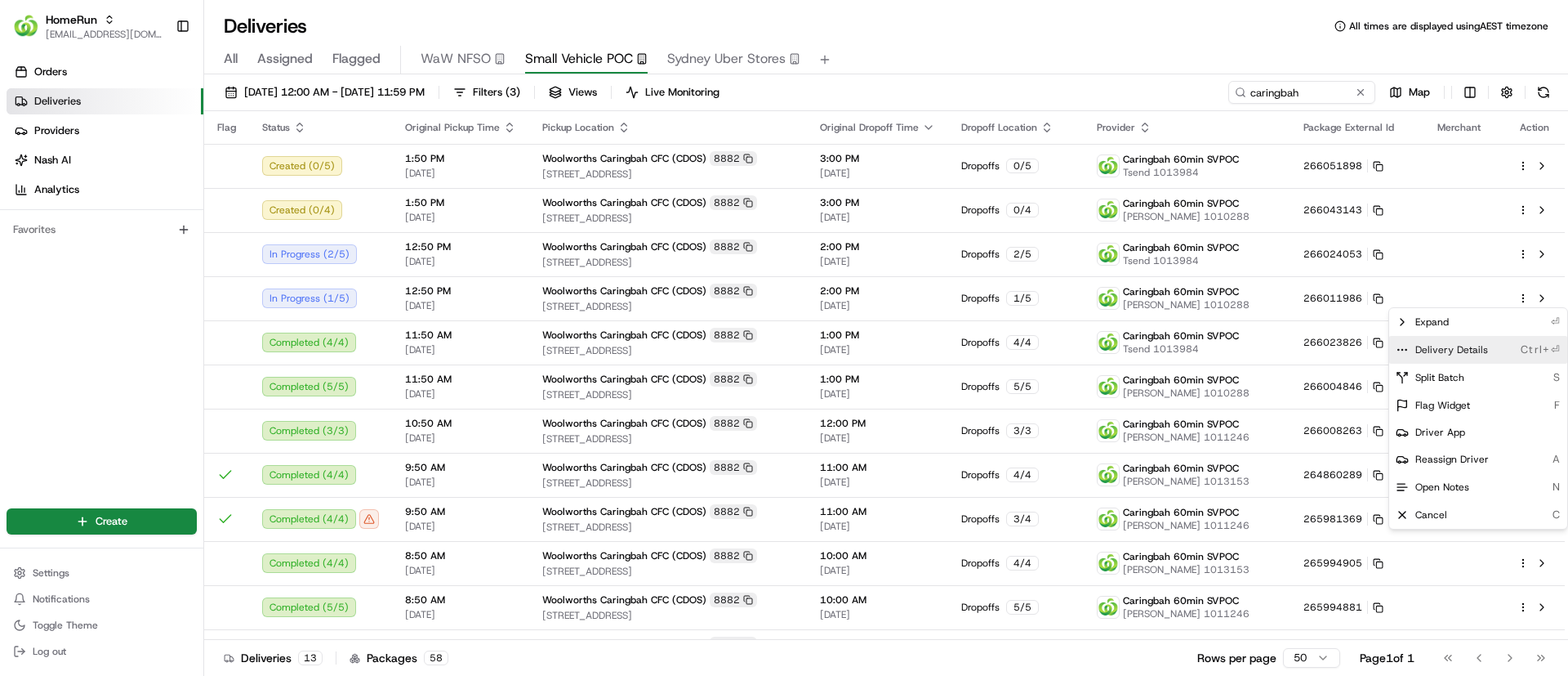
click at [1404, 350] on icon at bounding box center [1402, 350] width 13 height 13
click at [1398, 347] on icon at bounding box center [1402, 350] width 13 height 13
